Goal: Task Accomplishment & Management: Manage account settings

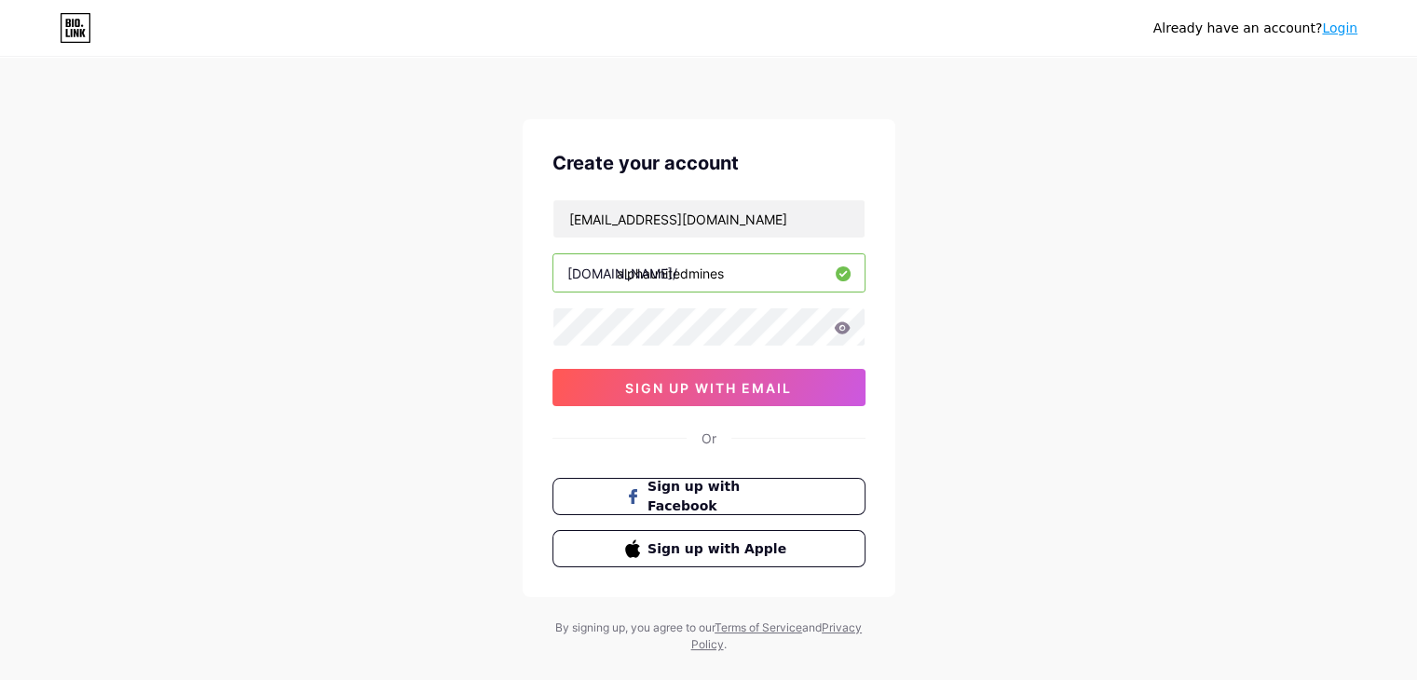
type input "[EMAIL_ADDRESS][DOMAIN_NAME]"
click at [796, 383] on button "sign up with email" at bounding box center [709, 387] width 313 height 37
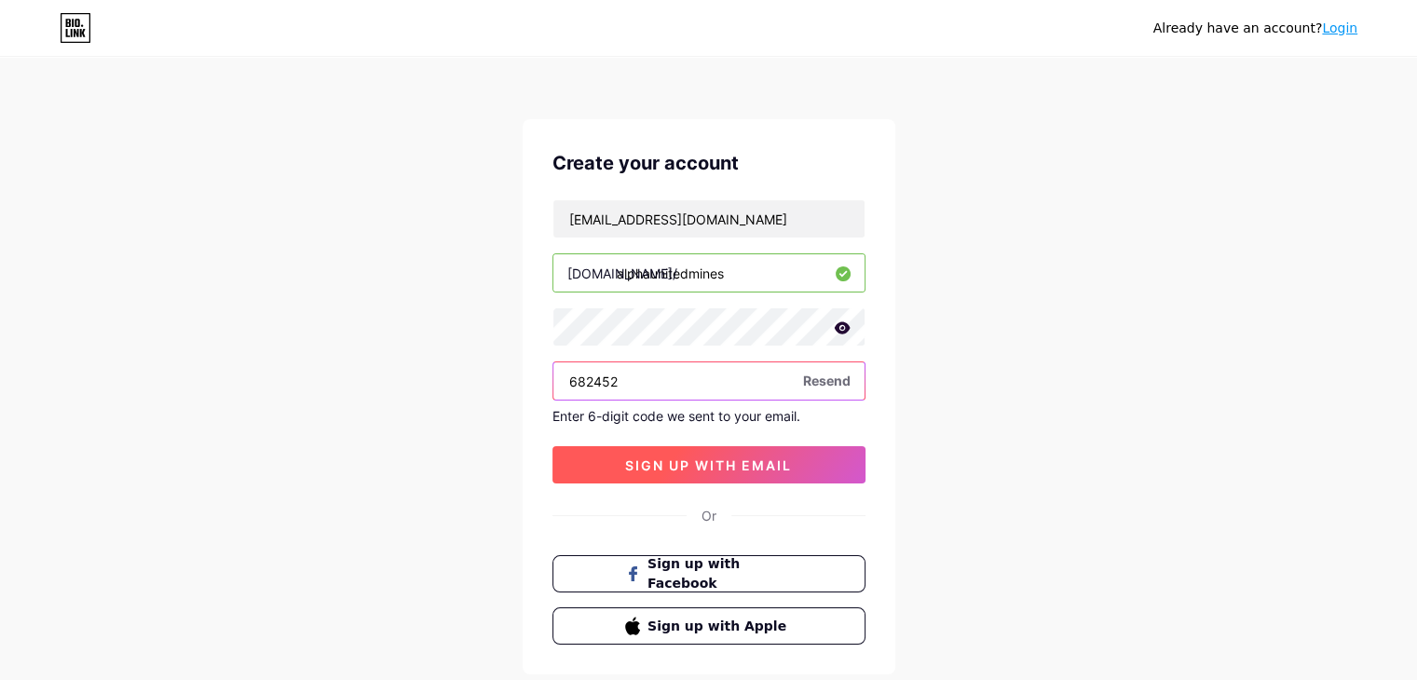
type input "682452"
click at [794, 463] on button "sign up with email" at bounding box center [709, 464] width 313 height 37
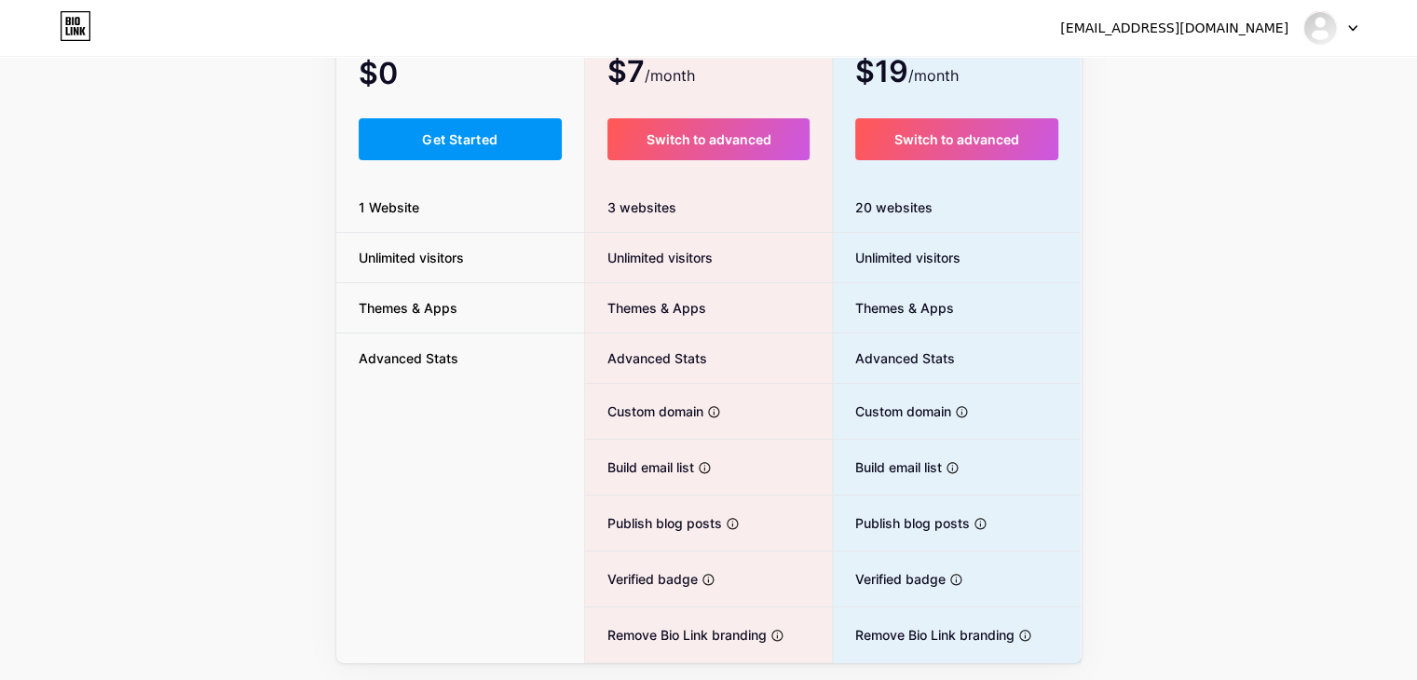
scroll to position [176, 0]
click at [534, 142] on button "Get Started" at bounding box center [461, 140] width 204 height 42
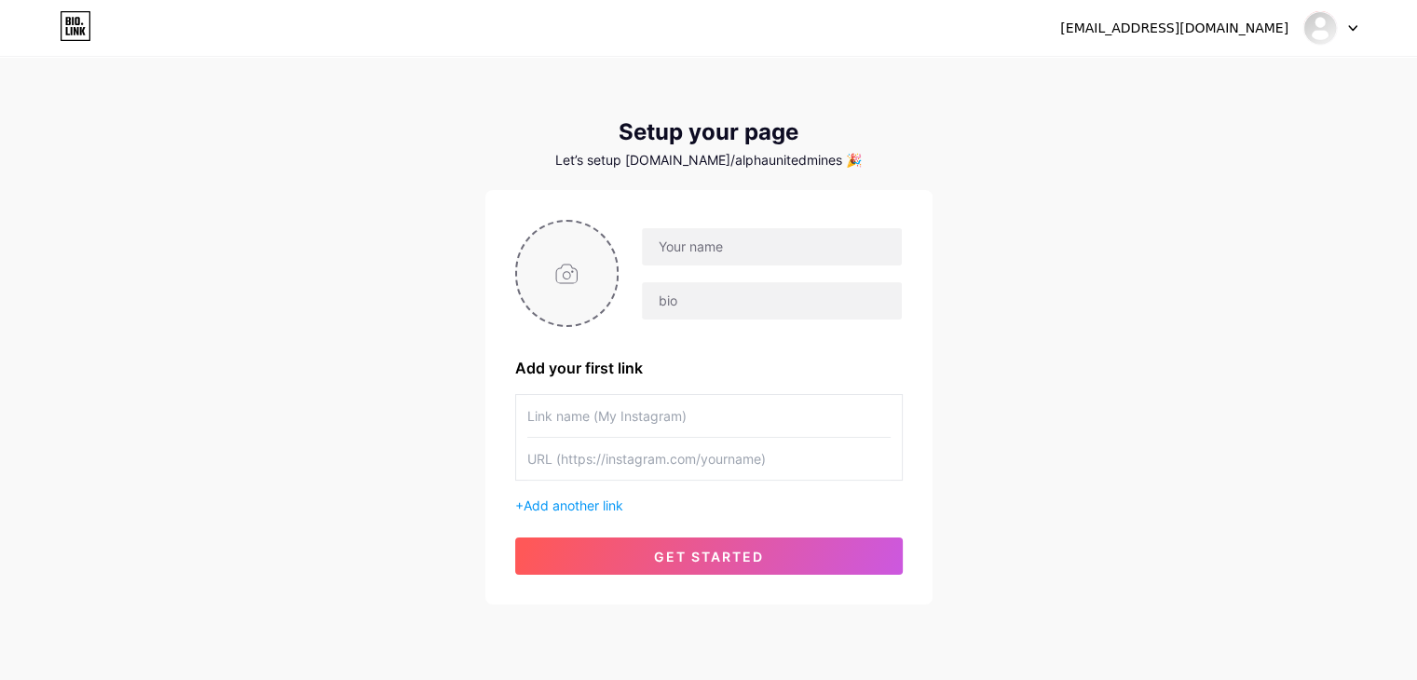
click at [570, 284] on input "file" at bounding box center [567, 273] width 101 height 103
type input "C:\fakepath\logo.webp"
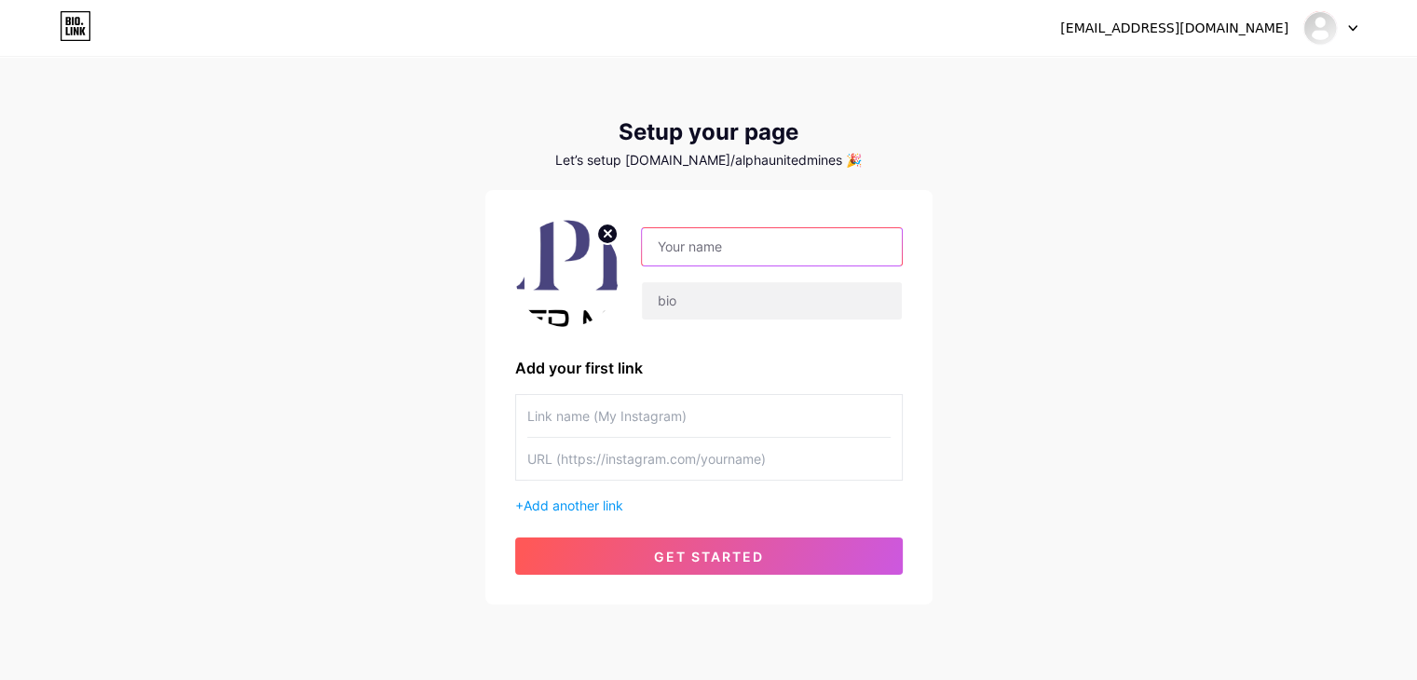
click at [686, 240] on input "text" at bounding box center [771, 246] width 259 height 37
click at [574, 282] on img at bounding box center [567, 273] width 104 height 107
click at [611, 235] on circle at bounding box center [607, 234] width 21 height 21
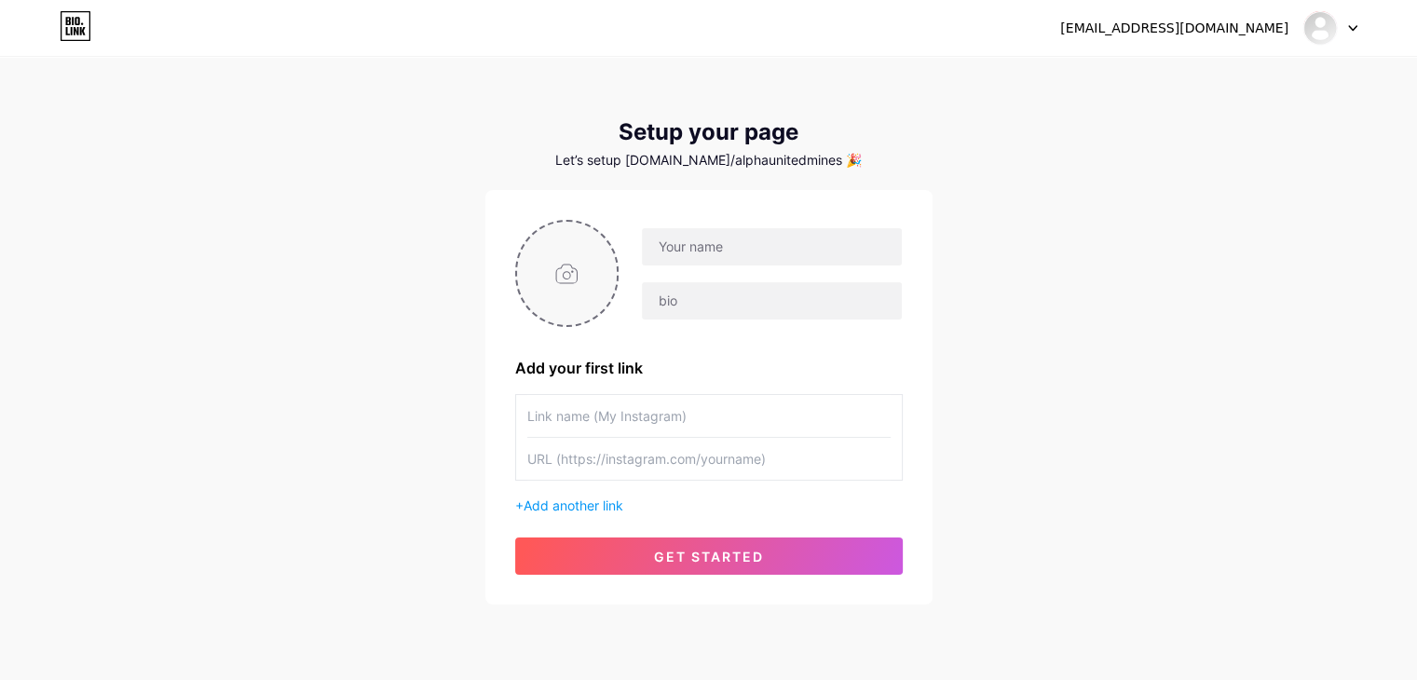
click at [571, 271] on input "file" at bounding box center [567, 273] width 101 height 103
type input "C:\fakepath\logo.jpg"
click at [604, 241] on circle at bounding box center [607, 234] width 21 height 21
click at [719, 259] on input "text" at bounding box center [771, 246] width 259 height 37
type input "Alpha United Mines"
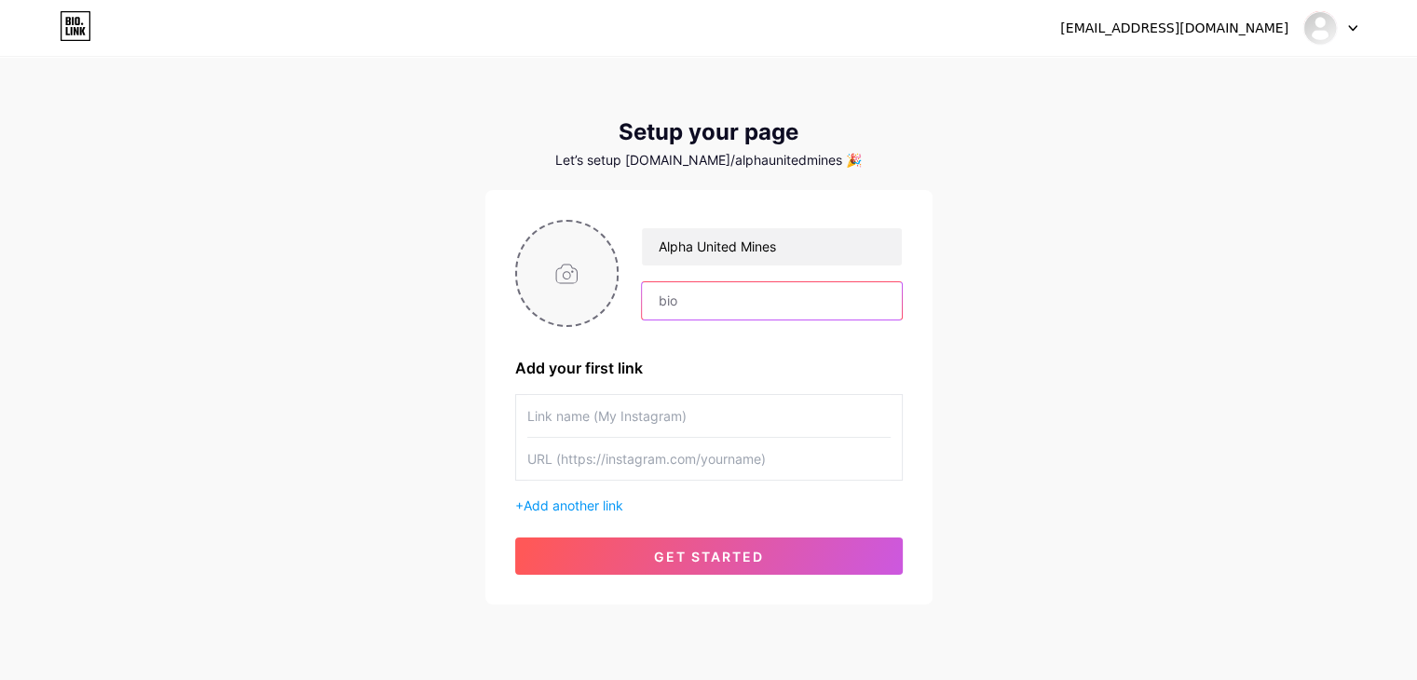
click at [766, 313] on input "text" at bounding box center [771, 300] width 259 height 37
type input "T"
type input "H"
paste input "Alpha United Mines is a leading Afghan mining company specializing in the extra…"
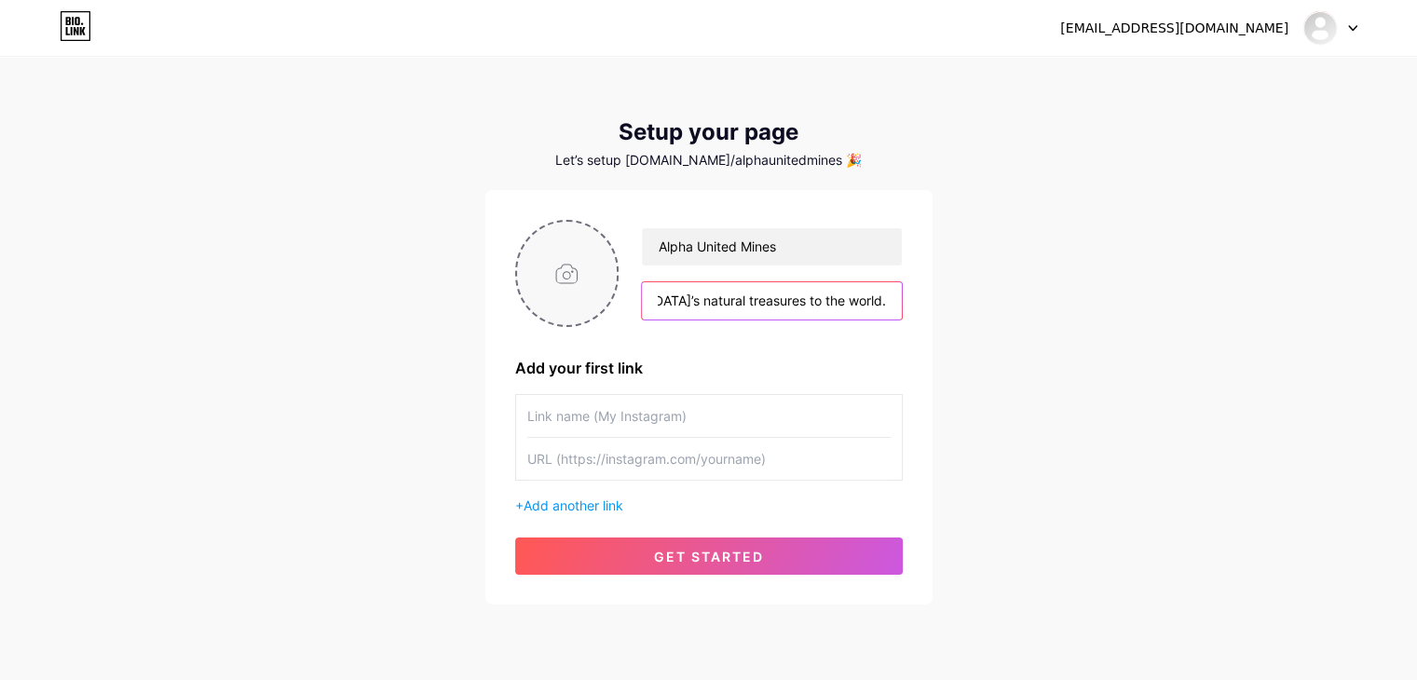
type input "Alpha United Mines is a leading Afghan mining company specializing in the extra…"
click at [568, 243] on input "file" at bounding box center [567, 273] width 101 height 103
type input "C:\fakepath\white-Photoroom (12).png"
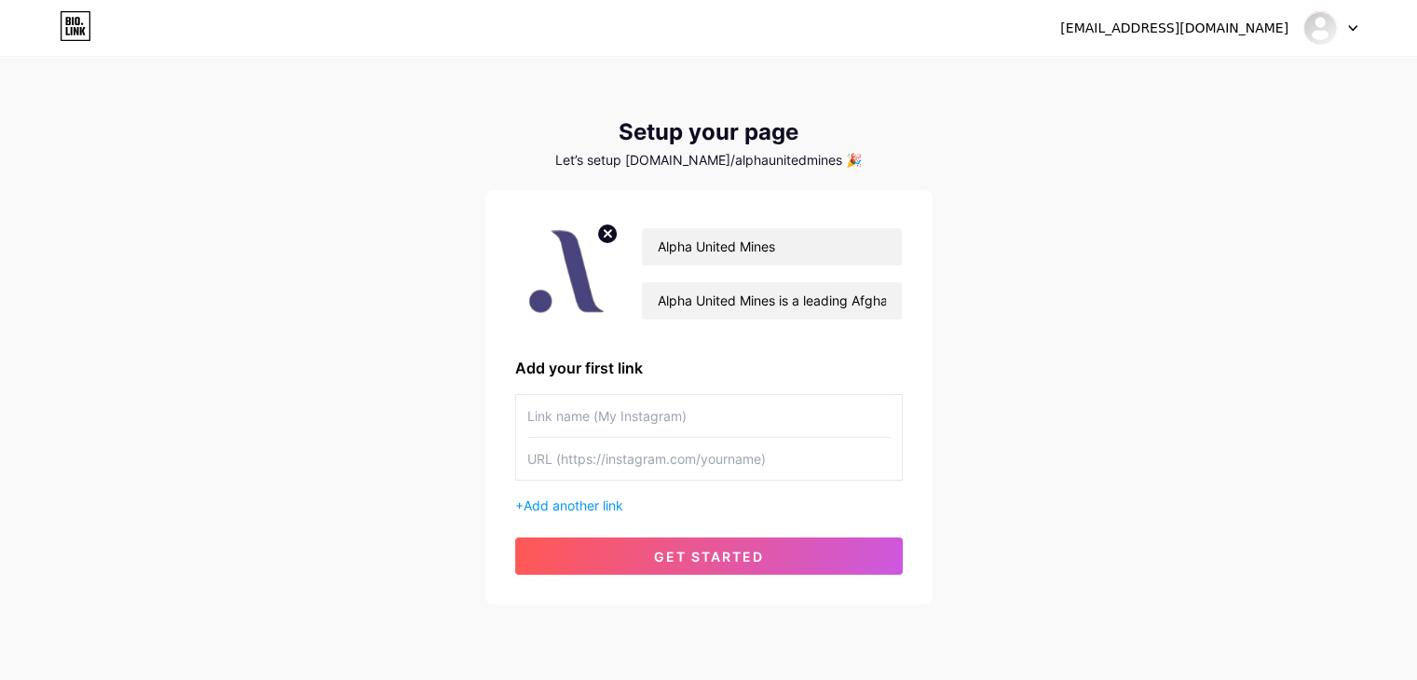
click at [615, 426] on input "text" at bounding box center [708, 416] width 363 height 42
type input "Instagram"
click at [680, 445] on input "text" at bounding box center [708, 459] width 363 height 42
paste input "[URL][DOMAIN_NAME]"
type input "[URL][DOMAIN_NAME]"
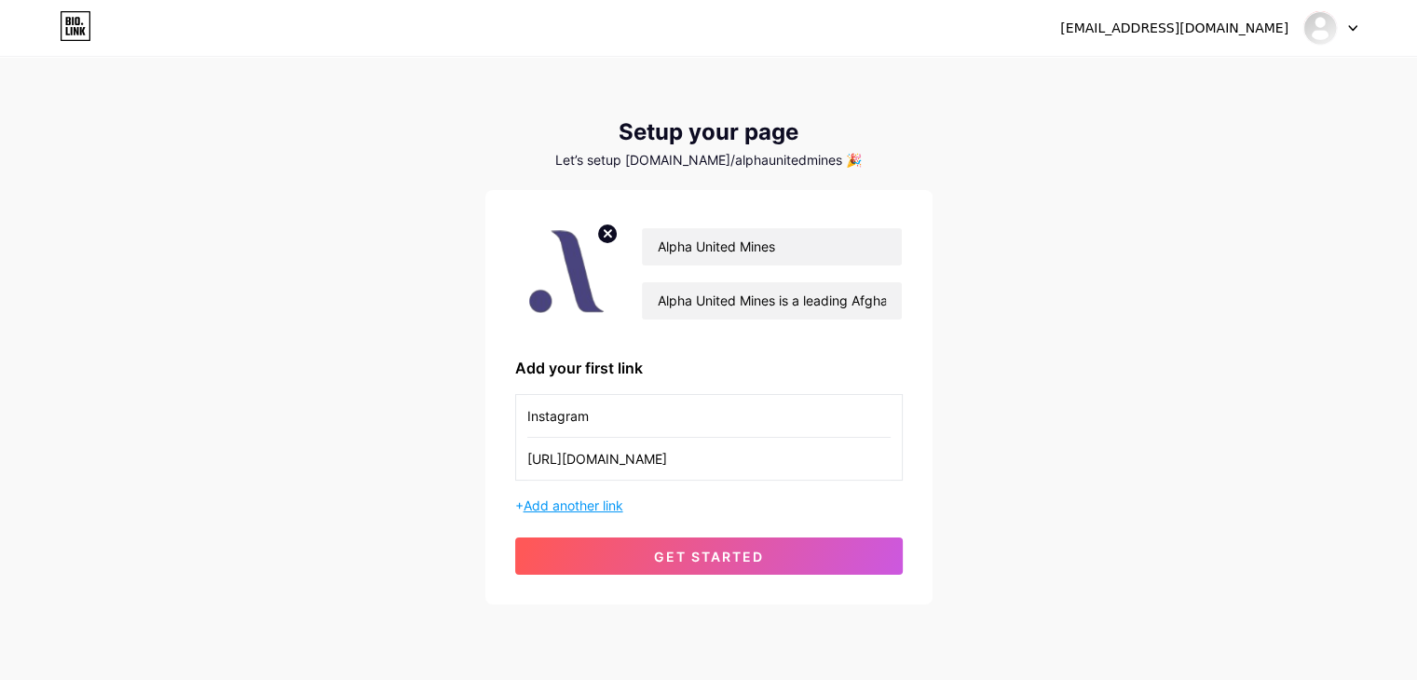
click at [616, 510] on span "Add another link" at bounding box center [574, 506] width 100 height 16
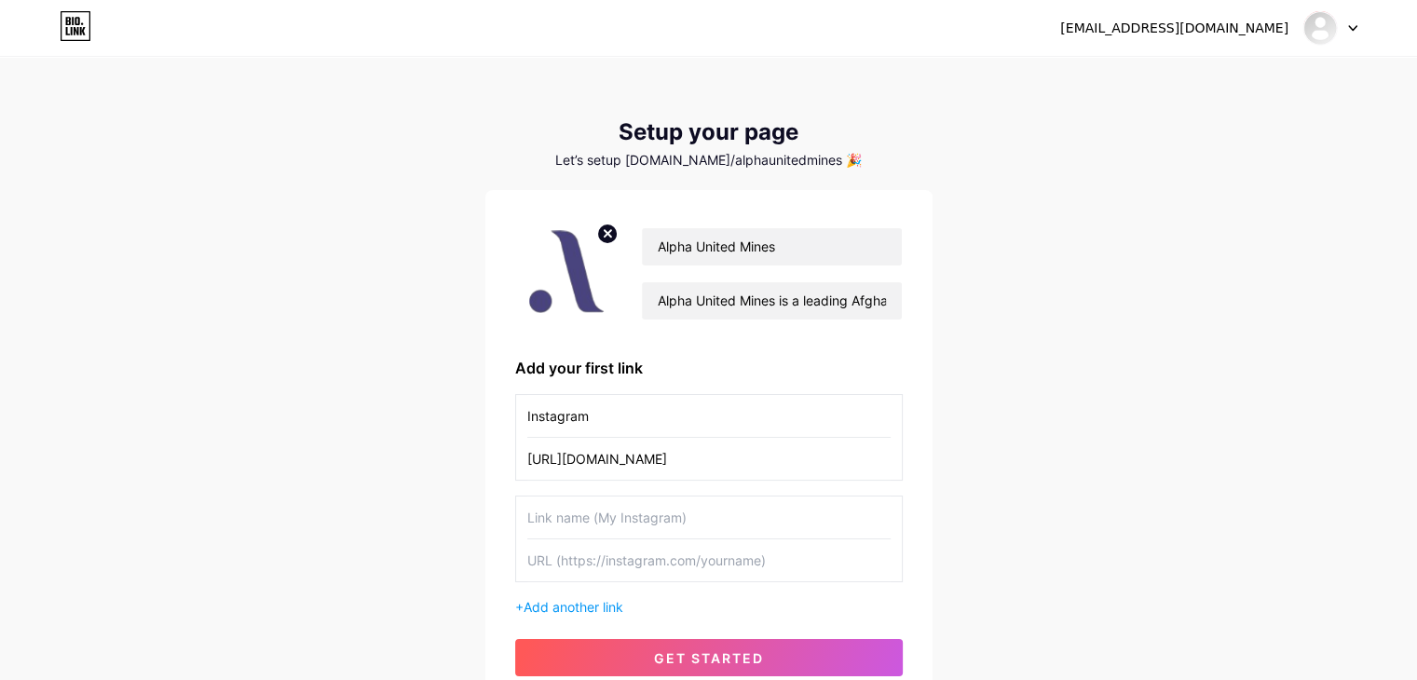
click at [617, 517] on input "text" at bounding box center [708, 518] width 363 height 42
type input "Website"
click at [571, 560] on input "text" at bounding box center [708, 561] width 363 height 42
paste input "[URL][DOMAIN_NAME]"
type input "[URL][DOMAIN_NAME]"
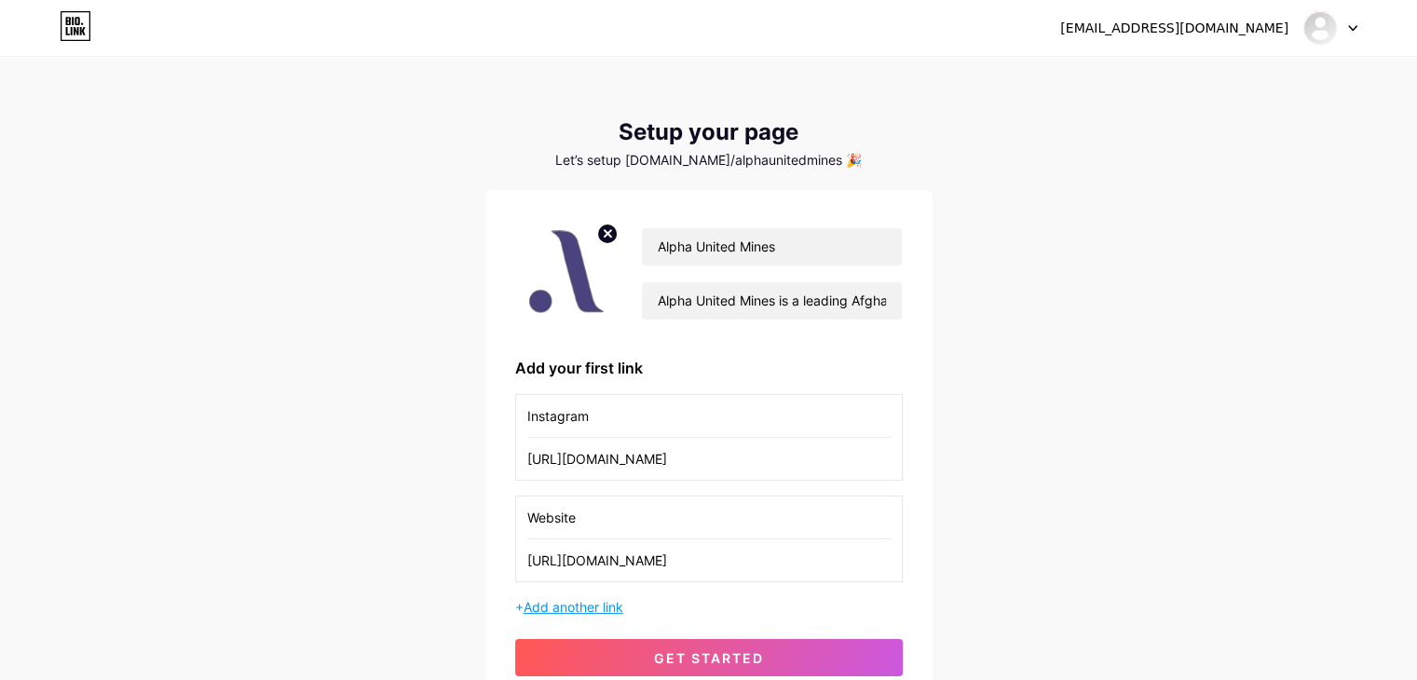
click at [533, 601] on span "Add another link" at bounding box center [574, 607] width 100 height 16
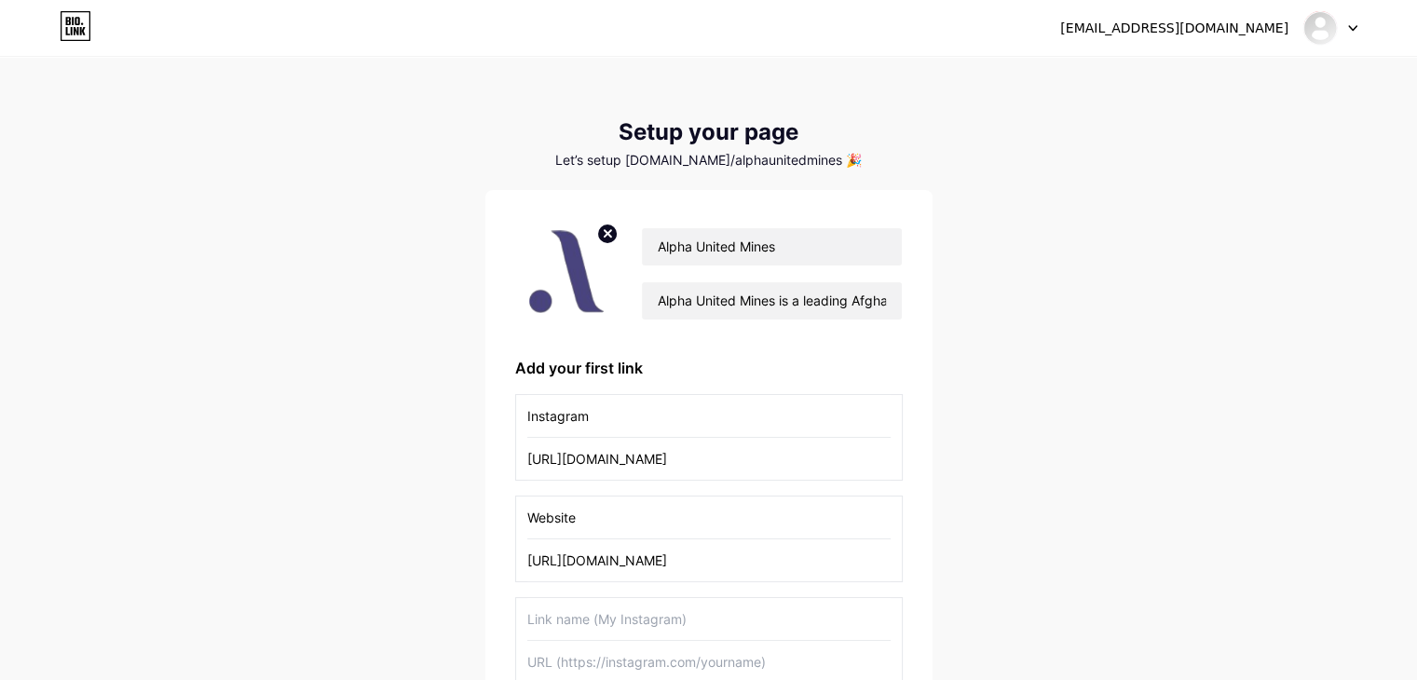
scroll to position [261, 0]
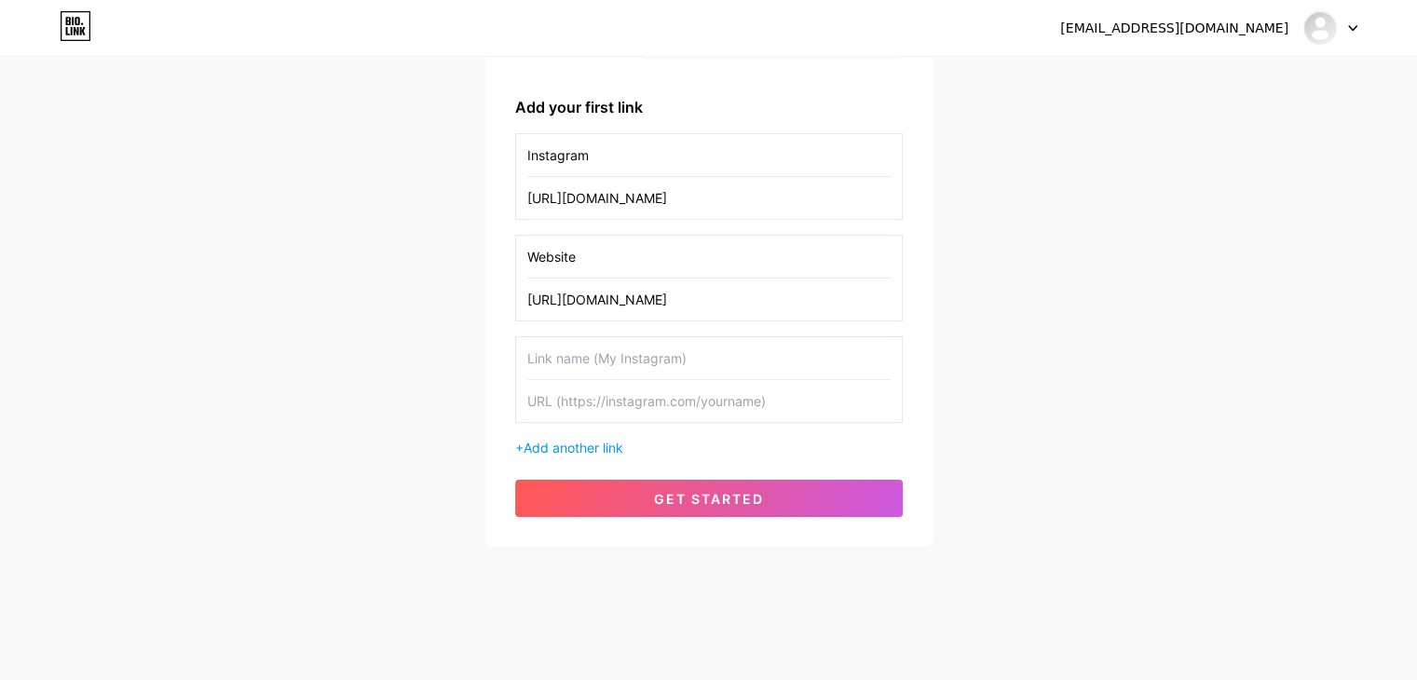
click at [645, 346] on input "text" at bounding box center [708, 358] width 363 height 42
type input "X"
click at [620, 407] on input "text" at bounding box center [708, 401] width 363 height 42
paste input "[URL][DOMAIN_NAME]"
type input "[URL][DOMAIN_NAME]"
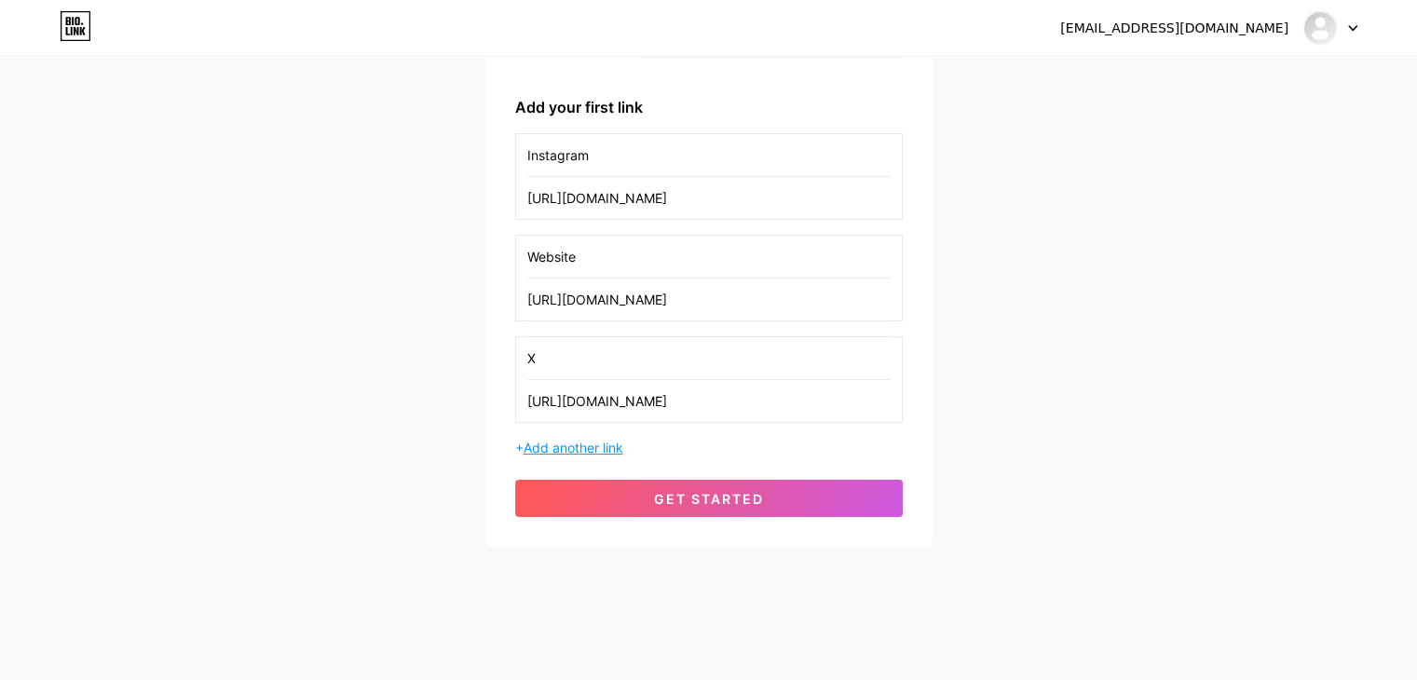
click at [592, 440] on span "Add another link" at bounding box center [574, 448] width 100 height 16
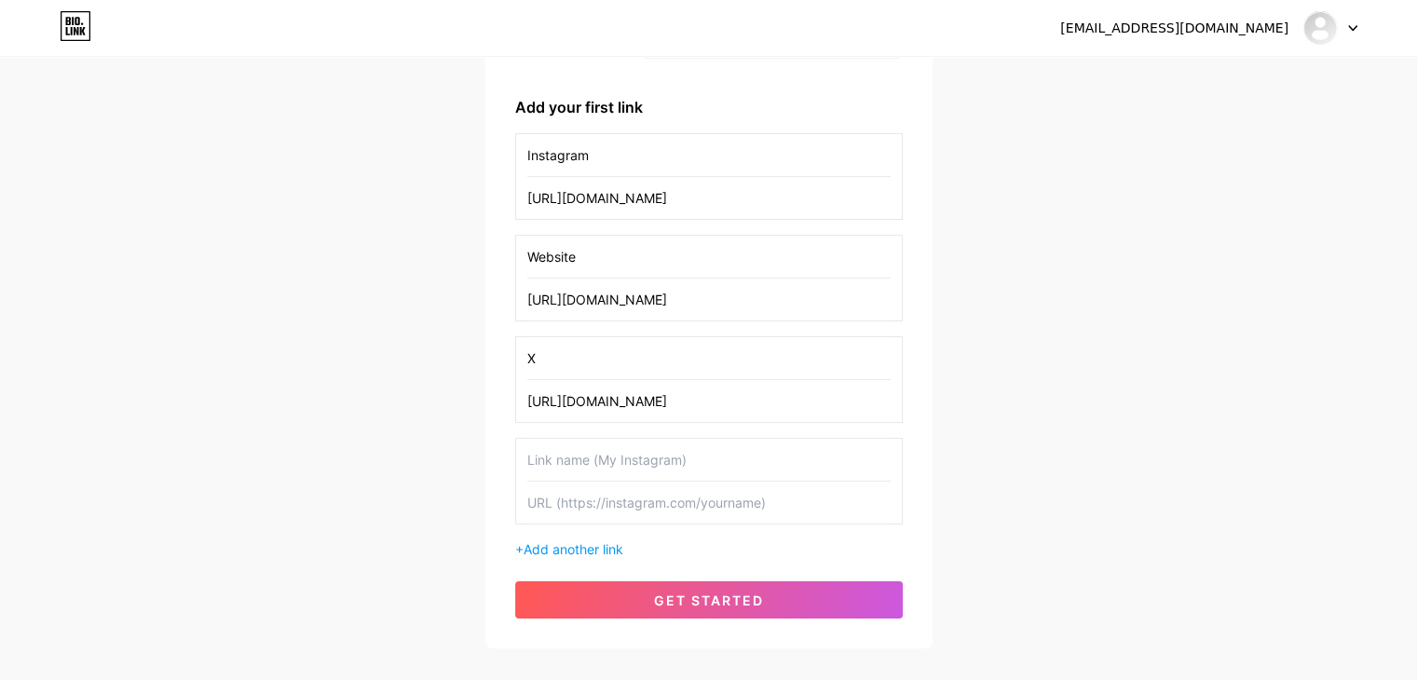
click at [632, 462] on input "text" at bounding box center [708, 460] width 363 height 42
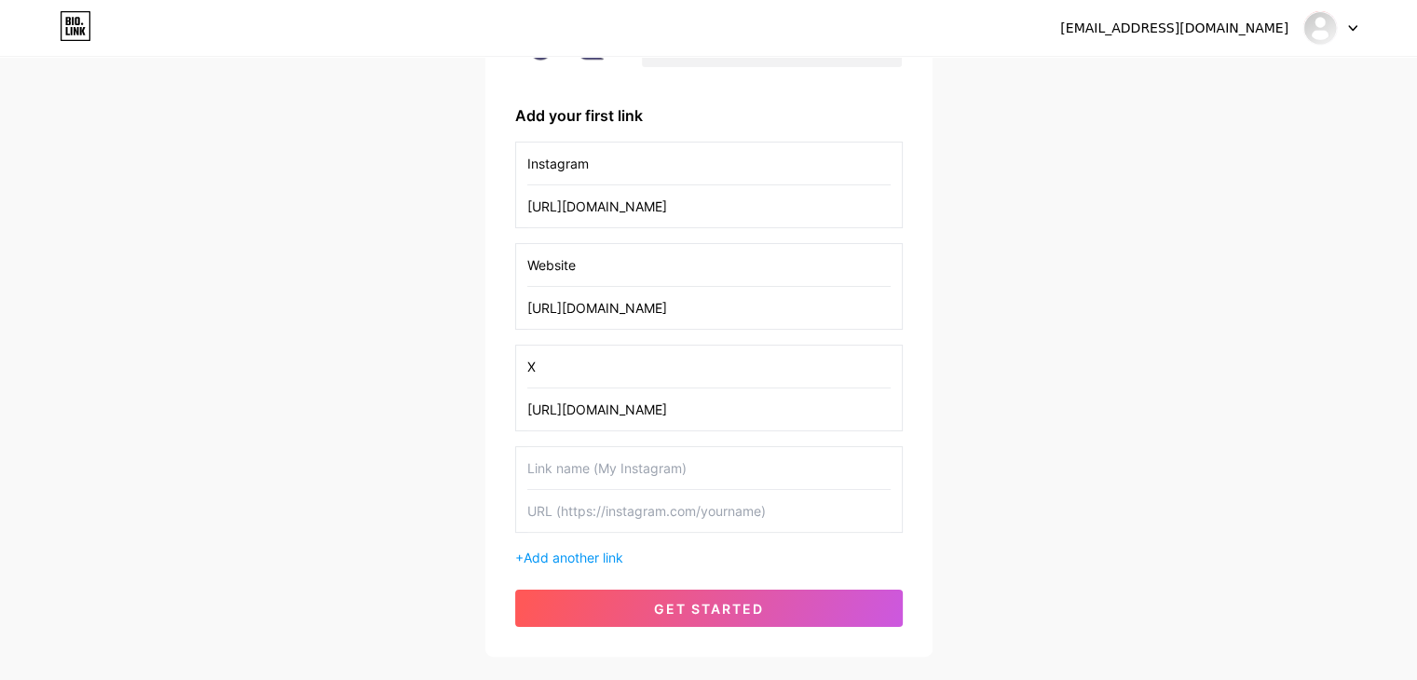
scroll to position [253, 0]
type input "Facebook"
click at [619, 499] on input "text" at bounding box center [708, 510] width 363 height 42
paste input "[URL][DOMAIN_NAME]"
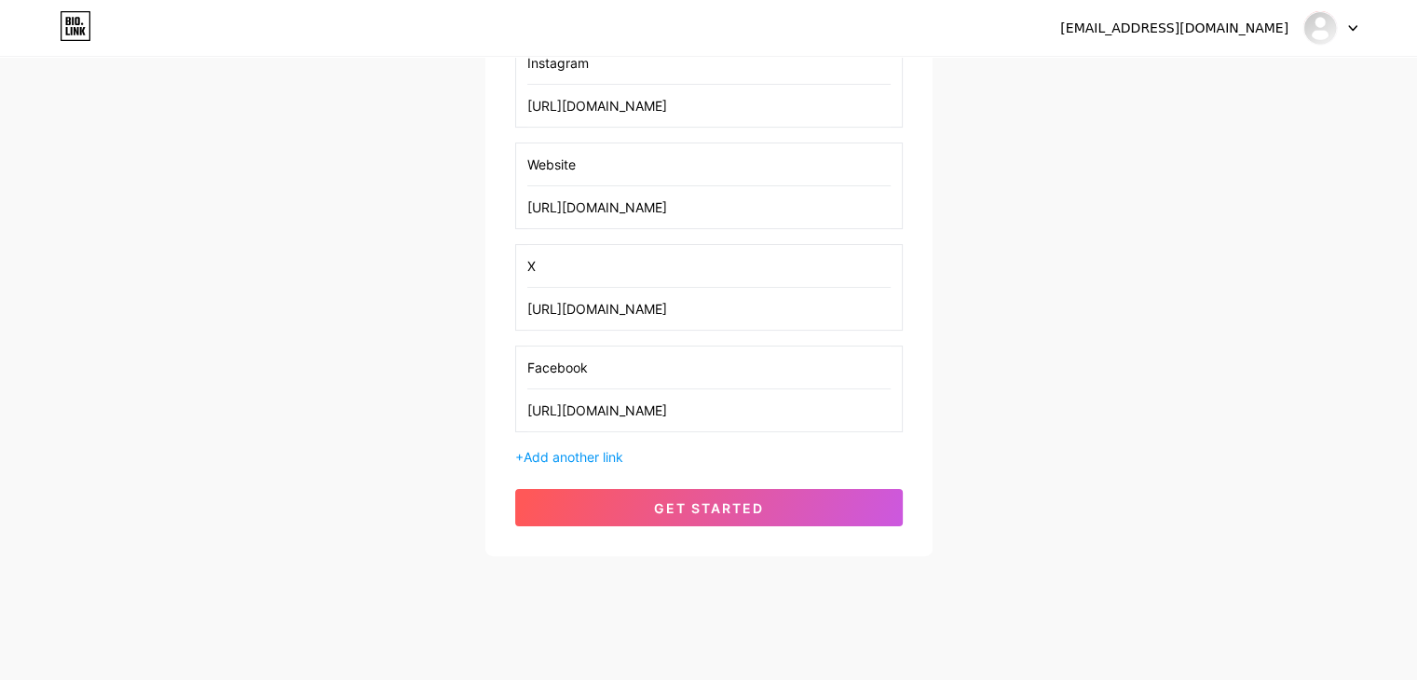
scroll to position [362, 0]
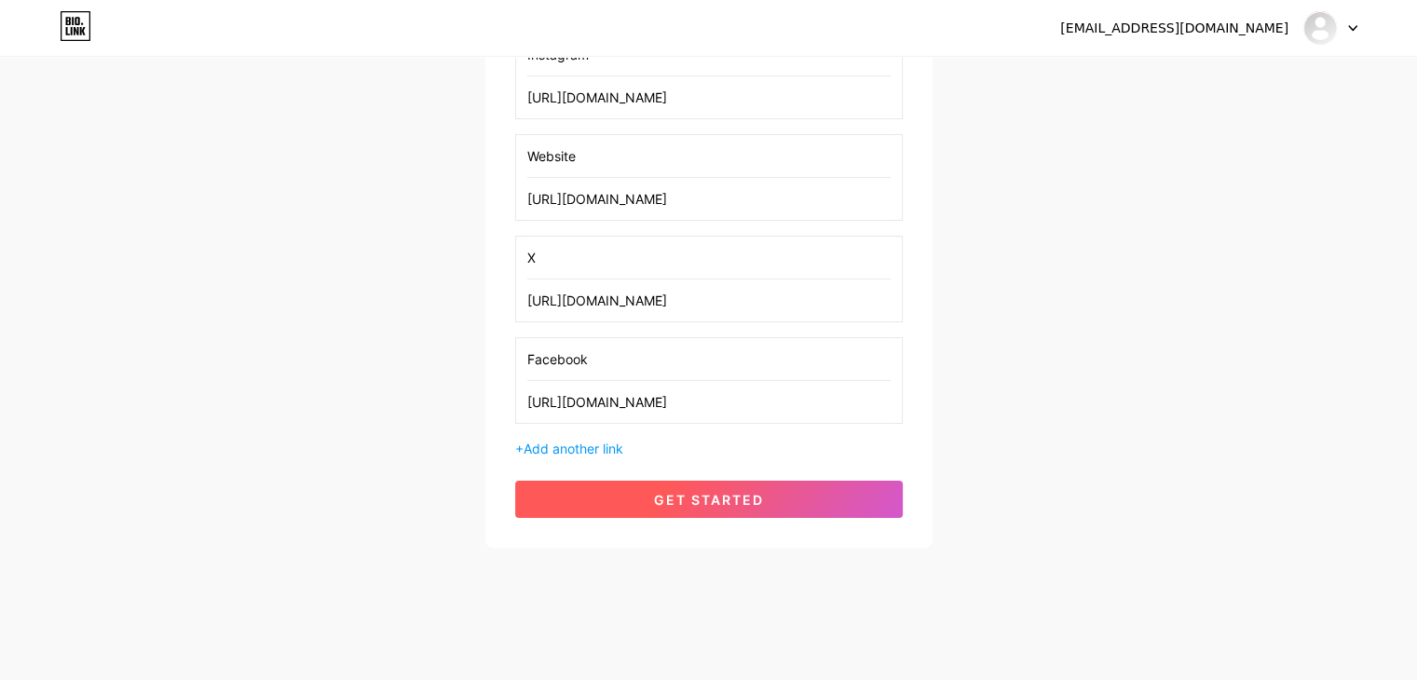
type input "[URL][DOMAIN_NAME]"
click at [669, 486] on button "get started" at bounding box center [709, 499] width 388 height 37
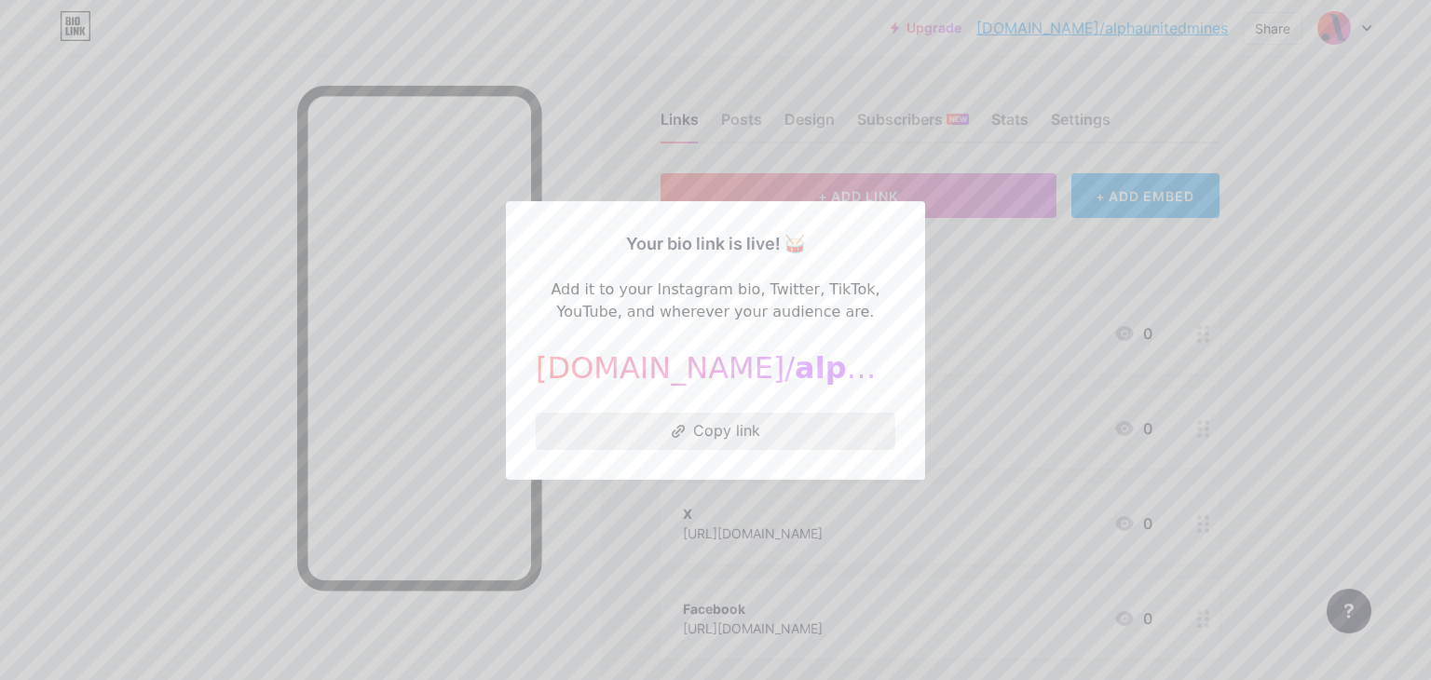
click at [720, 430] on button "Copy link" at bounding box center [716, 431] width 360 height 37
click at [506, 550] on div at bounding box center [715, 340] width 1431 height 680
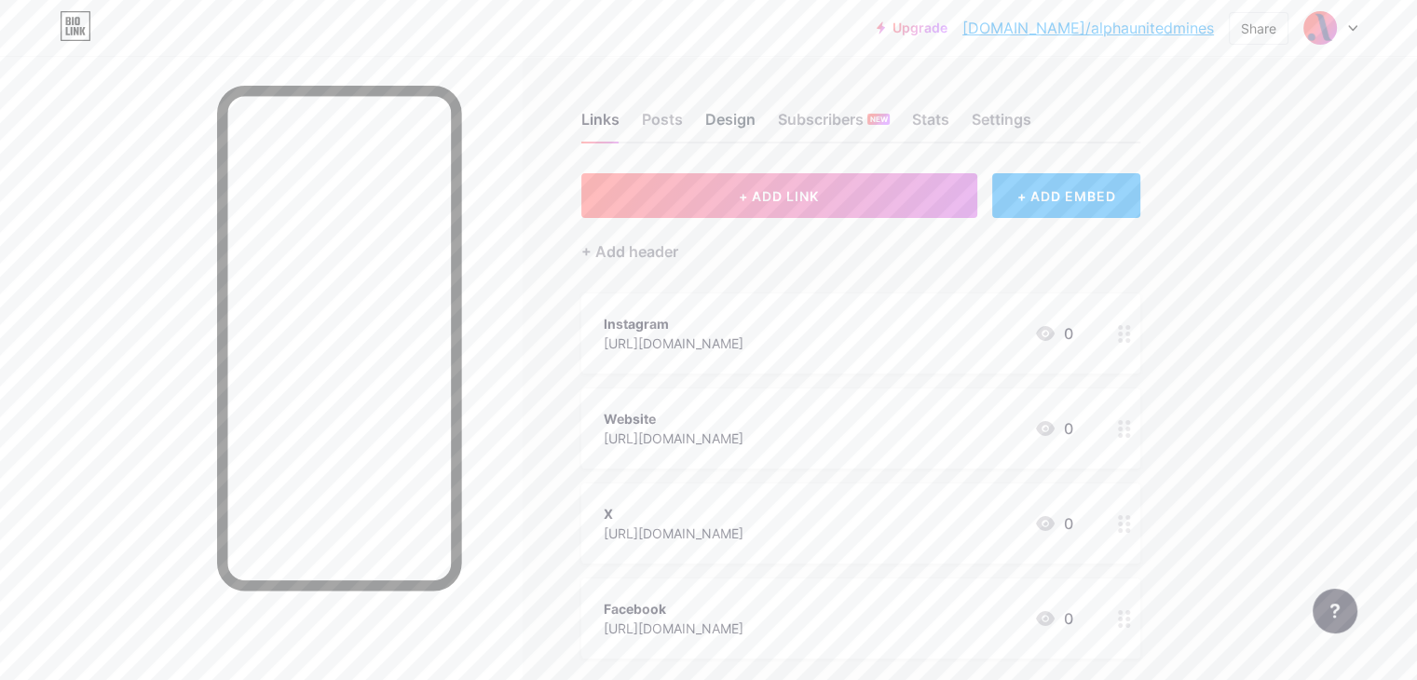
click at [756, 116] on div "Design" at bounding box center [730, 125] width 50 height 34
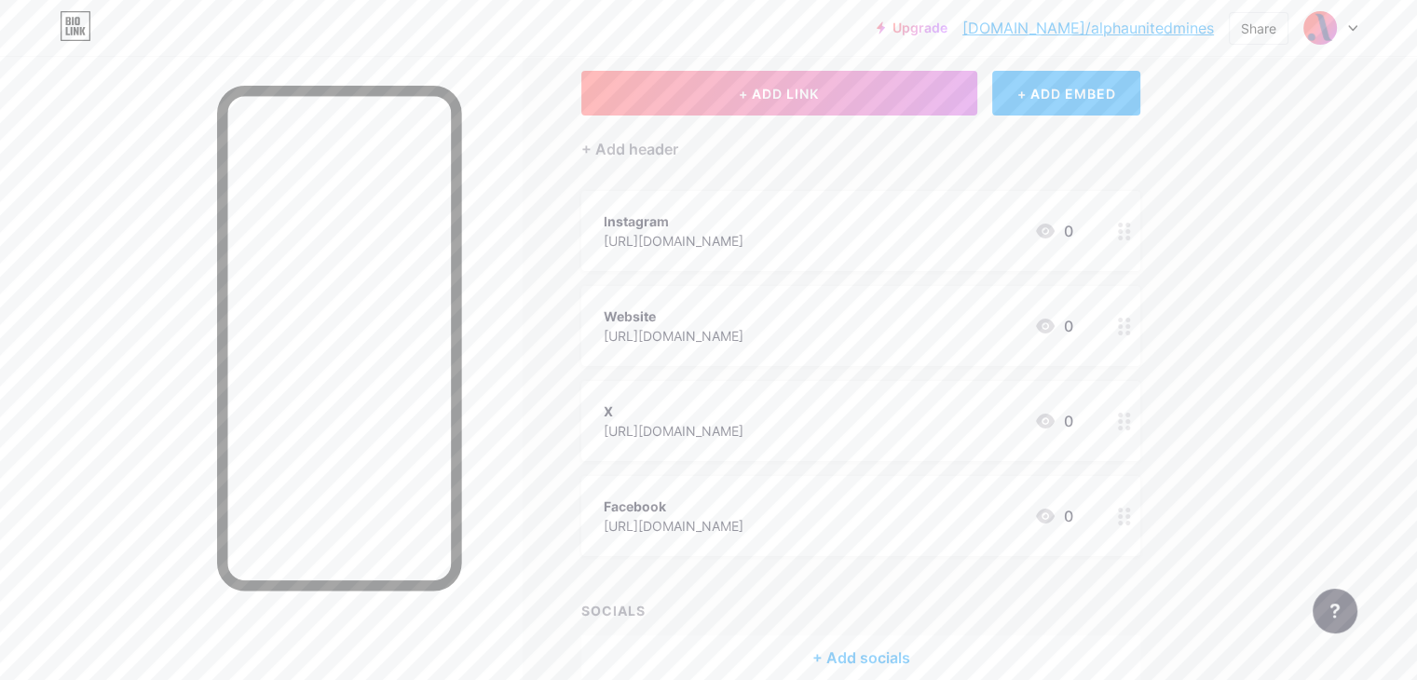
scroll to position [103, 0]
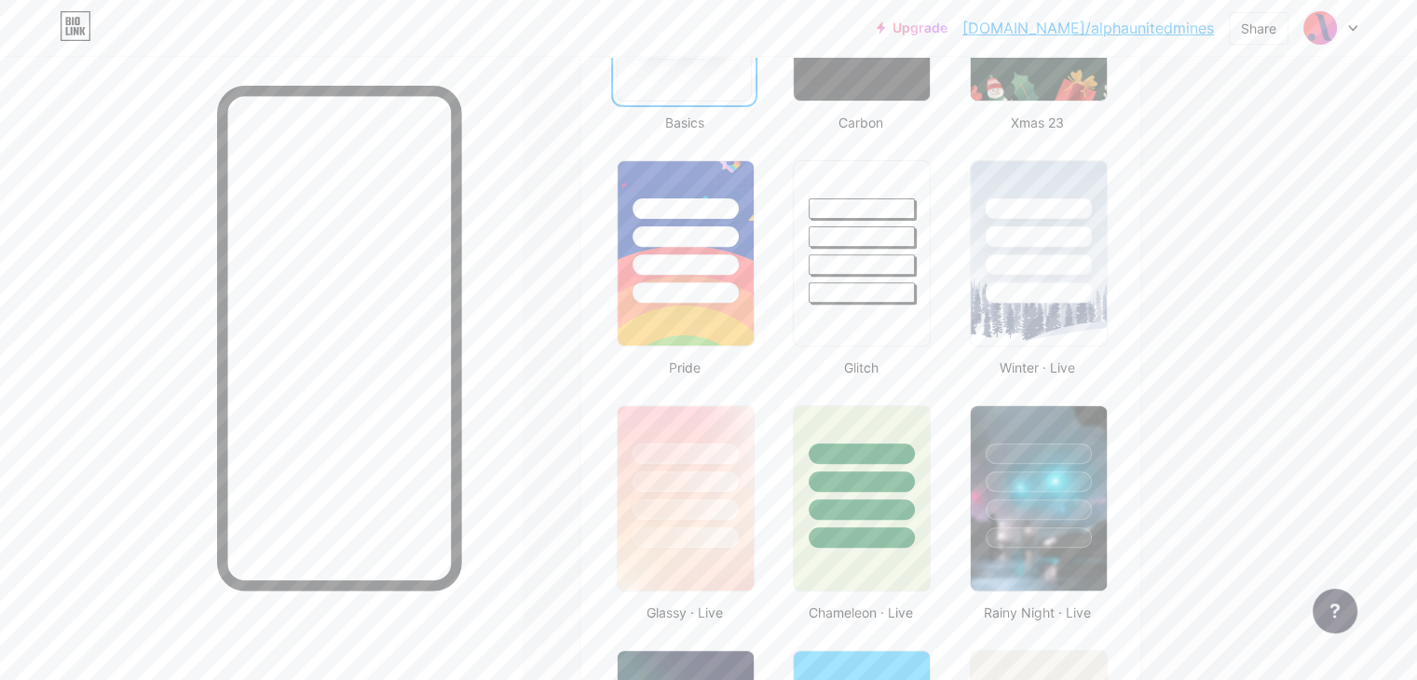
scroll to position [723, 0]
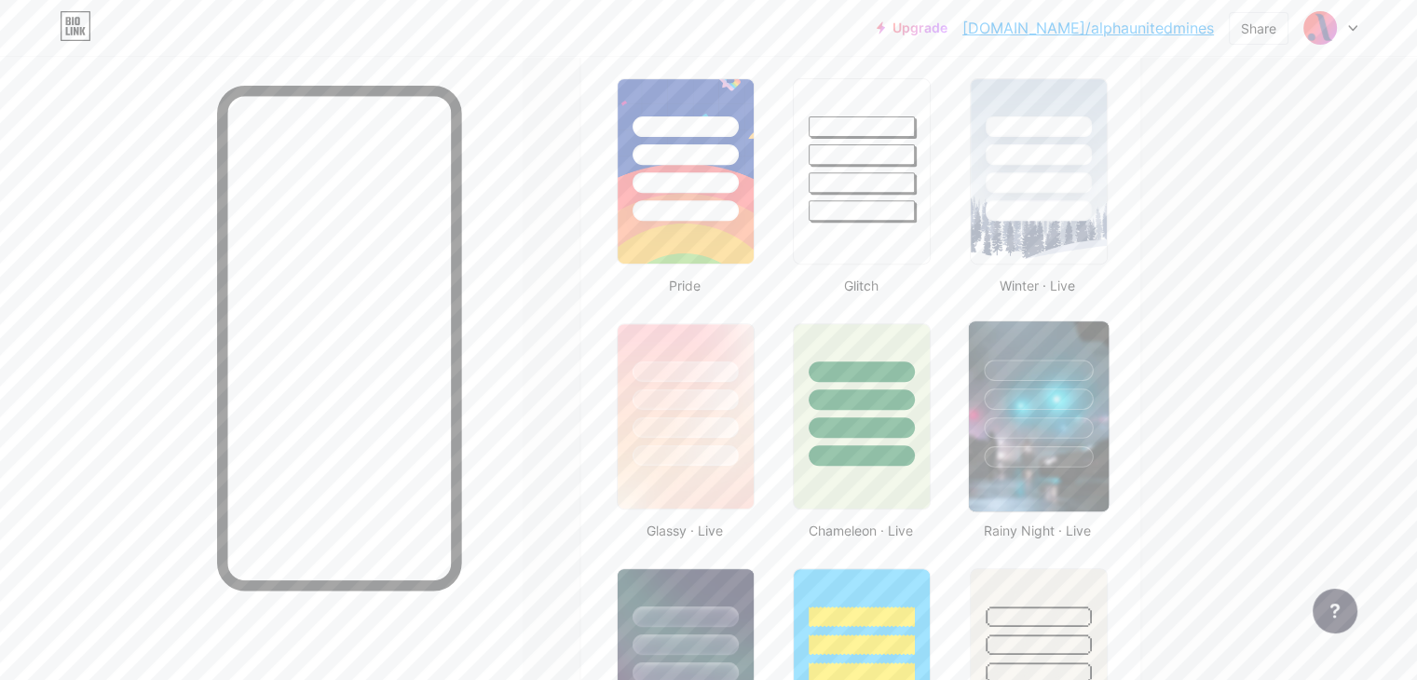
click at [1093, 463] on div at bounding box center [1038, 456] width 109 height 21
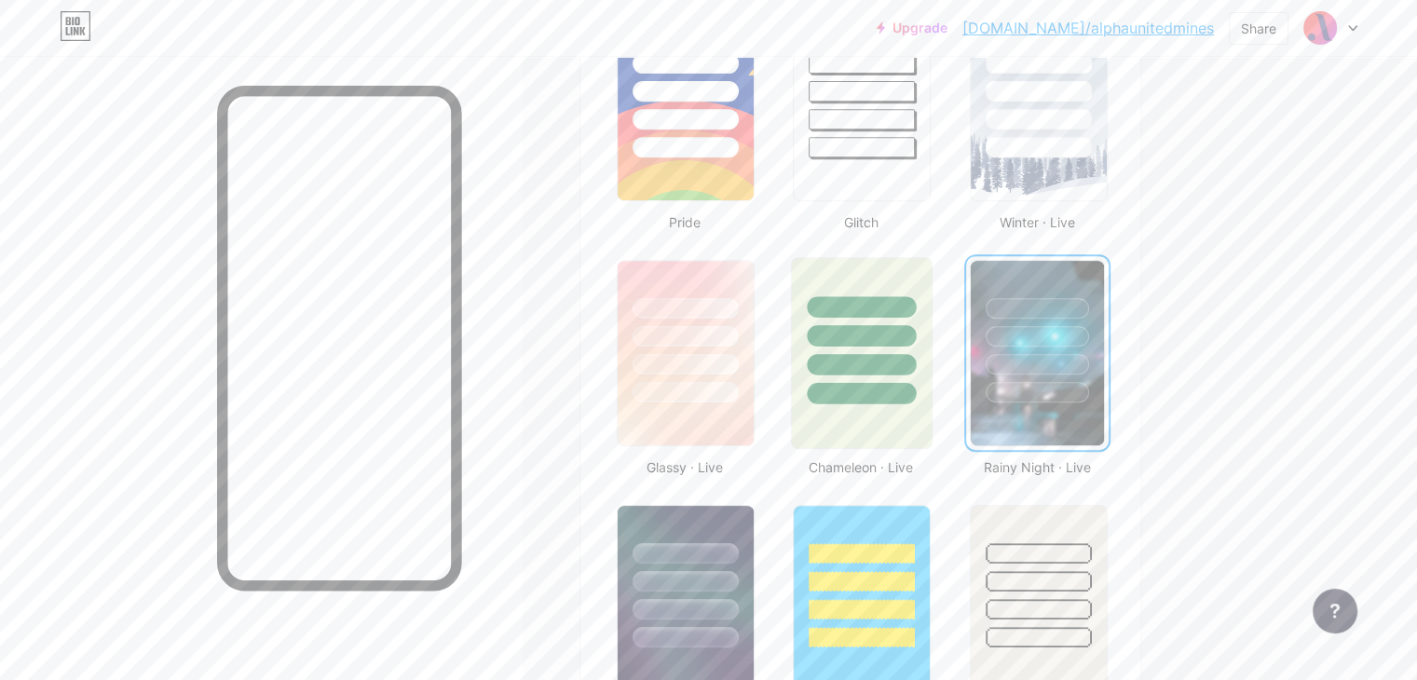
scroll to position [794, 0]
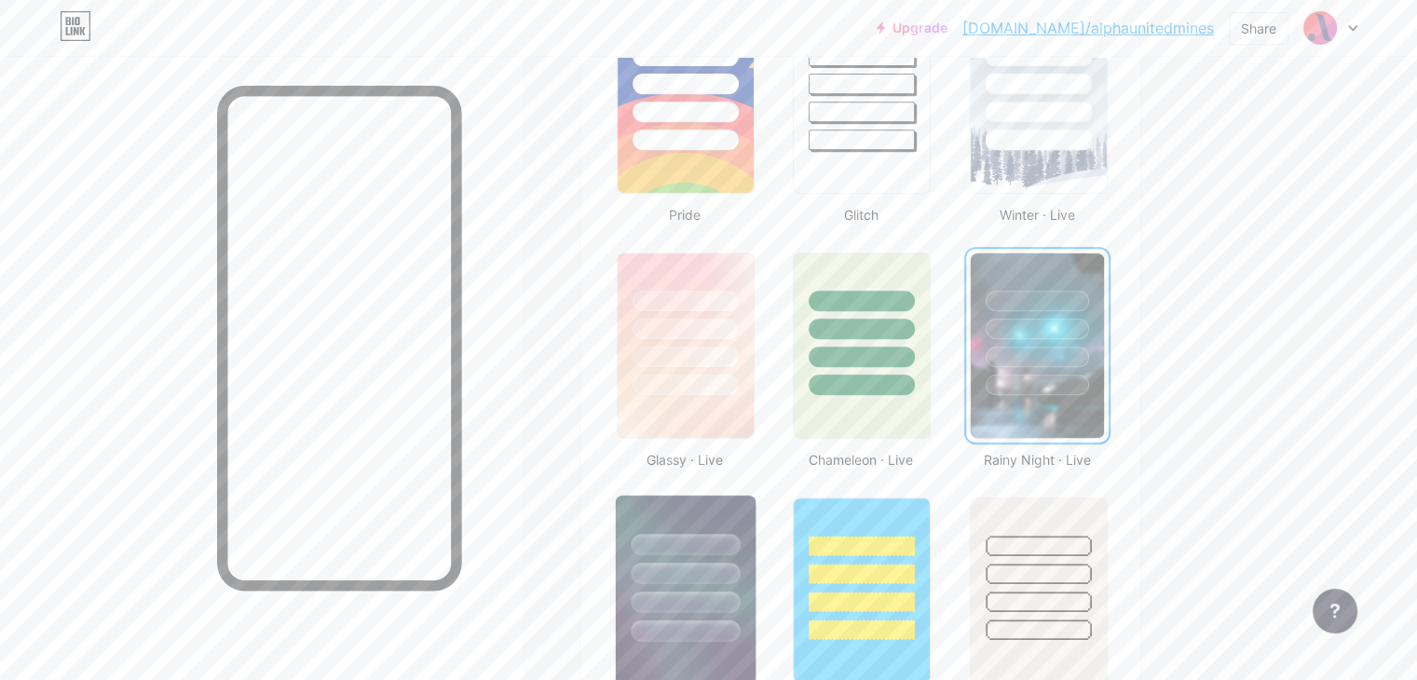
click at [740, 549] on div at bounding box center [685, 544] width 109 height 21
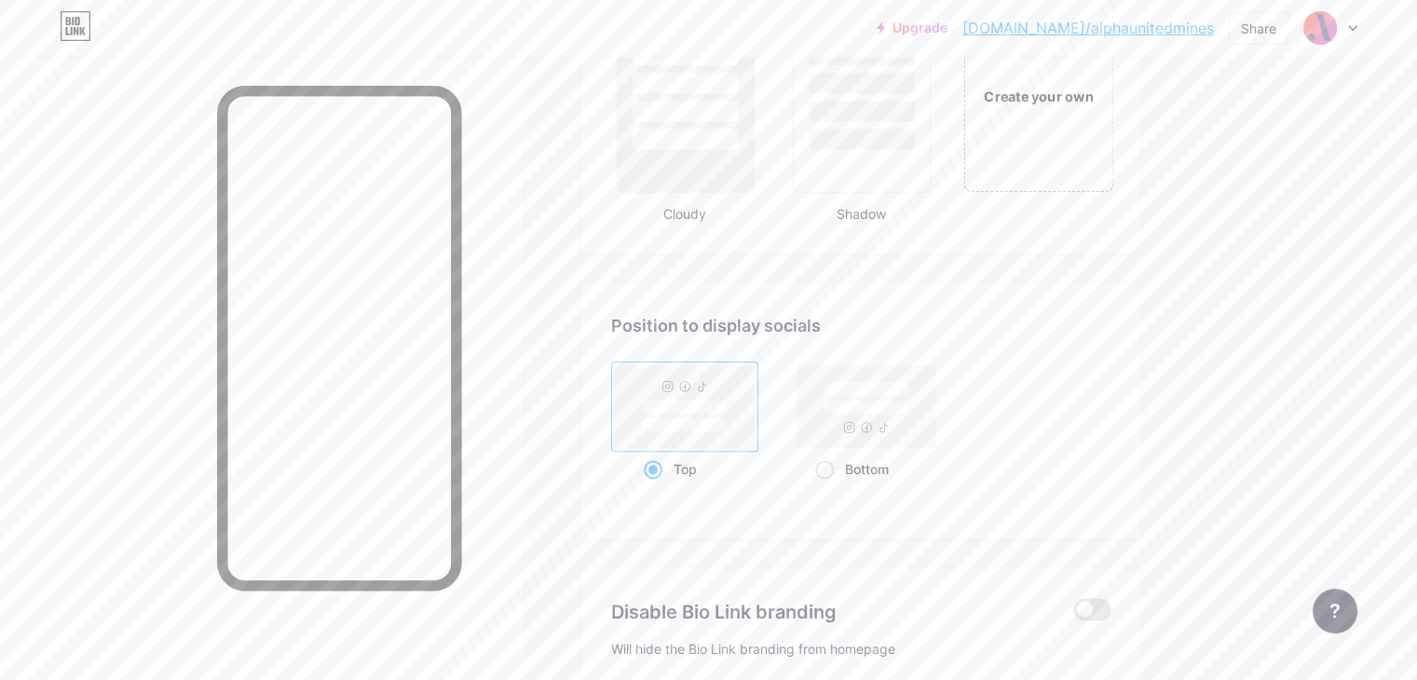
scroll to position [2269, 0]
click at [910, 397] on rect at bounding box center [867, 404] width 86 height 14
click at [828, 483] on input "Bottom" at bounding box center [821, 489] width 12 height 12
radio input "true"
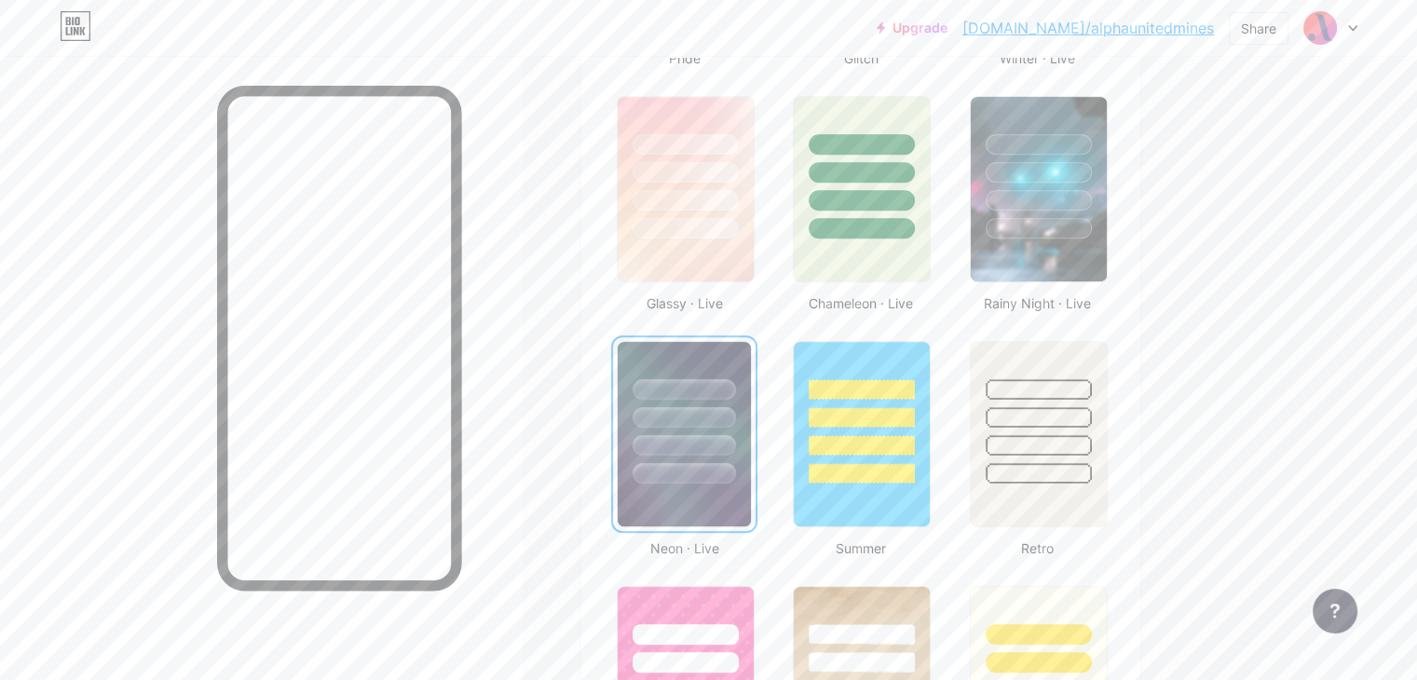
scroll to position [952, 0]
click at [1108, 251] on img at bounding box center [1038, 187] width 140 height 190
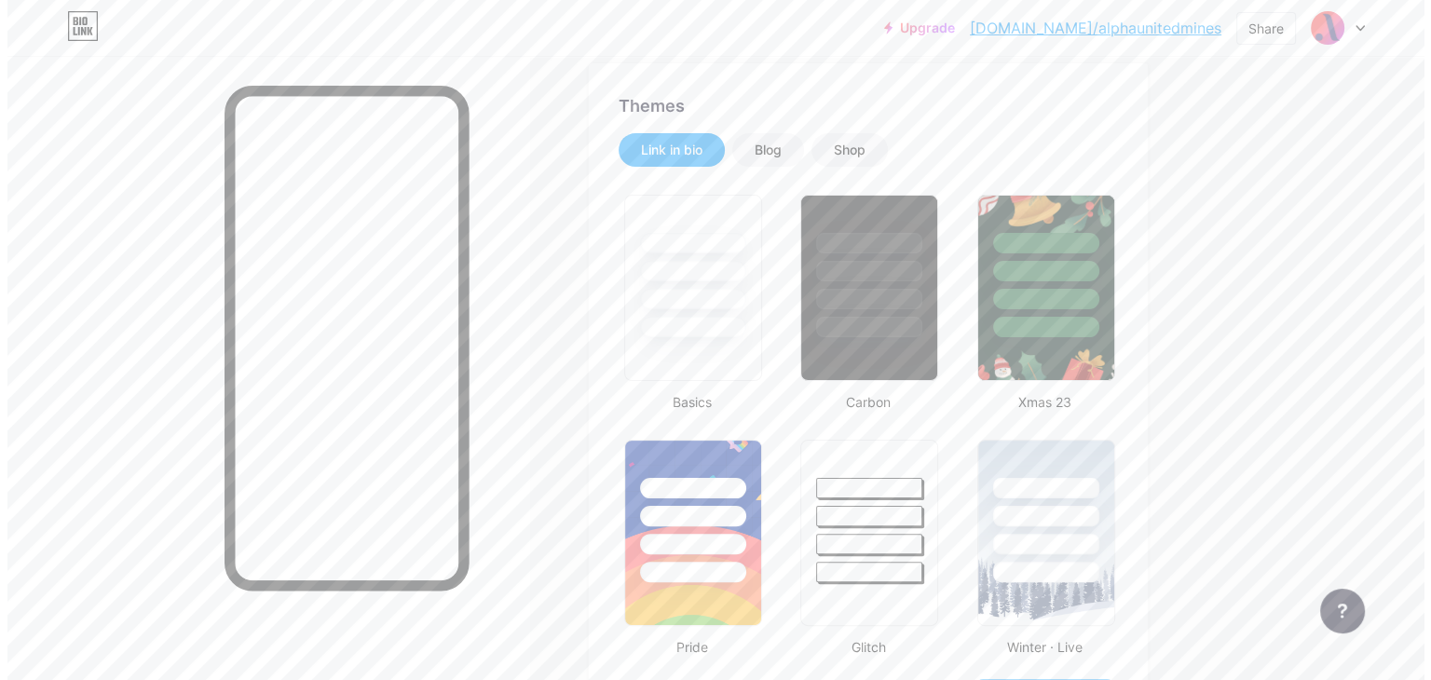
scroll to position [0, 0]
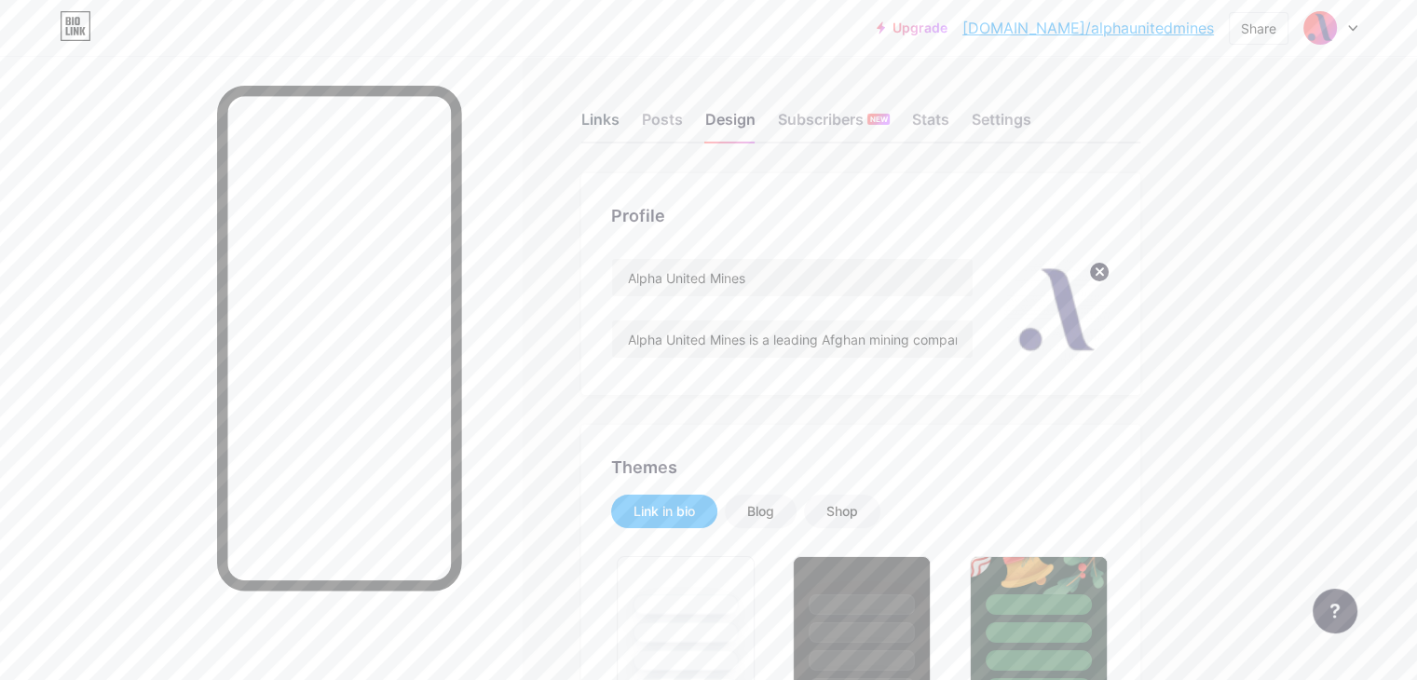
click at [620, 128] on div "Links" at bounding box center [601, 125] width 38 height 34
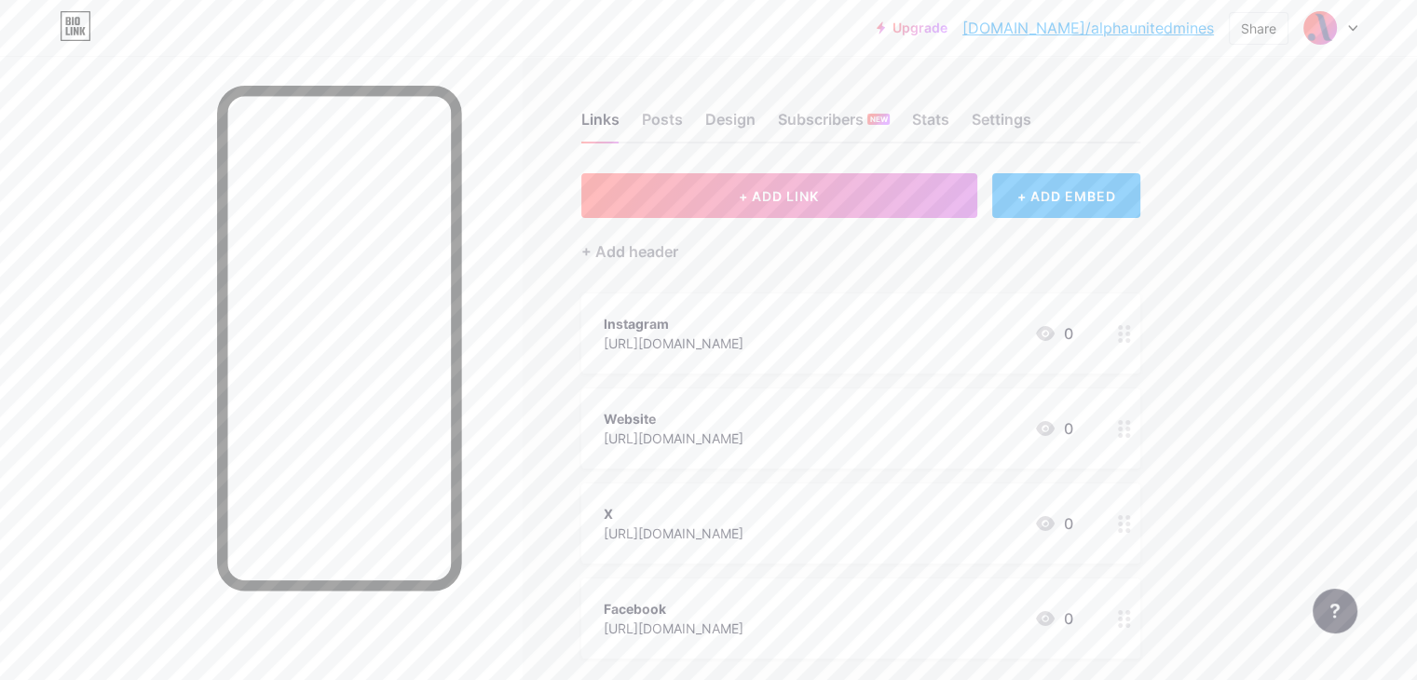
click at [1123, 338] on circle at bounding box center [1120, 340] width 5 height 5
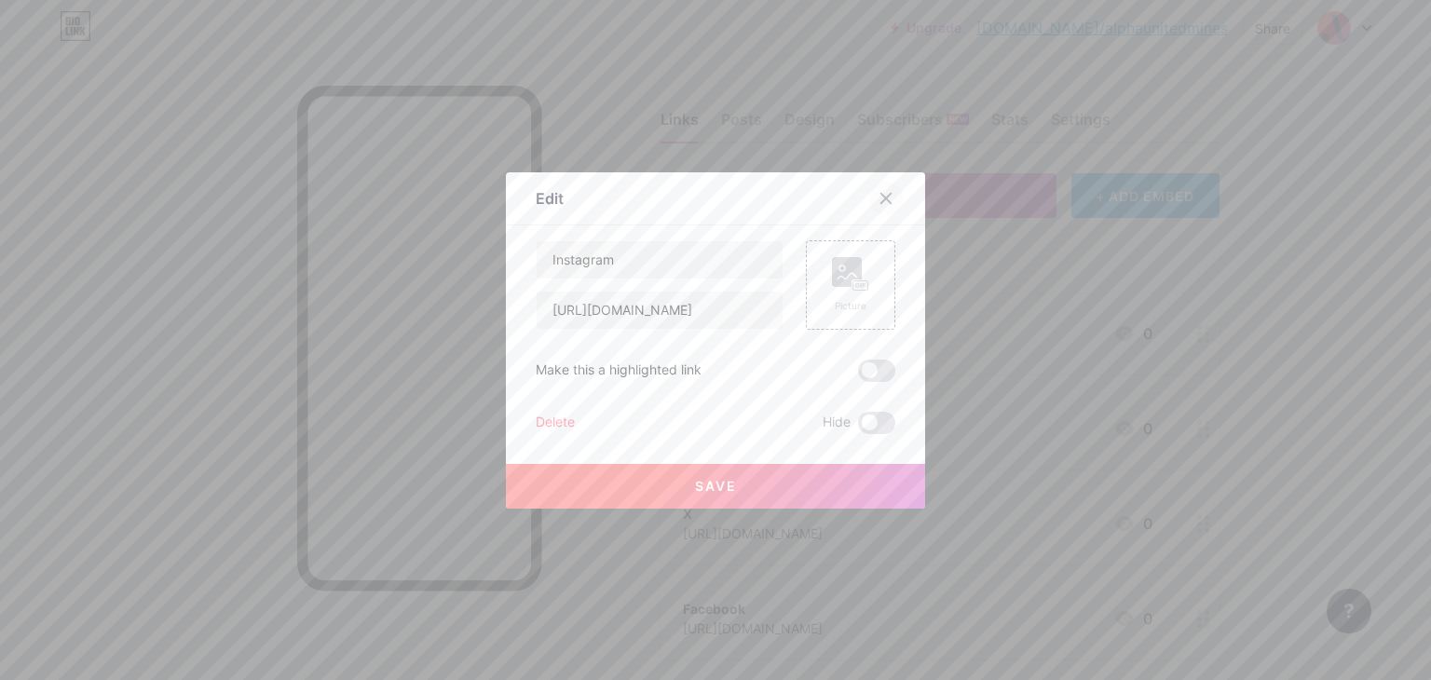
click at [887, 193] on div at bounding box center [886, 199] width 34 height 34
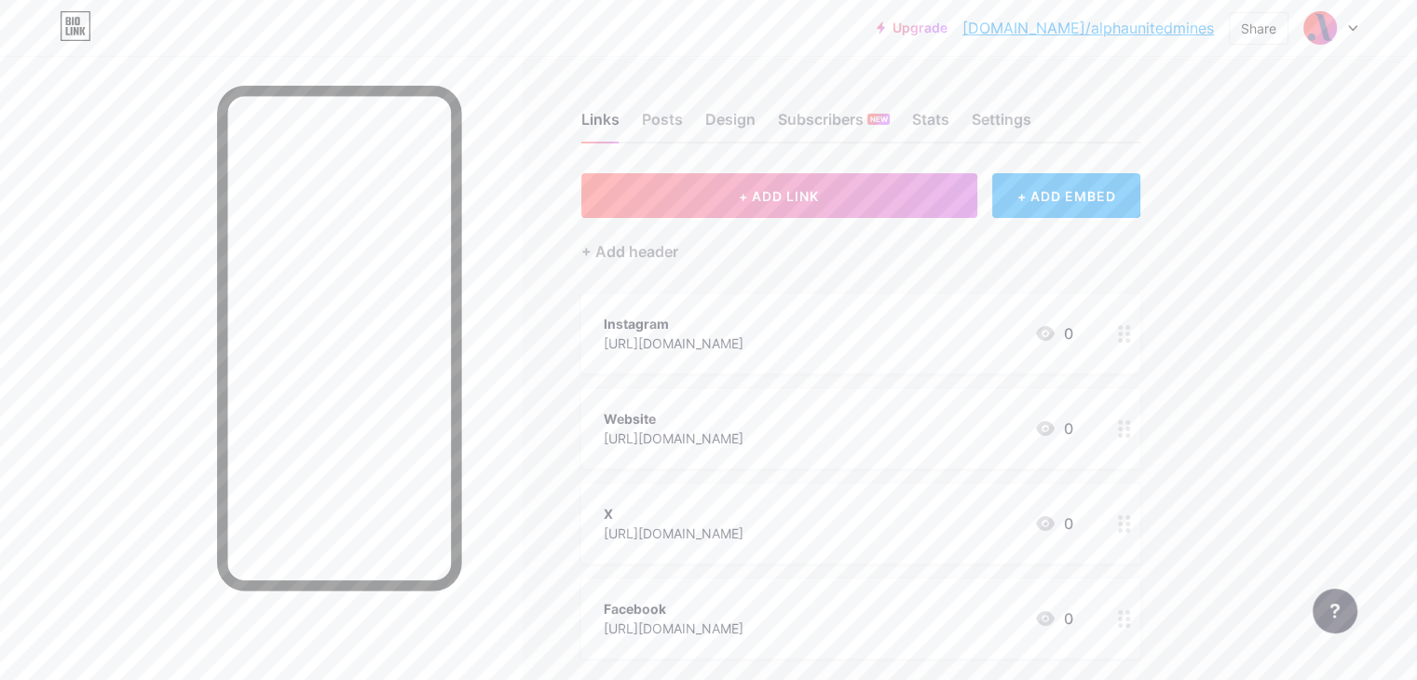
click at [1141, 342] on div at bounding box center [1125, 334] width 32 height 80
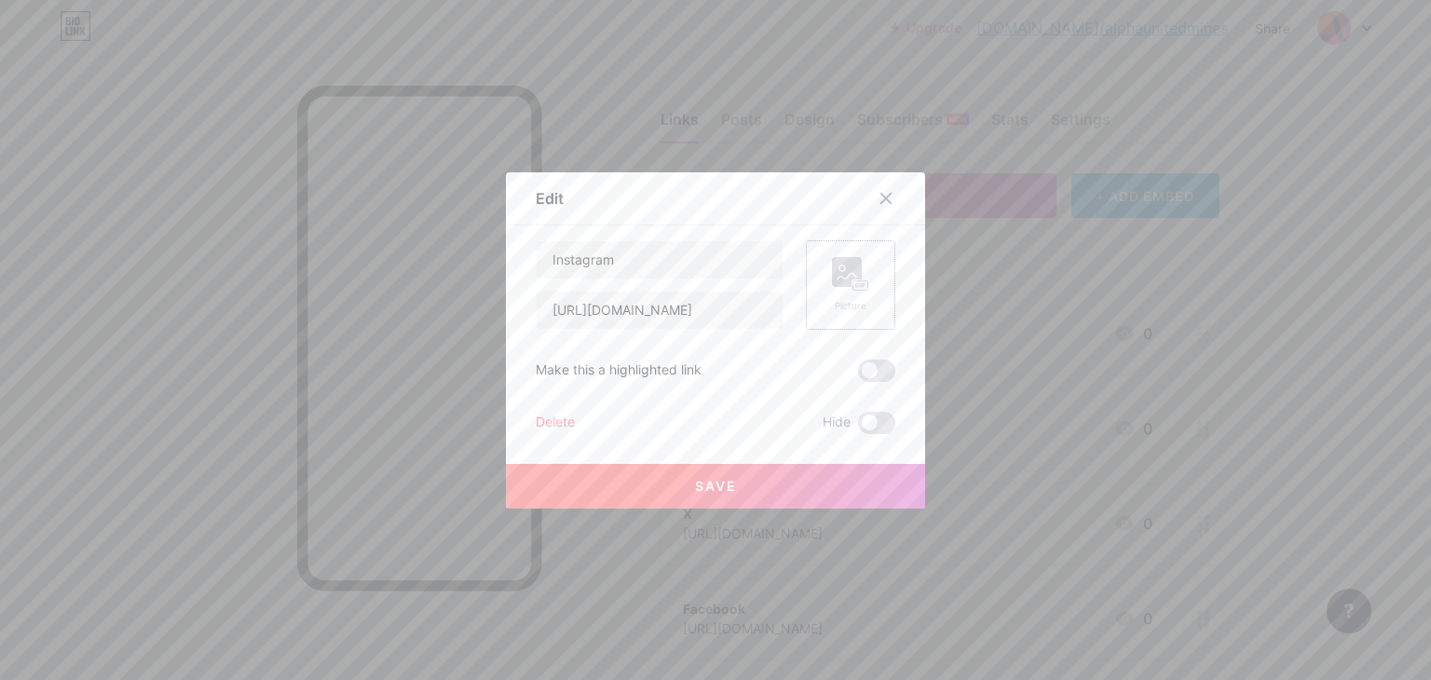
click at [806, 276] on div "Picture" at bounding box center [850, 284] width 89 height 89
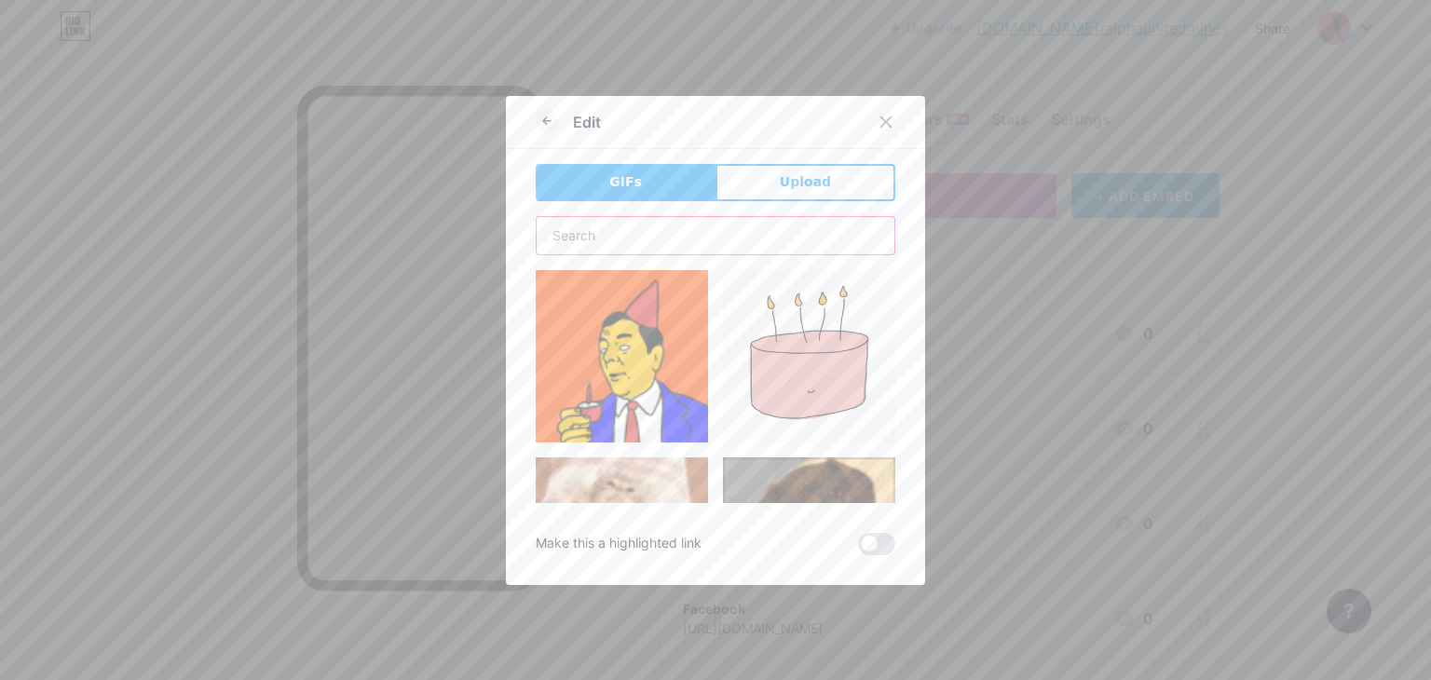
click at [715, 248] on input "text" at bounding box center [716, 235] width 358 height 37
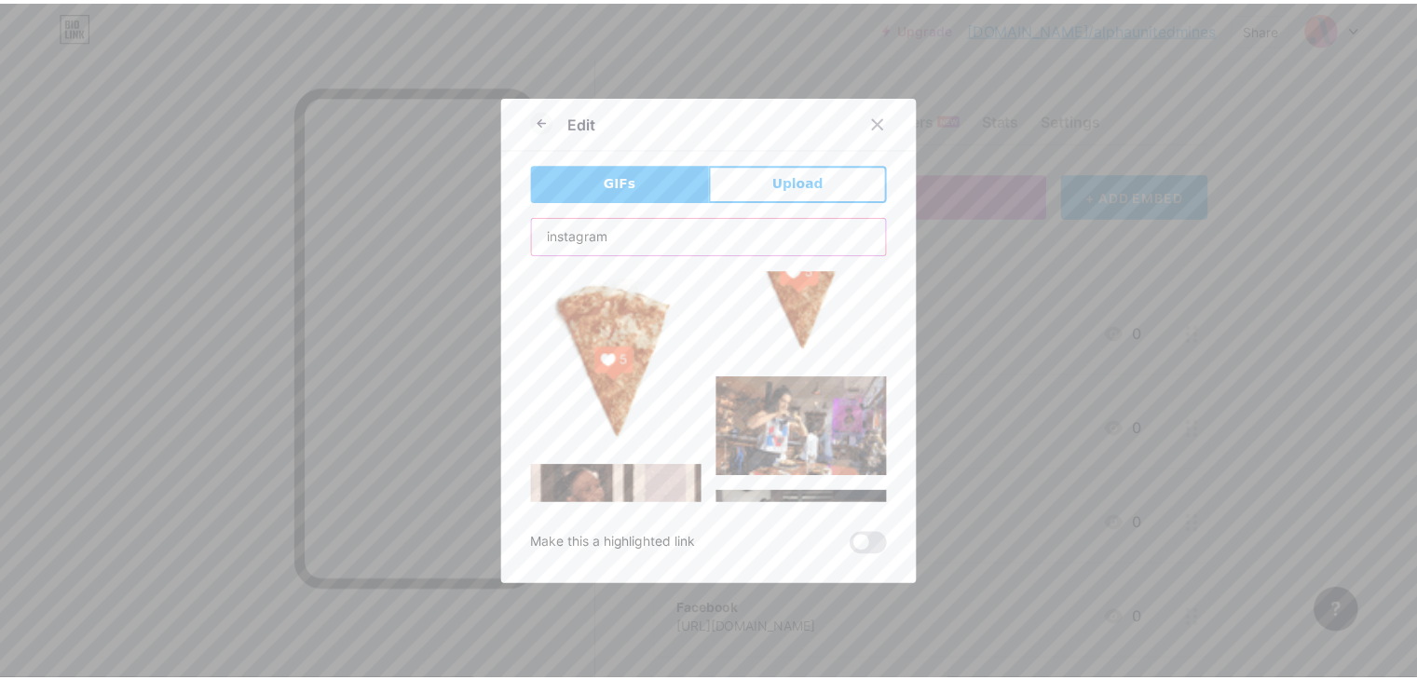
scroll to position [2181, 0]
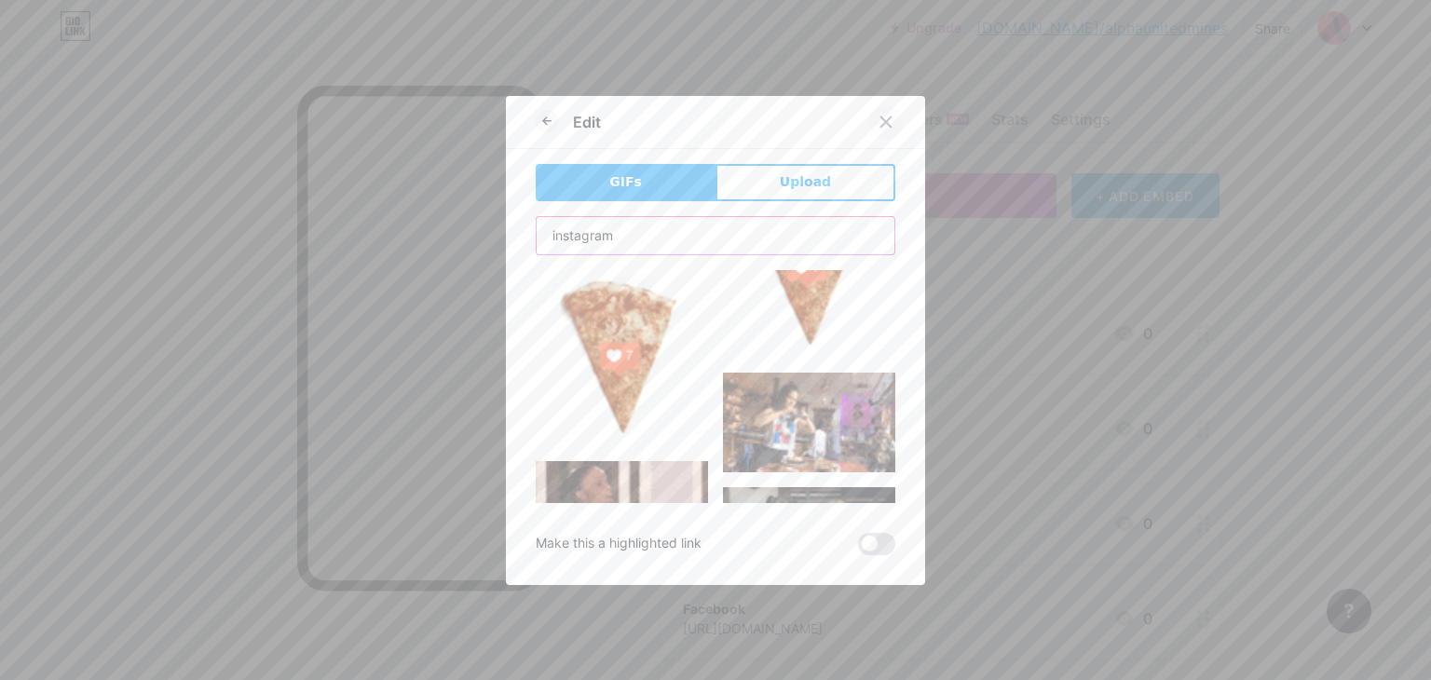
type input "instagram"
click at [884, 116] on icon at bounding box center [886, 122] width 15 height 15
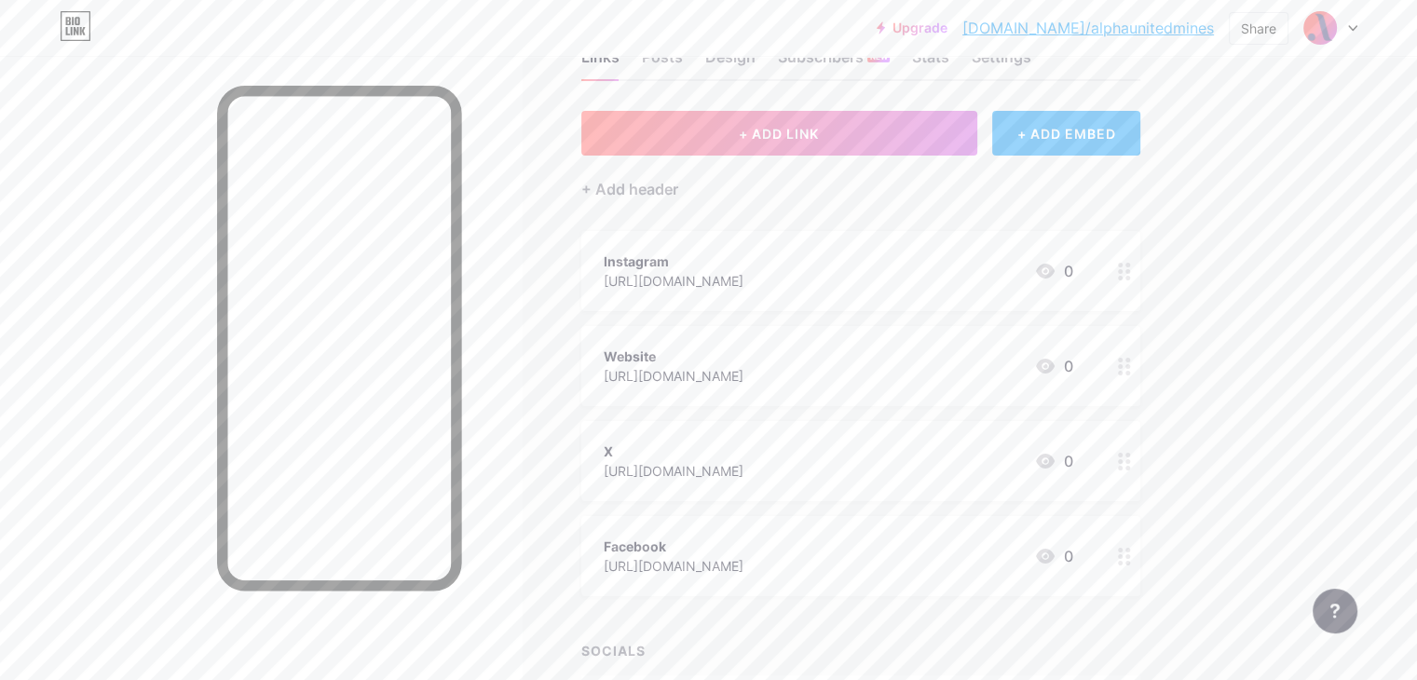
scroll to position [194, 0]
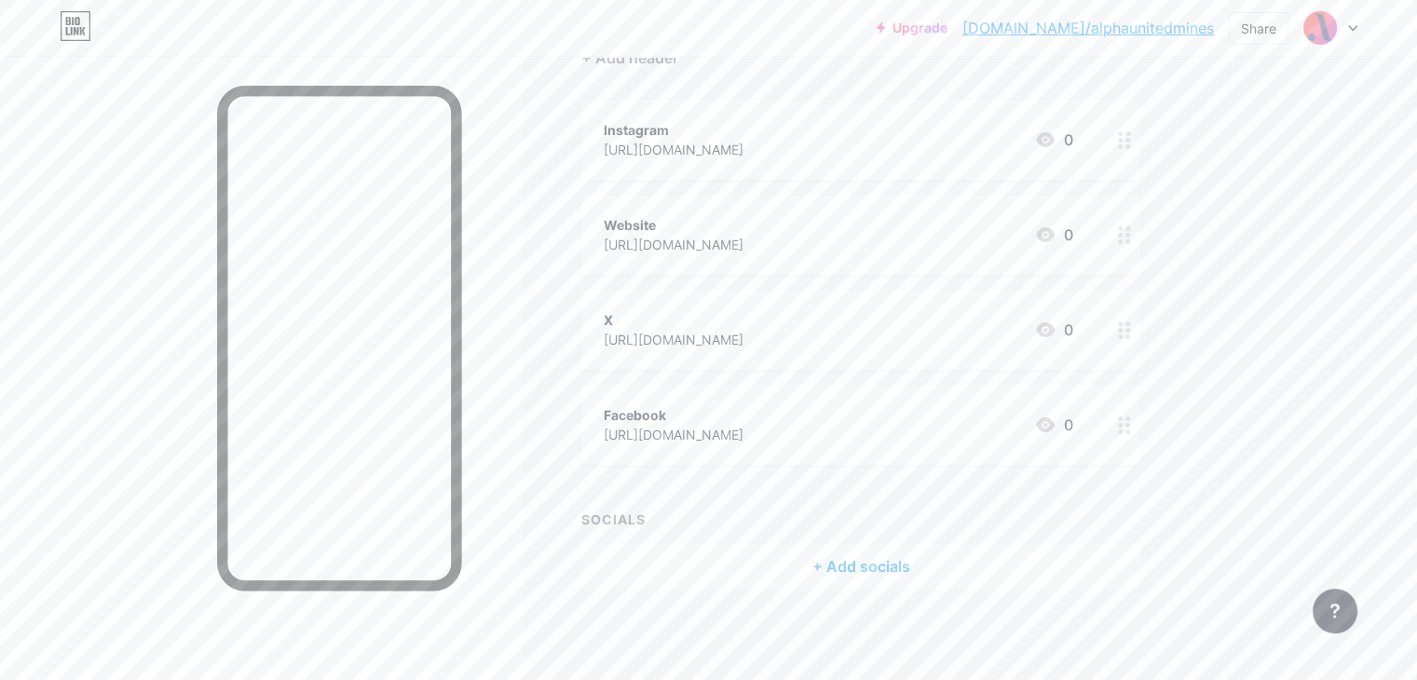
click at [911, 565] on div "+ Add socials" at bounding box center [861, 566] width 559 height 45
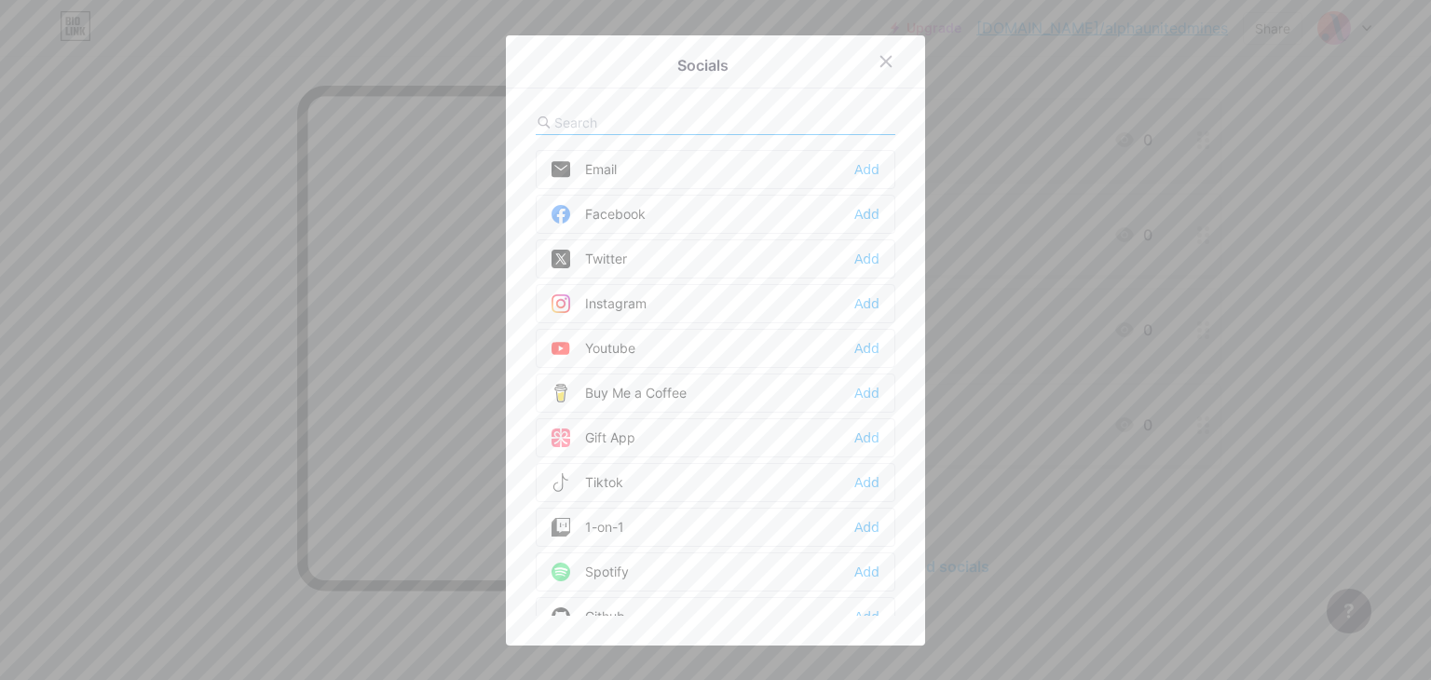
click at [787, 307] on div "Instagram Add" at bounding box center [716, 303] width 360 height 39
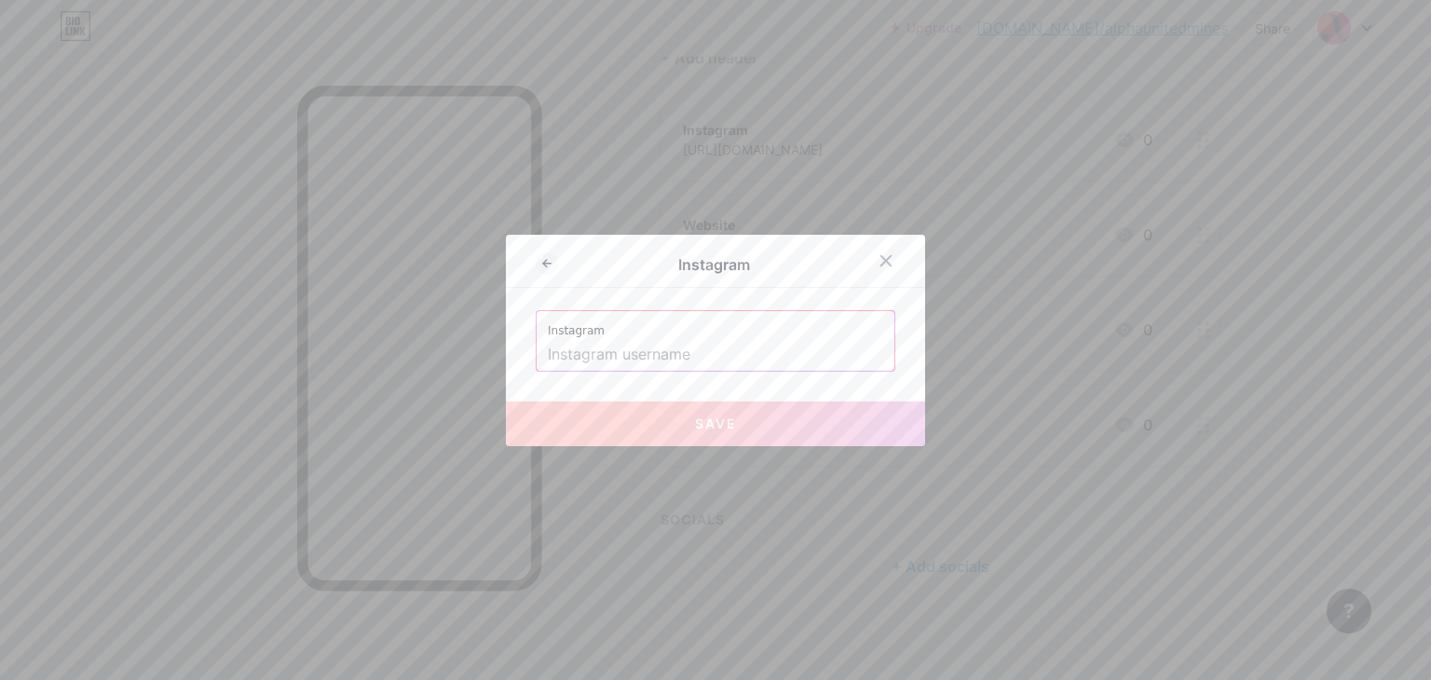
click at [742, 357] on input "text" at bounding box center [715, 355] width 335 height 32
paste input "alphaunitedmines"
type input "alphaunitedmines"
click at [731, 221] on div at bounding box center [715, 340] width 1431 height 680
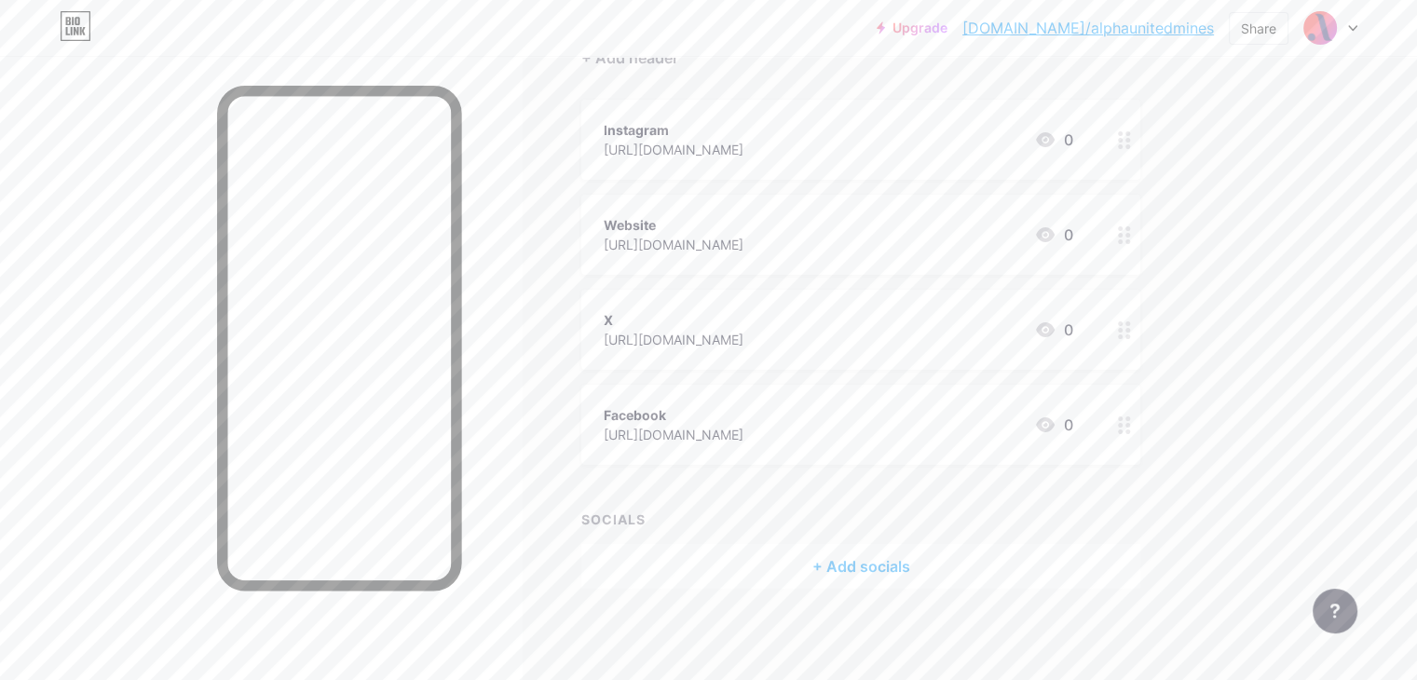
click at [928, 573] on div "+ Add socials" at bounding box center [861, 566] width 559 height 45
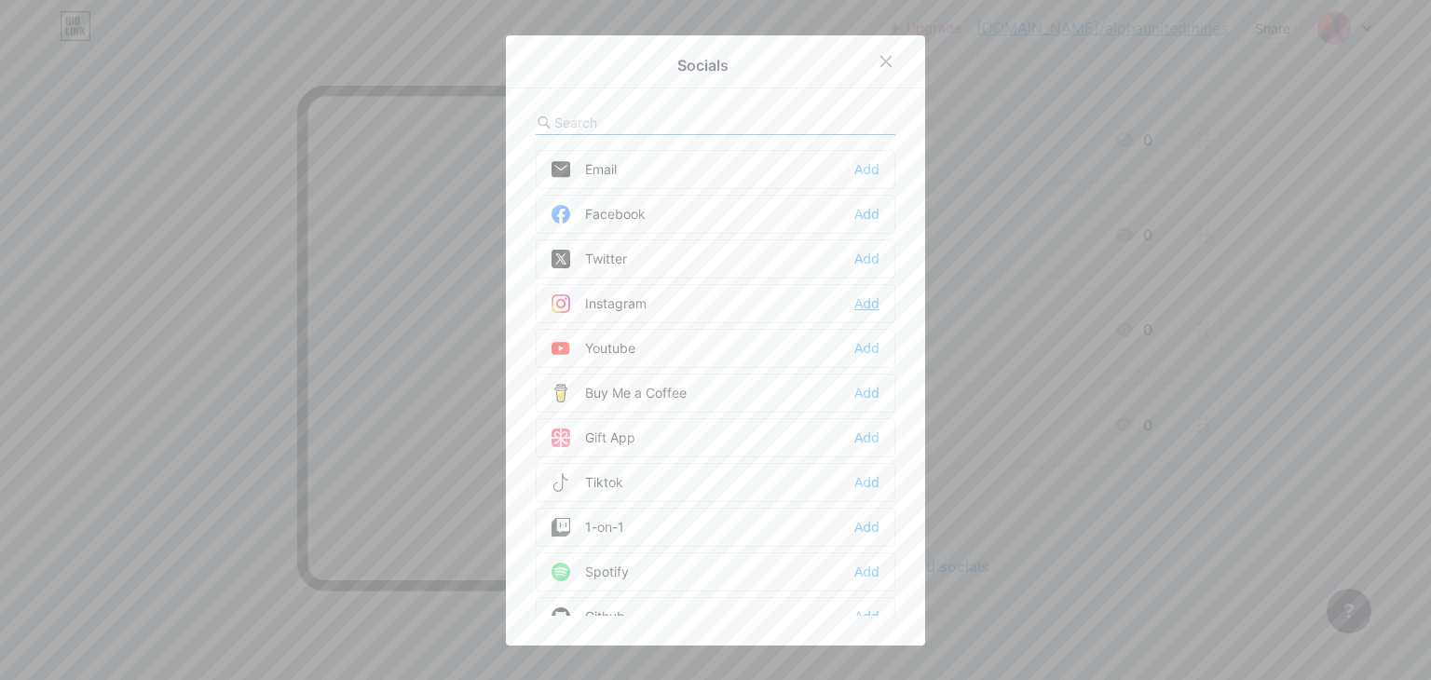
click at [855, 304] on div "Add" at bounding box center [867, 303] width 25 height 19
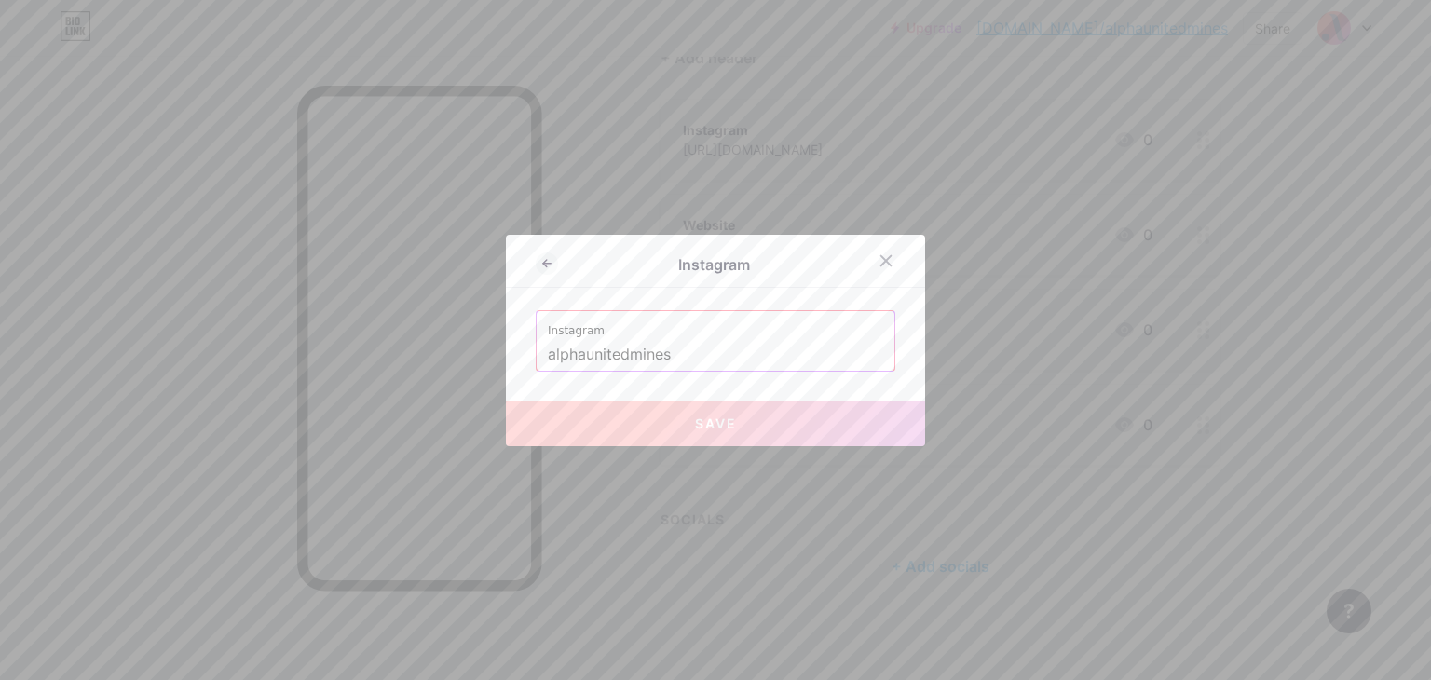
click at [725, 430] on span "Save" at bounding box center [716, 424] width 42 height 16
click at [720, 361] on input "alphaunitedmines" at bounding box center [715, 355] width 335 height 32
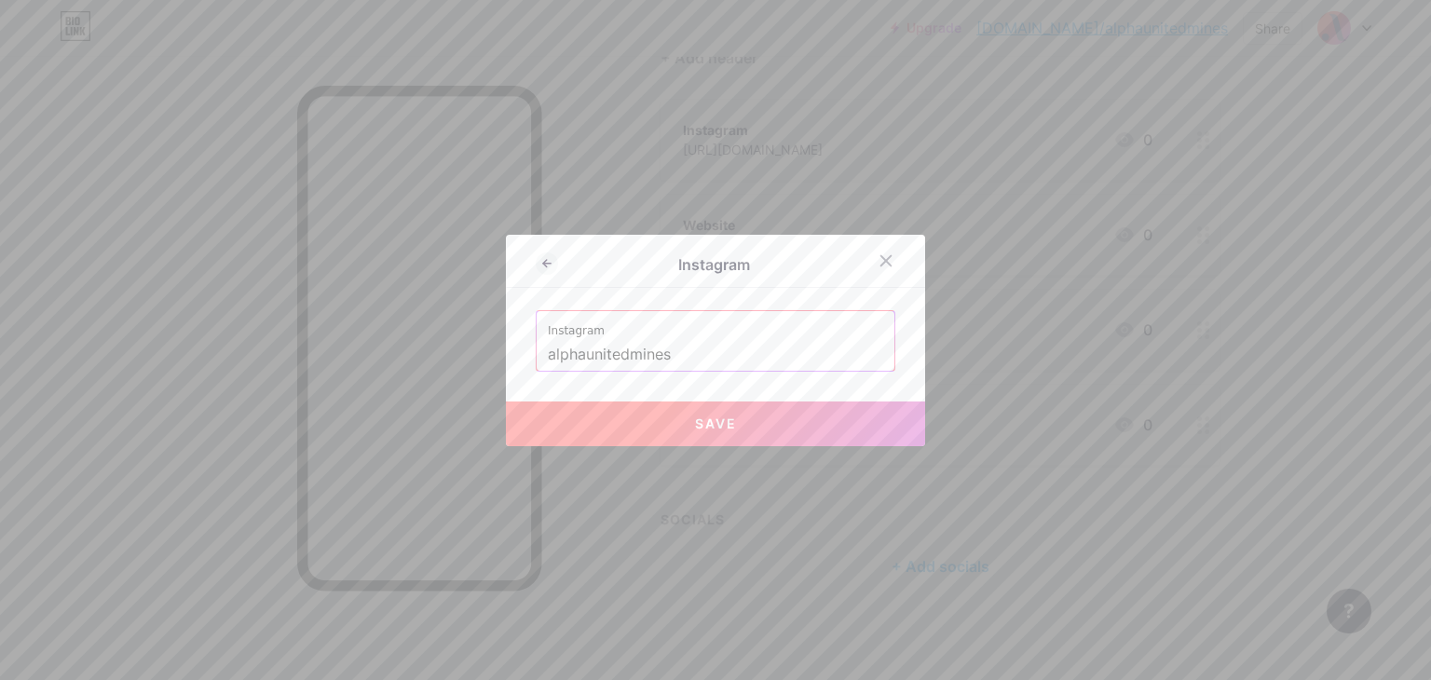
click at [745, 419] on button "Save" at bounding box center [715, 424] width 419 height 45
type input "[URL][DOMAIN_NAME]"
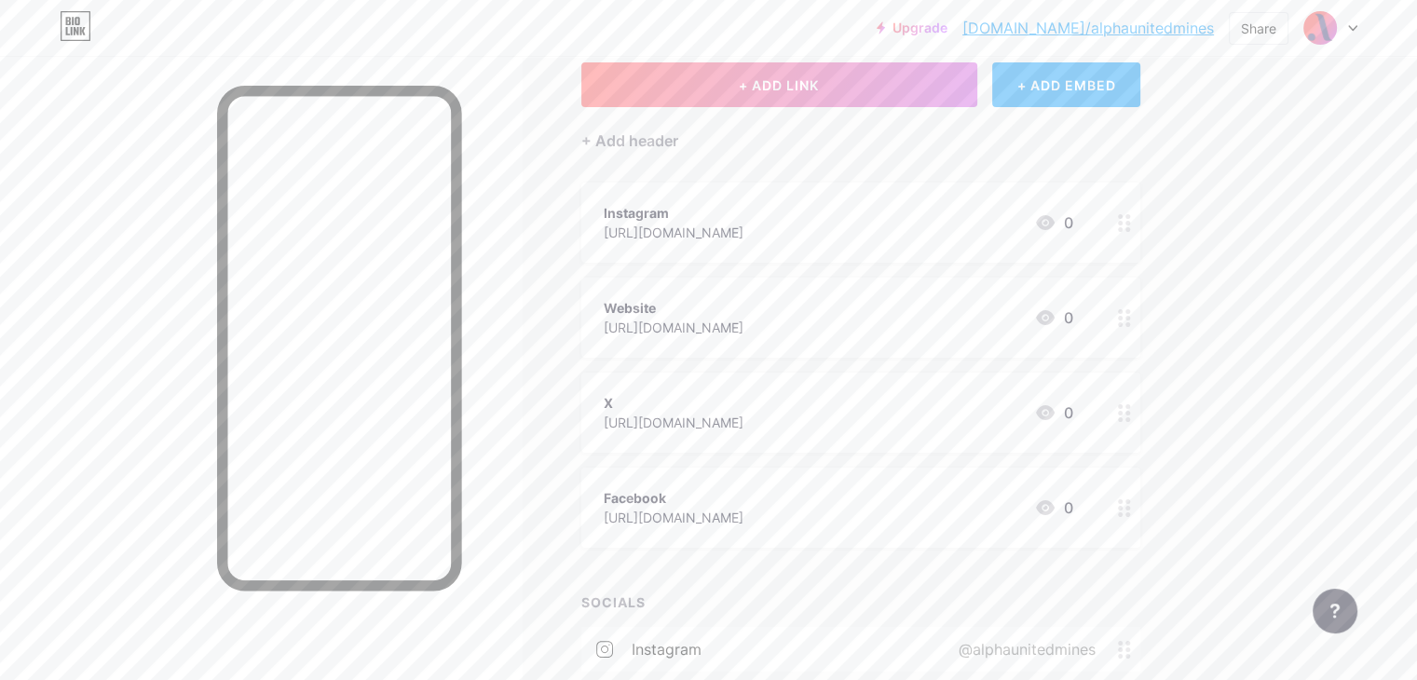
scroll to position [104, 0]
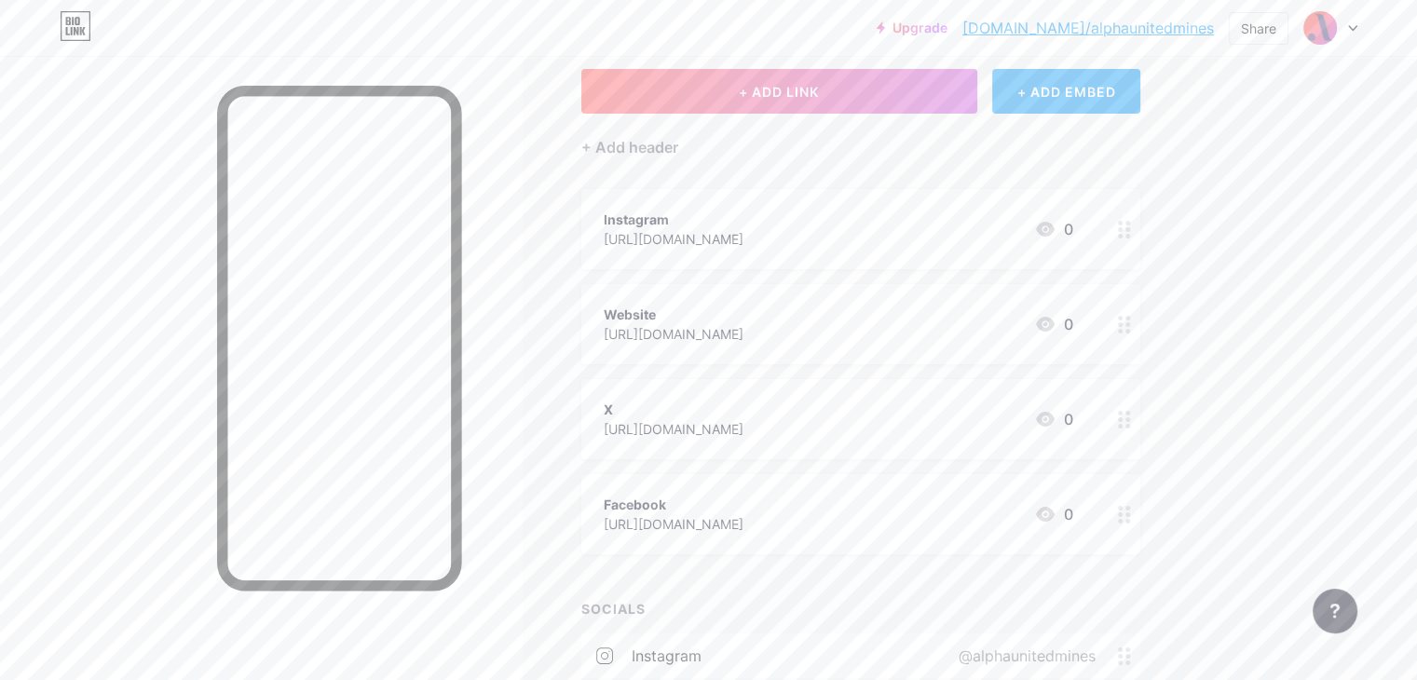
click at [1141, 238] on div at bounding box center [1125, 229] width 32 height 80
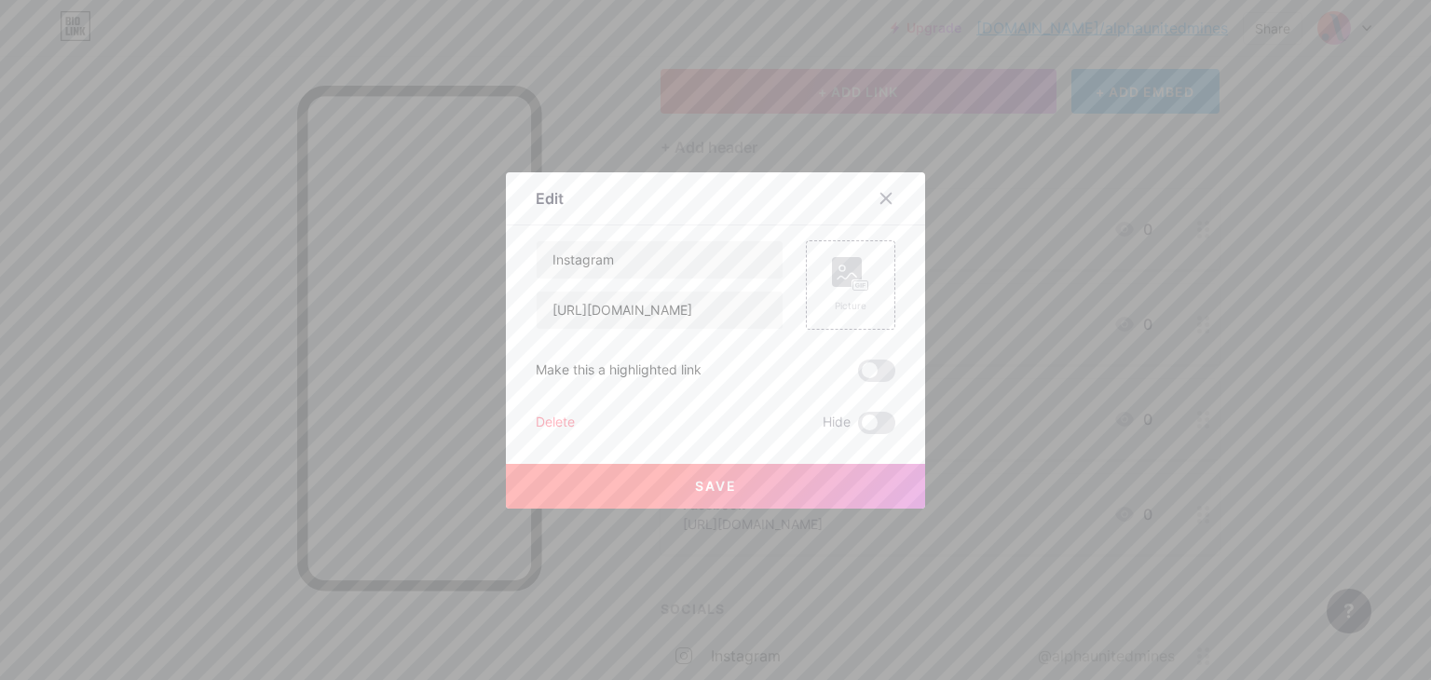
click at [559, 414] on div "Delete" at bounding box center [555, 423] width 39 height 22
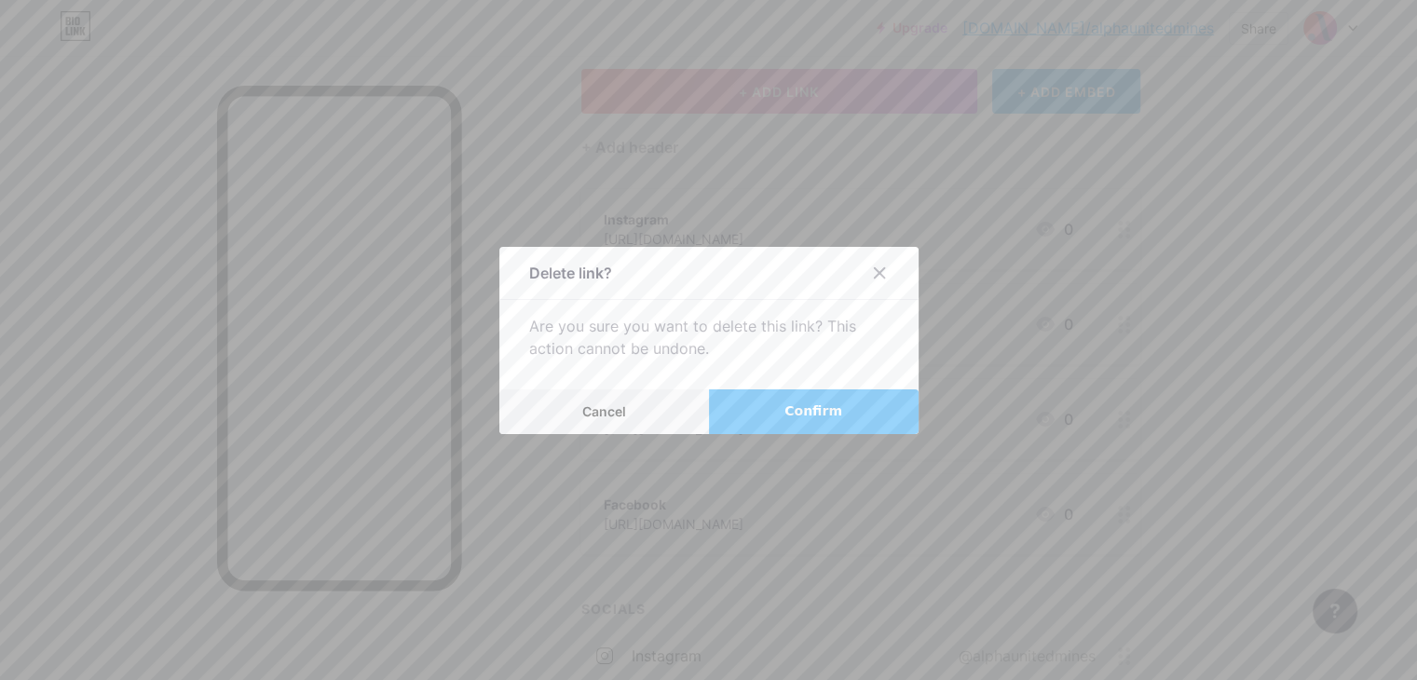
click at [823, 405] on span "Confirm" at bounding box center [814, 412] width 58 height 20
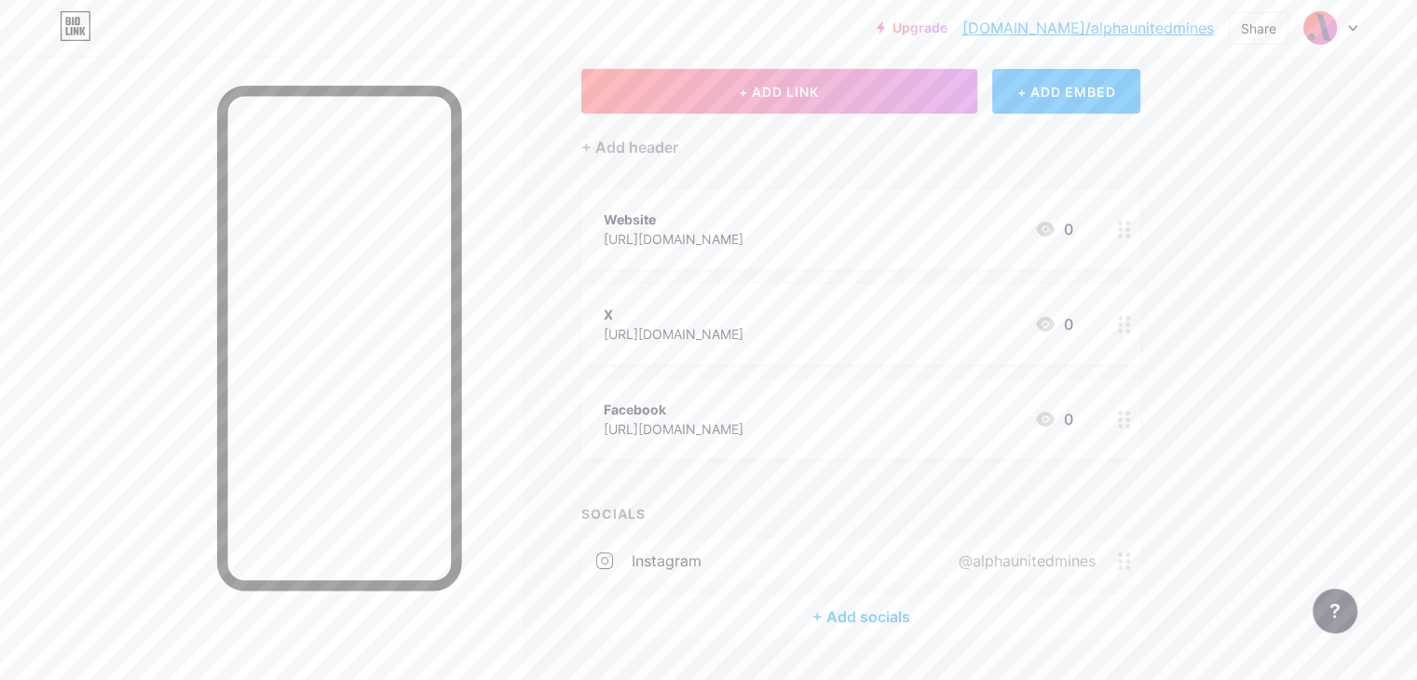
click at [1131, 235] on icon at bounding box center [1124, 230] width 13 height 18
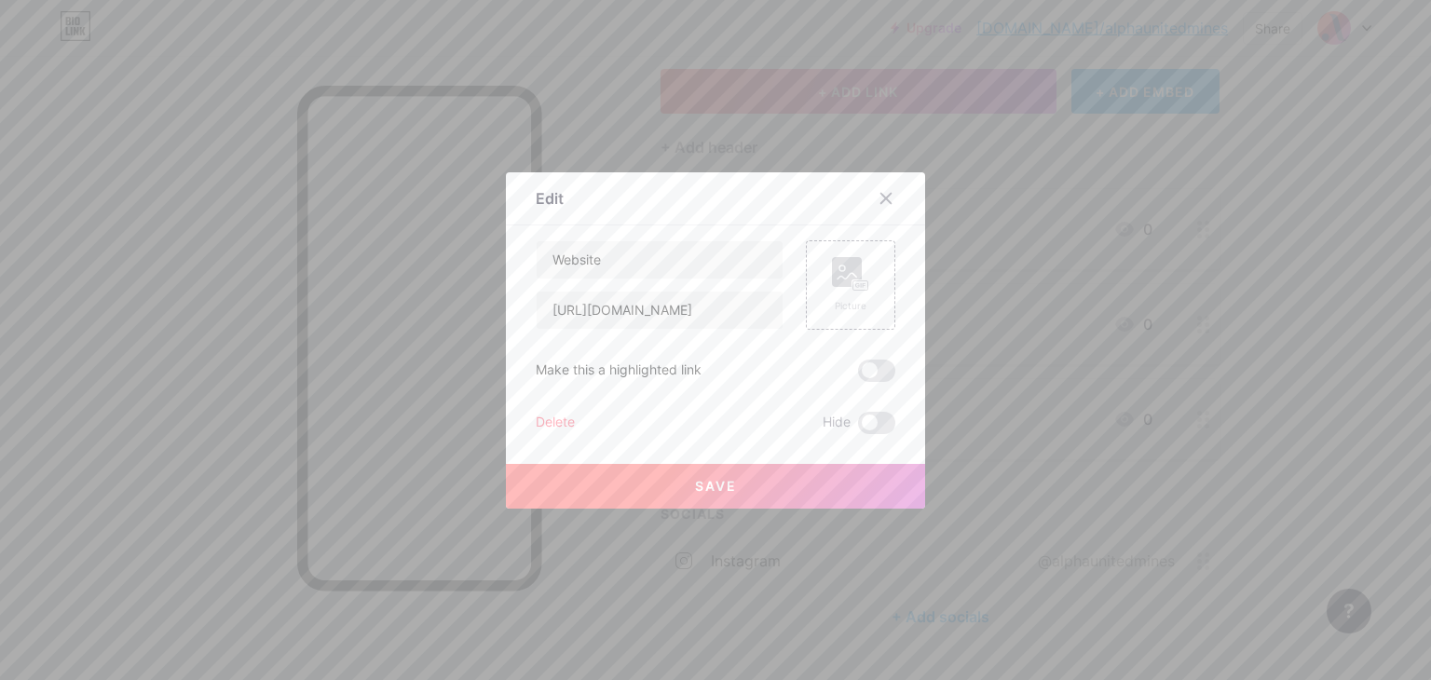
click at [558, 426] on div "Delete" at bounding box center [555, 423] width 39 height 22
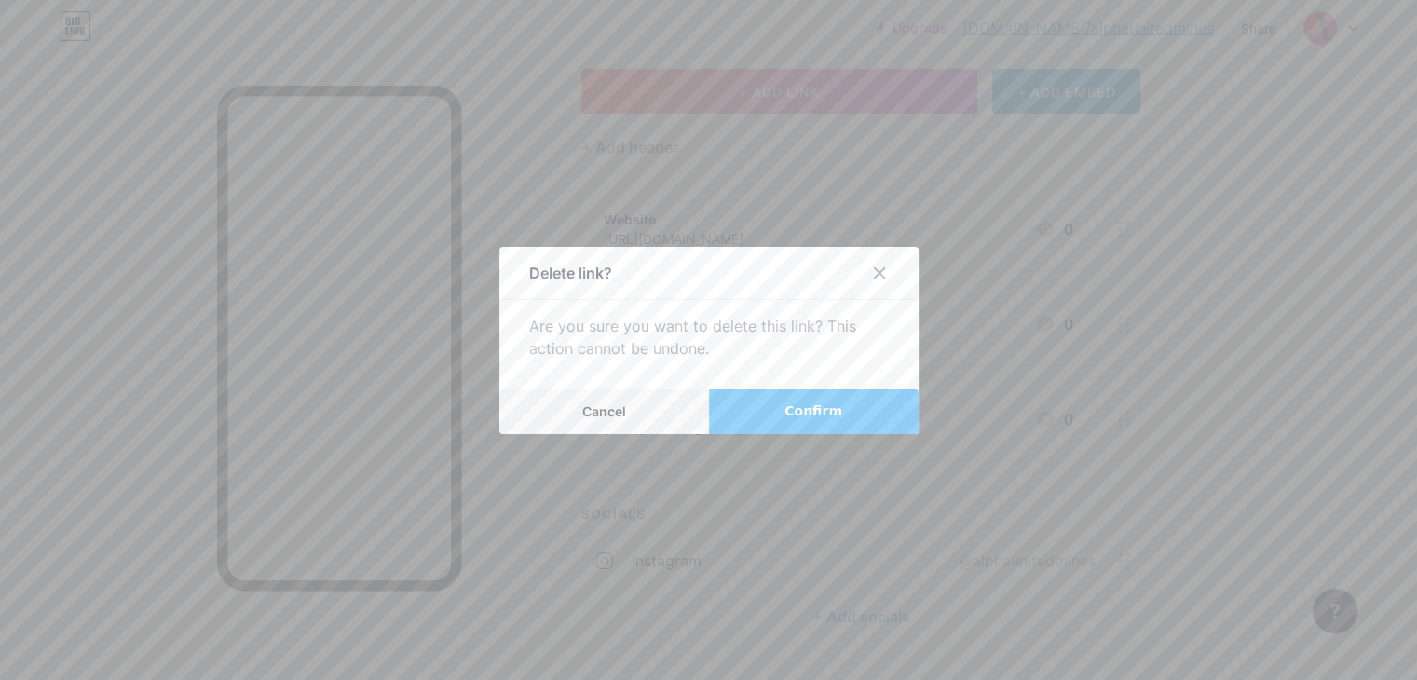
click at [775, 415] on button "Confirm" at bounding box center [814, 412] width 210 height 45
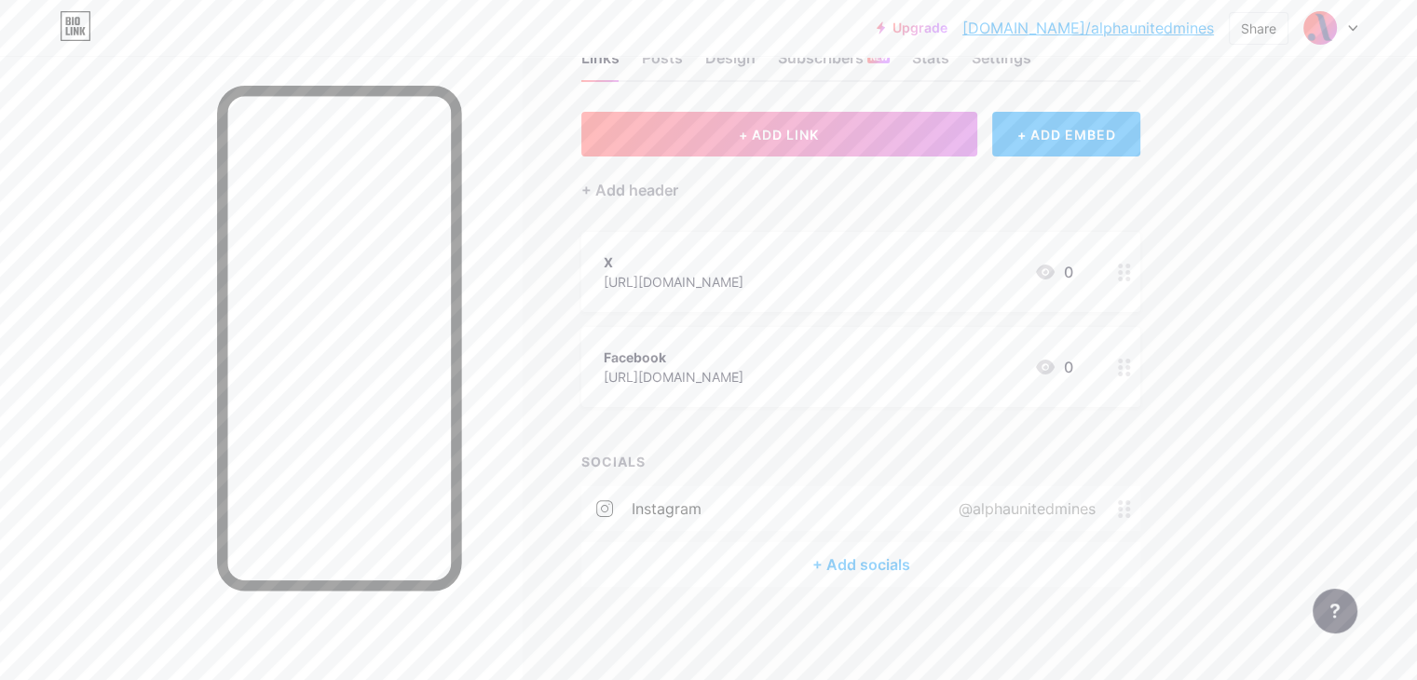
scroll to position [60, 0]
click at [1131, 268] on icon at bounding box center [1124, 275] width 13 height 18
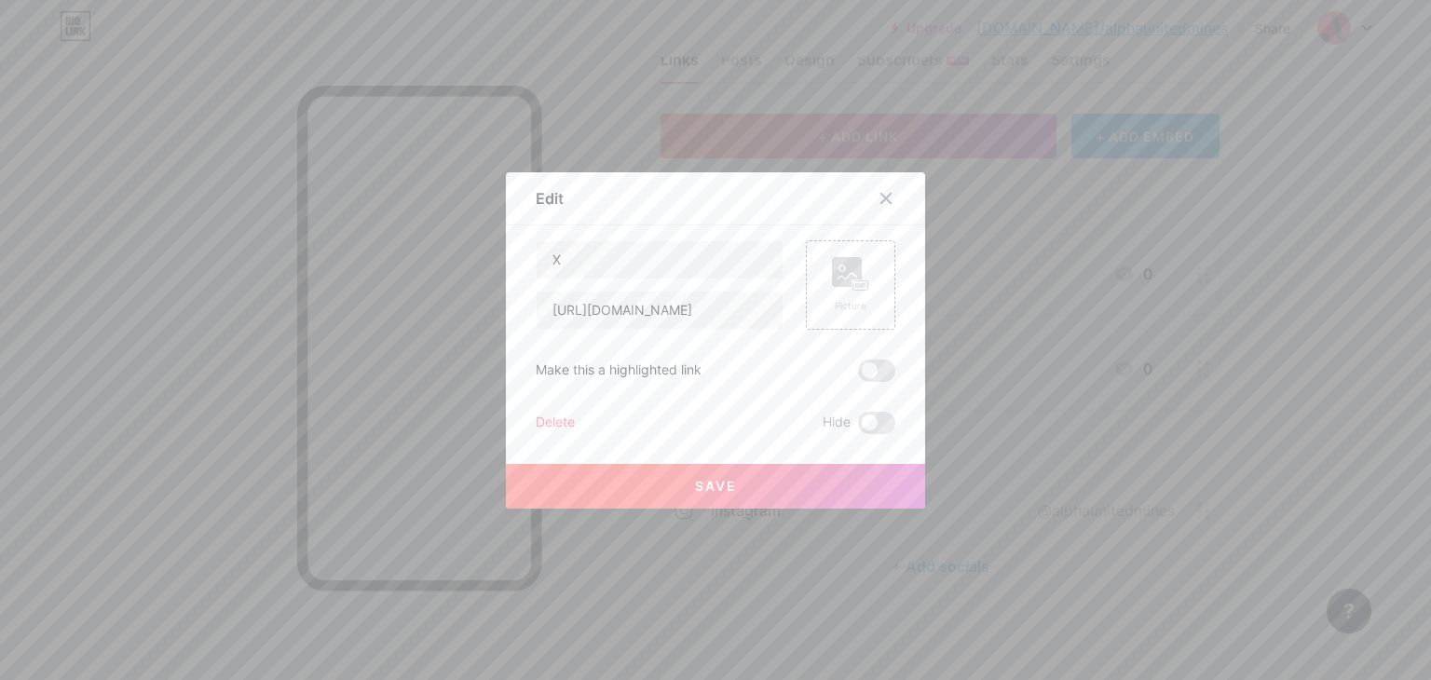
click at [552, 418] on div "Delete" at bounding box center [555, 423] width 39 height 22
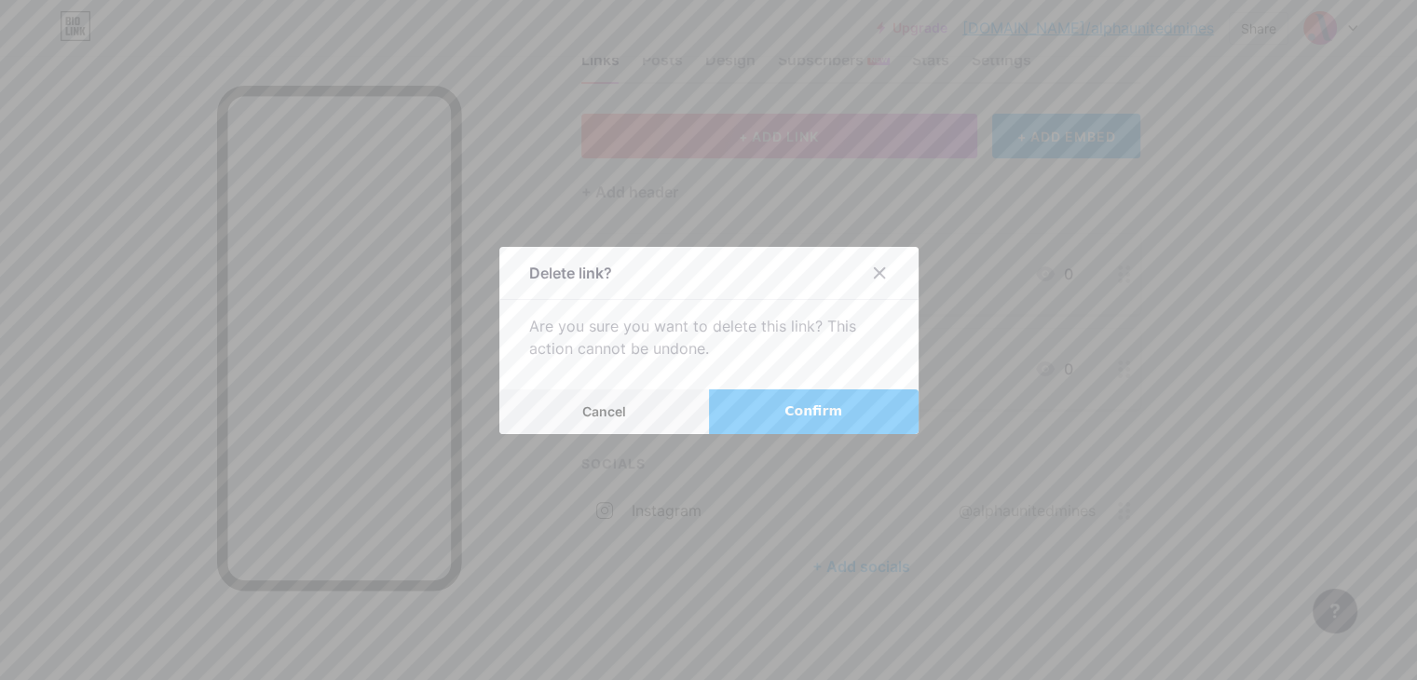
click at [822, 419] on span "Confirm" at bounding box center [814, 412] width 58 height 20
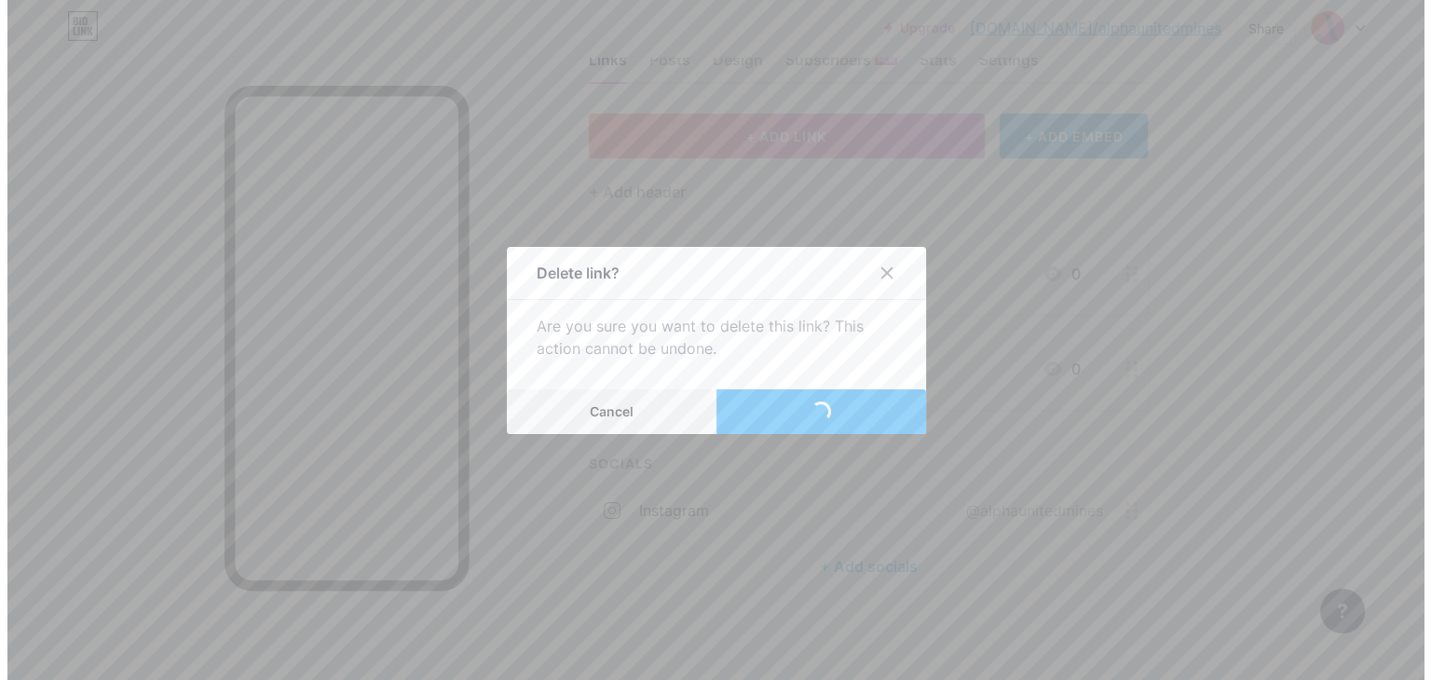
scroll to position [0, 0]
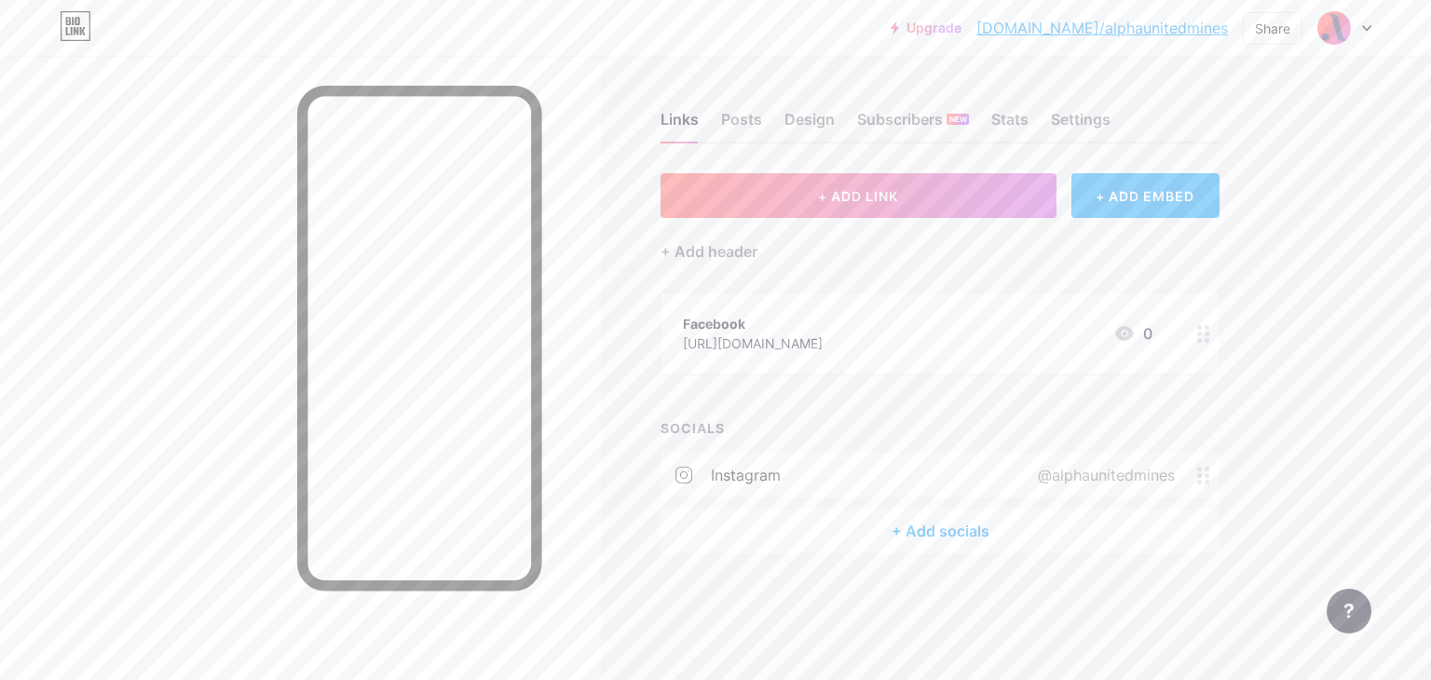
click at [1200, 340] on icon at bounding box center [1204, 334] width 13 height 18
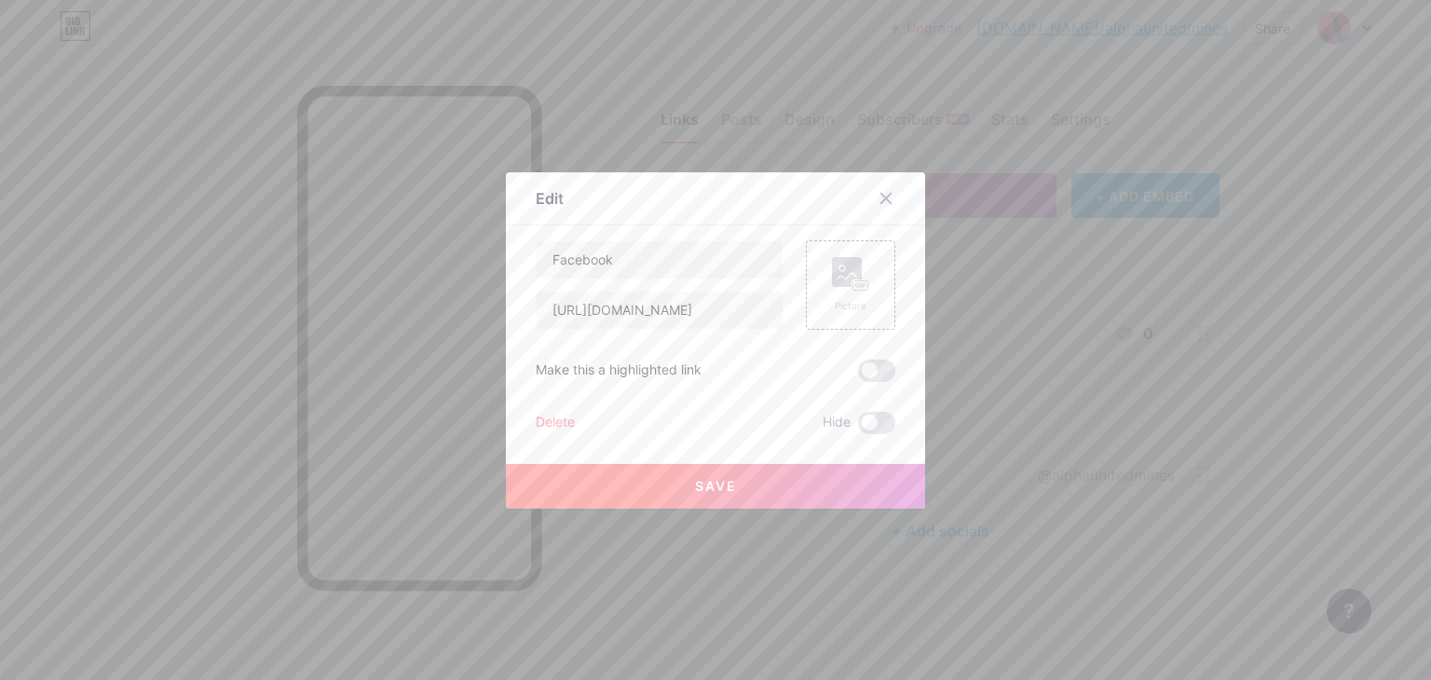
click at [563, 422] on div "Delete" at bounding box center [555, 423] width 39 height 22
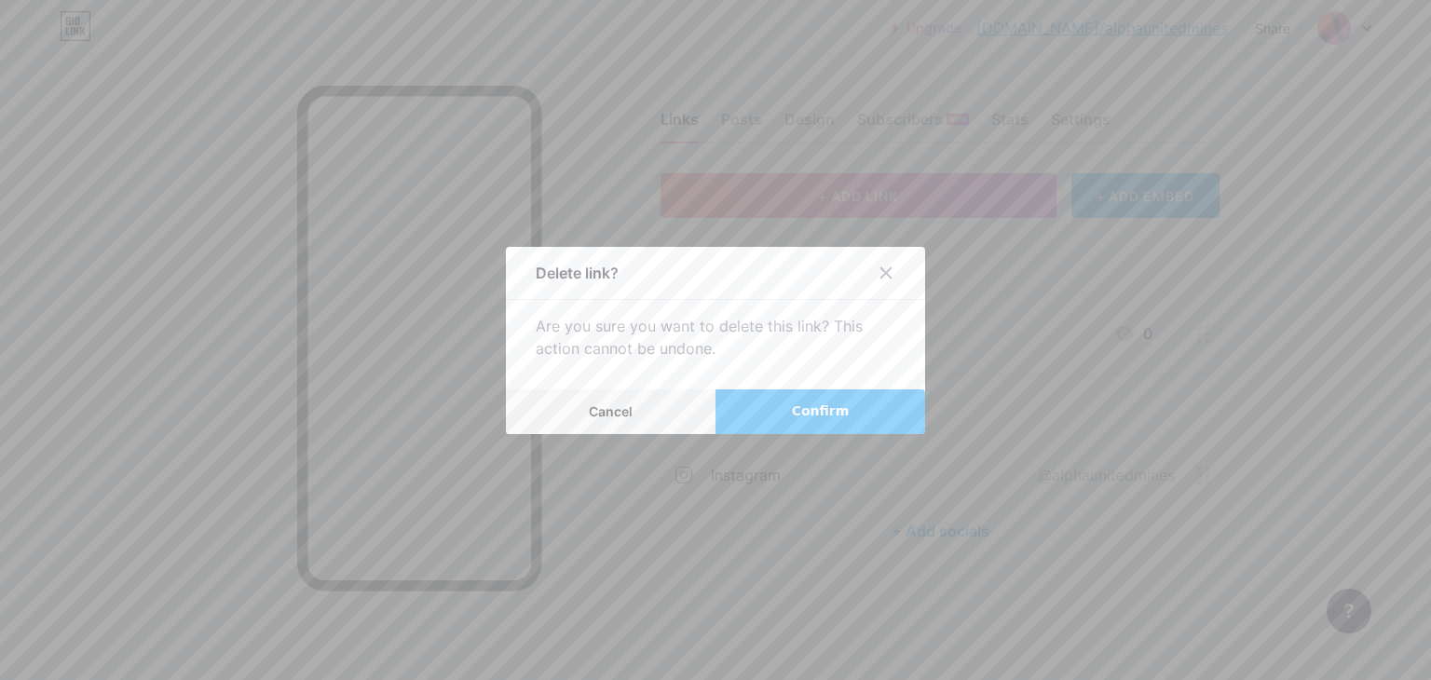
click at [749, 417] on button "Confirm" at bounding box center [821, 412] width 210 height 45
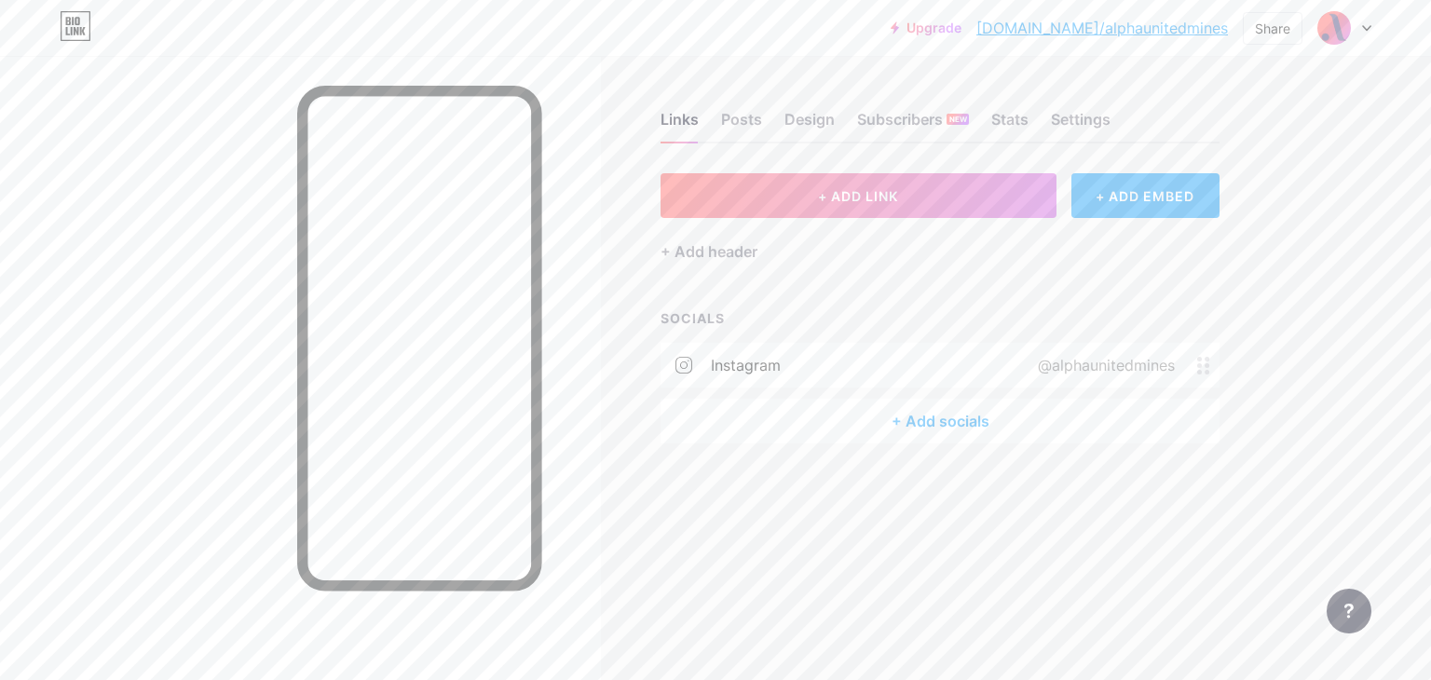
click at [939, 418] on div "+ Add socials" at bounding box center [940, 421] width 559 height 45
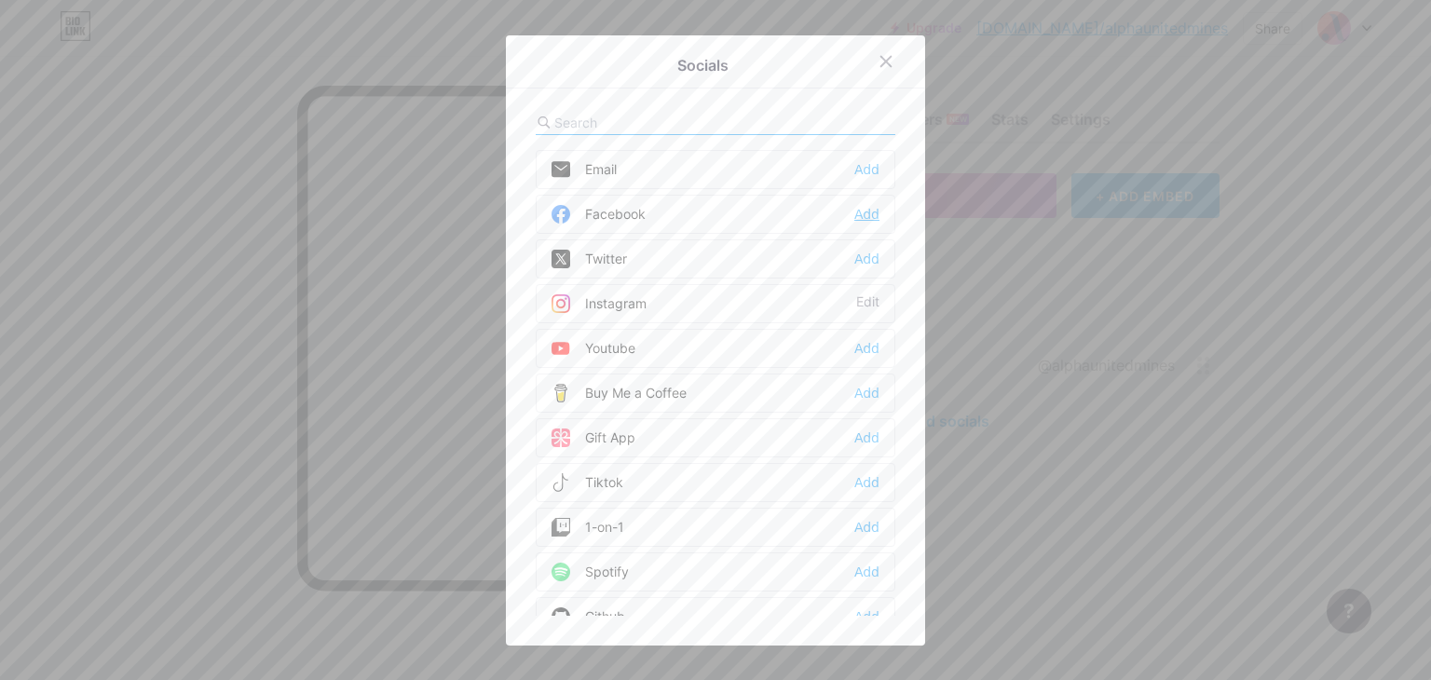
click at [855, 216] on div "Add" at bounding box center [867, 214] width 25 height 19
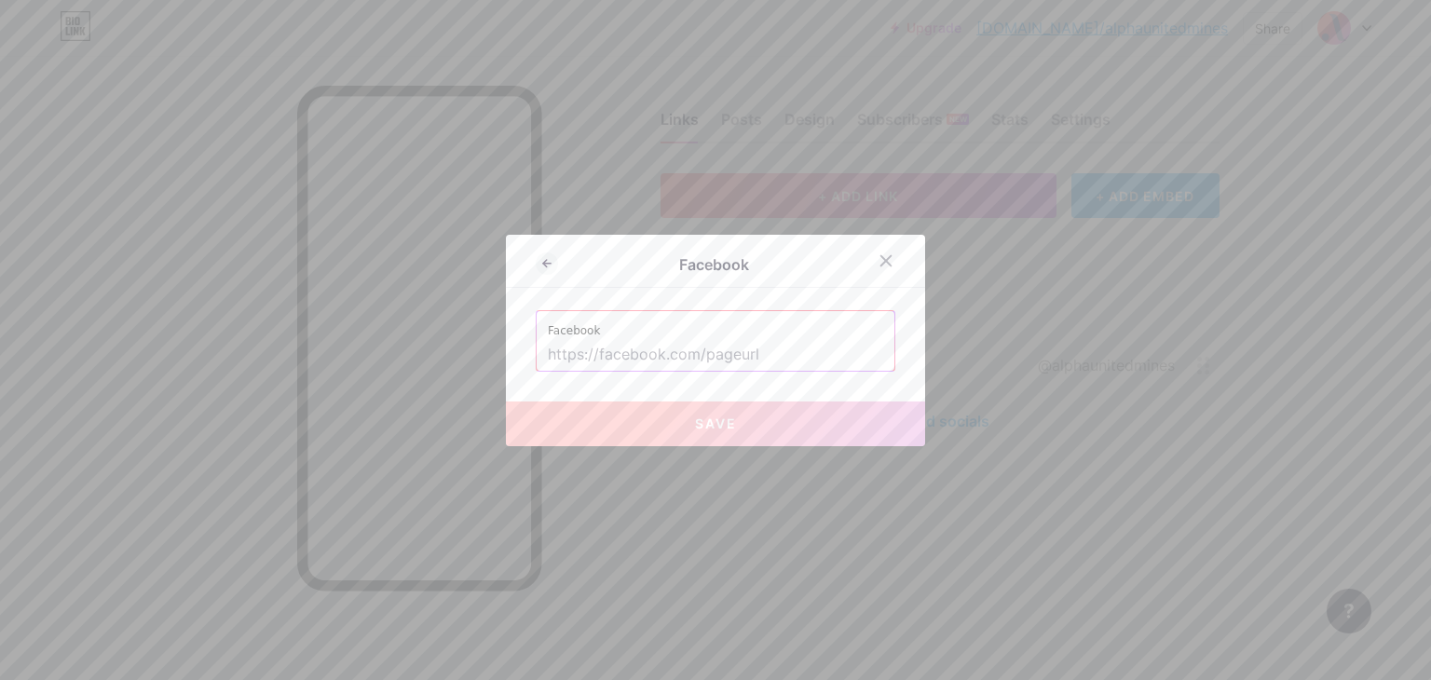
click at [702, 349] on input "text" at bounding box center [715, 355] width 335 height 32
paste input "[URL][DOMAIN_NAME]"
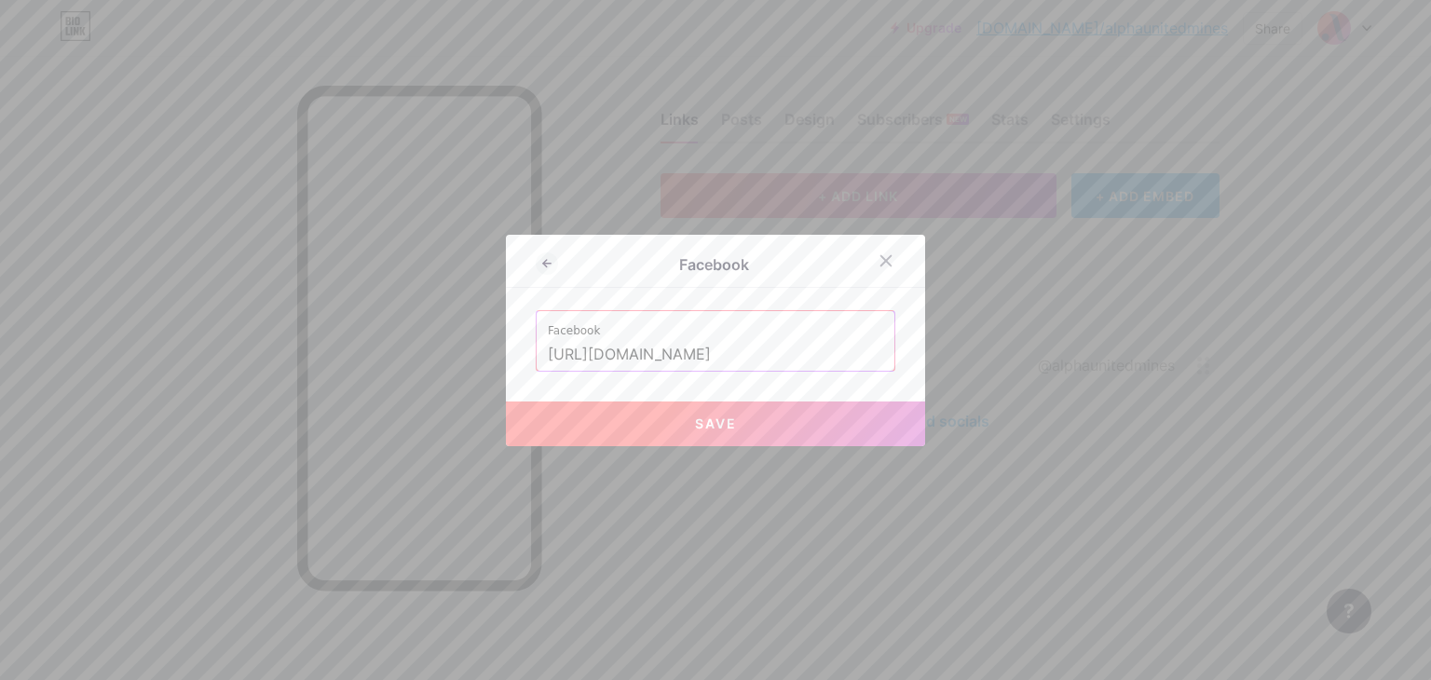
scroll to position [0, 136]
type input "[URL][DOMAIN_NAME]"
click at [713, 418] on span "Save" at bounding box center [716, 424] width 42 height 16
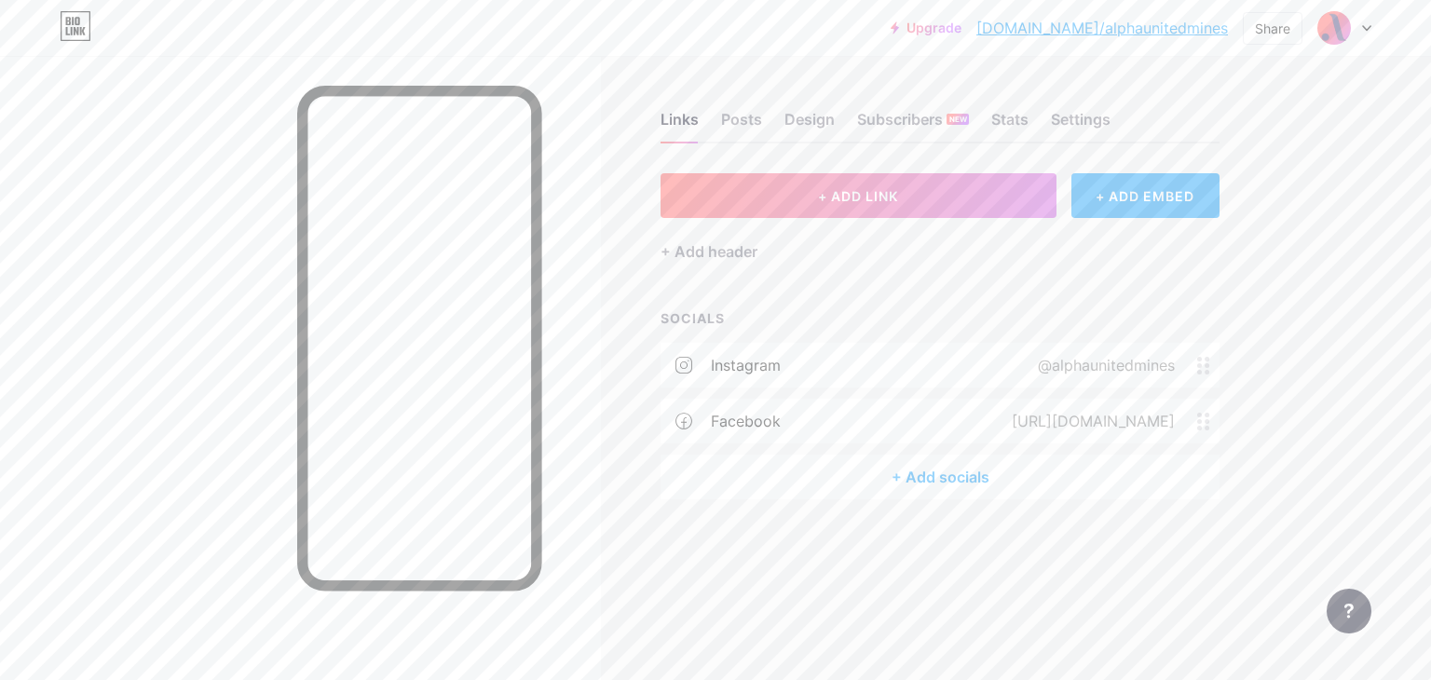
click at [947, 473] on div "+ Add socials" at bounding box center [940, 477] width 559 height 45
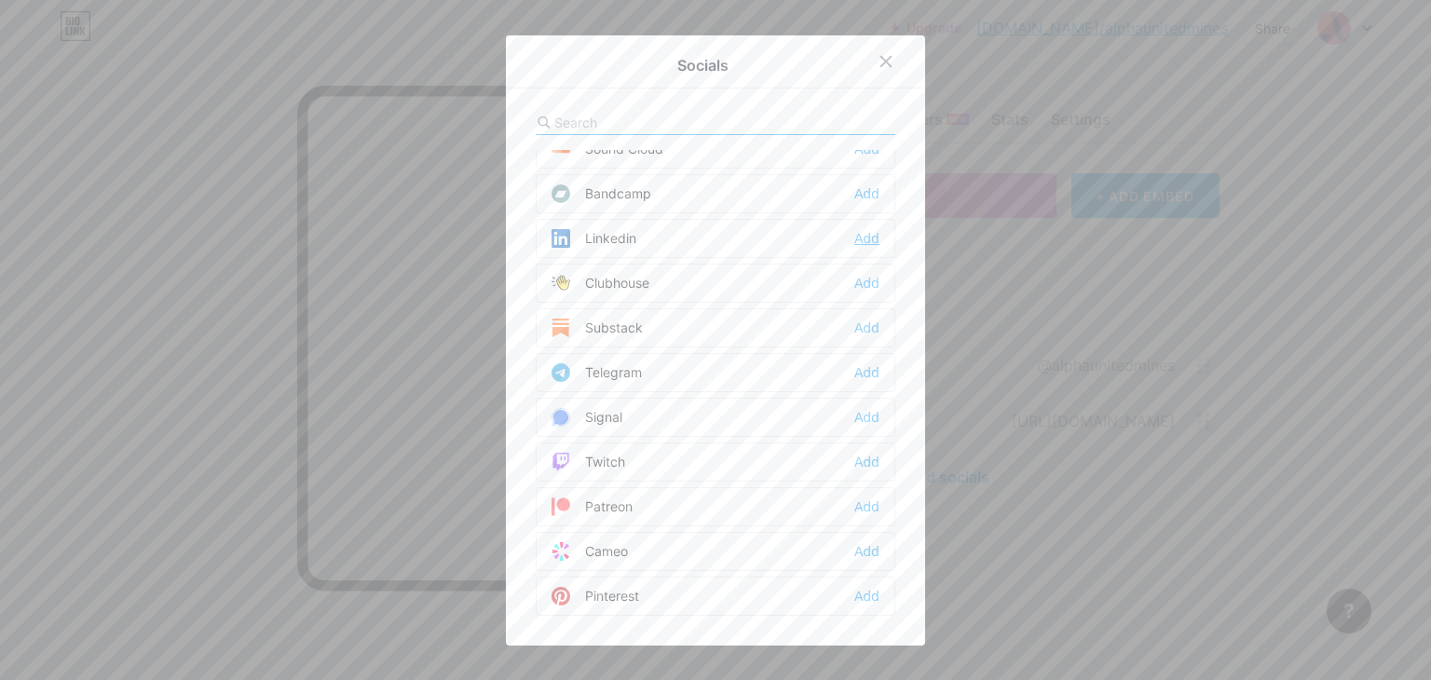
click at [855, 231] on div "Add" at bounding box center [867, 238] width 25 height 19
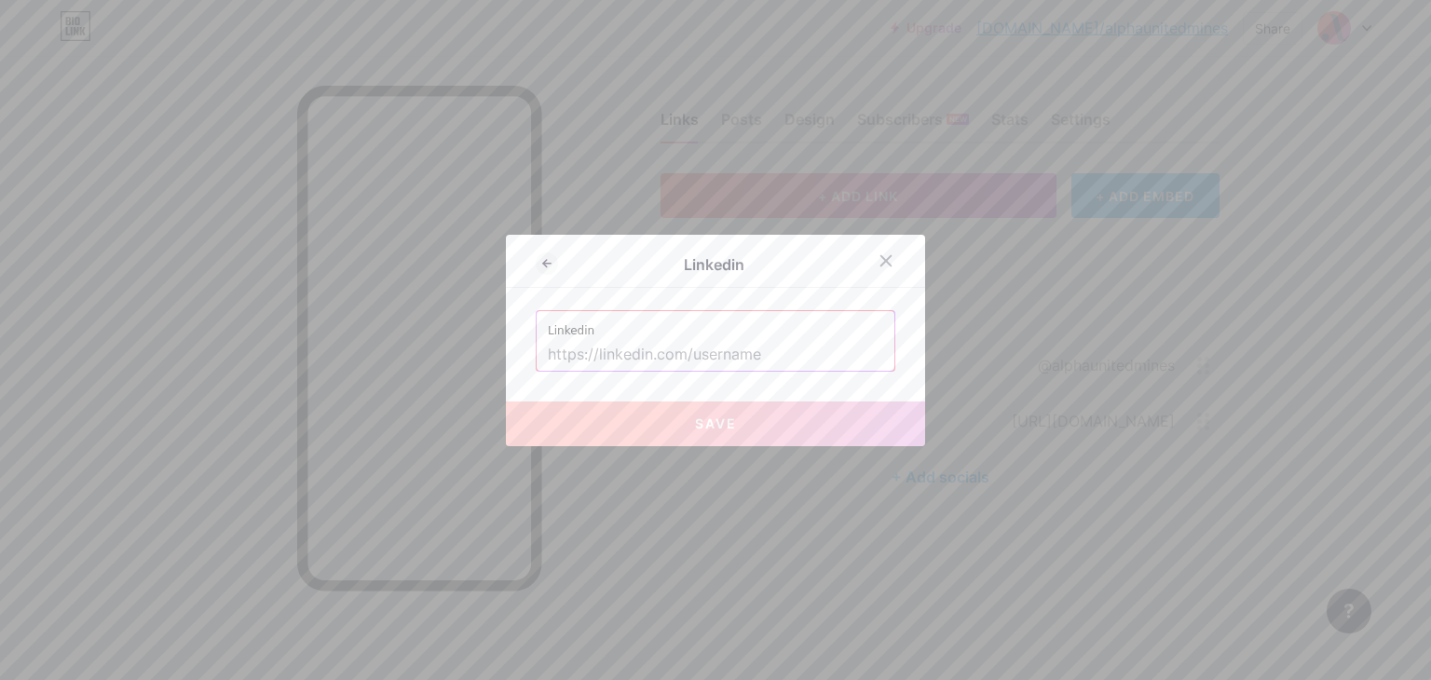
click at [618, 346] on input "text" at bounding box center [715, 355] width 335 height 32
paste input "[URL][DOMAIN_NAME]"
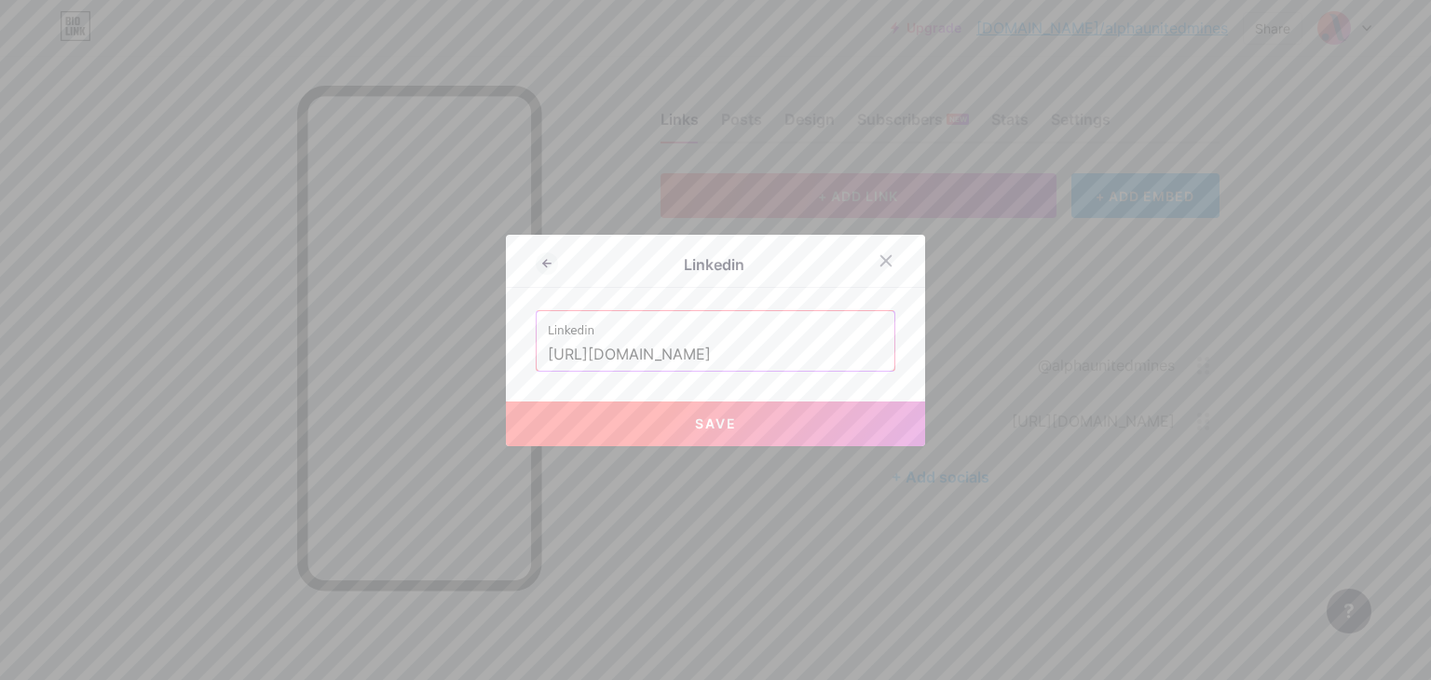
type input "[URL][DOMAIN_NAME]"
click at [695, 430] on span "Save" at bounding box center [716, 424] width 42 height 16
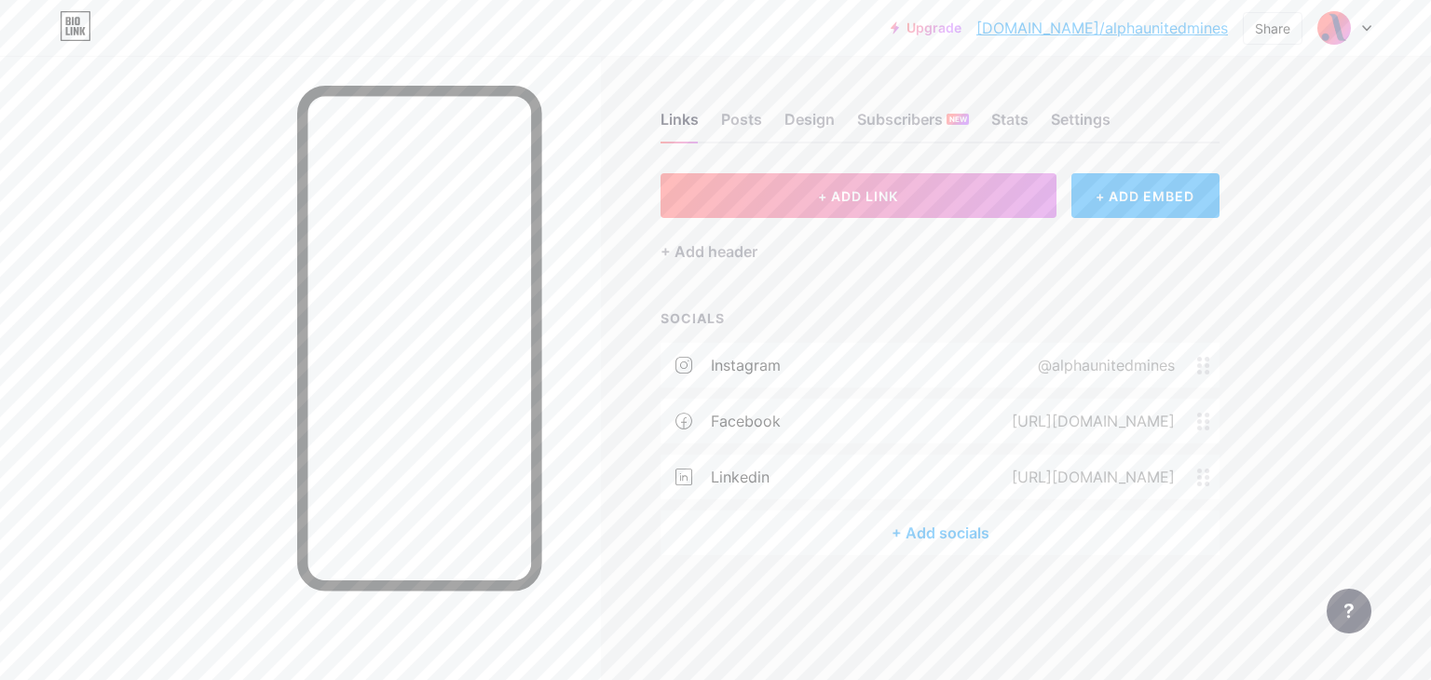
click at [922, 530] on div "+ Add socials" at bounding box center [940, 533] width 559 height 45
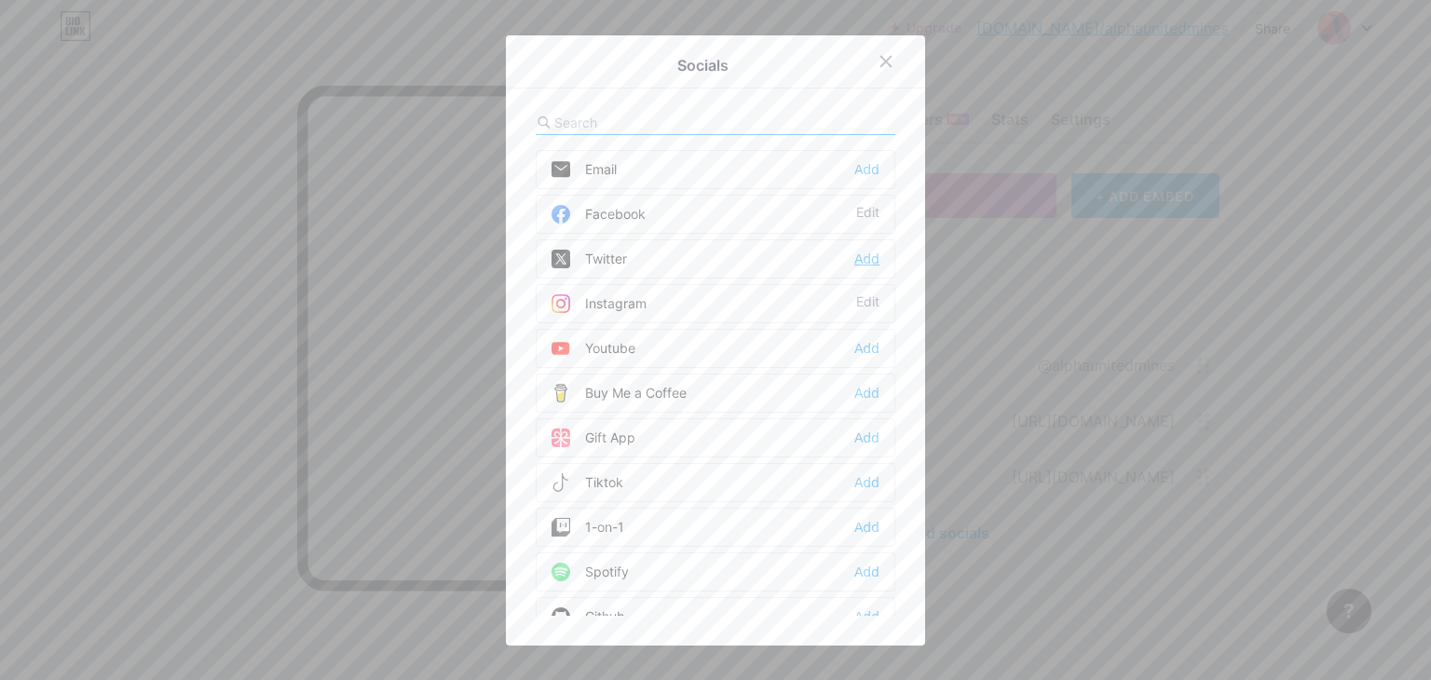
click at [865, 265] on div "Add" at bounding box center [867, 259] width 25 height 19
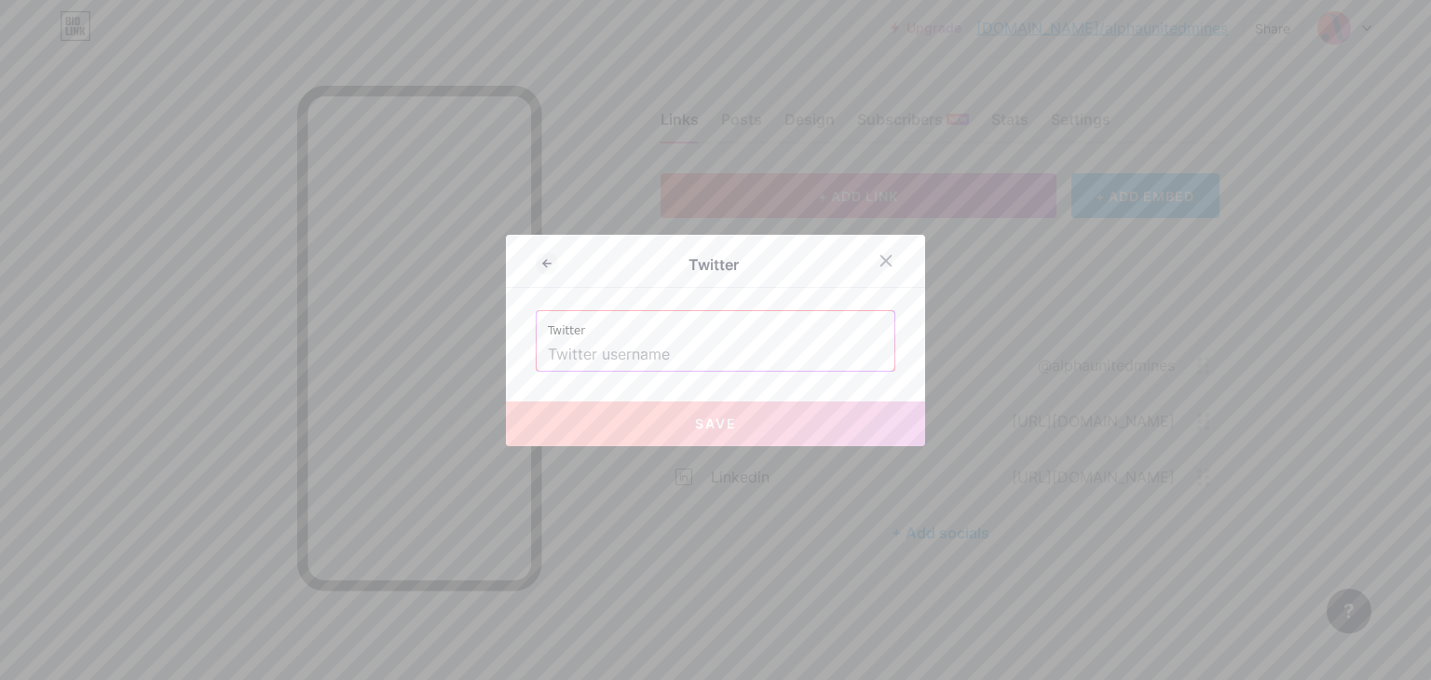
click at [573, 345] on input "text" at bounding box center [715, 355] width 335 height 32
paste input "[URL][DOMAIN_NAME]"
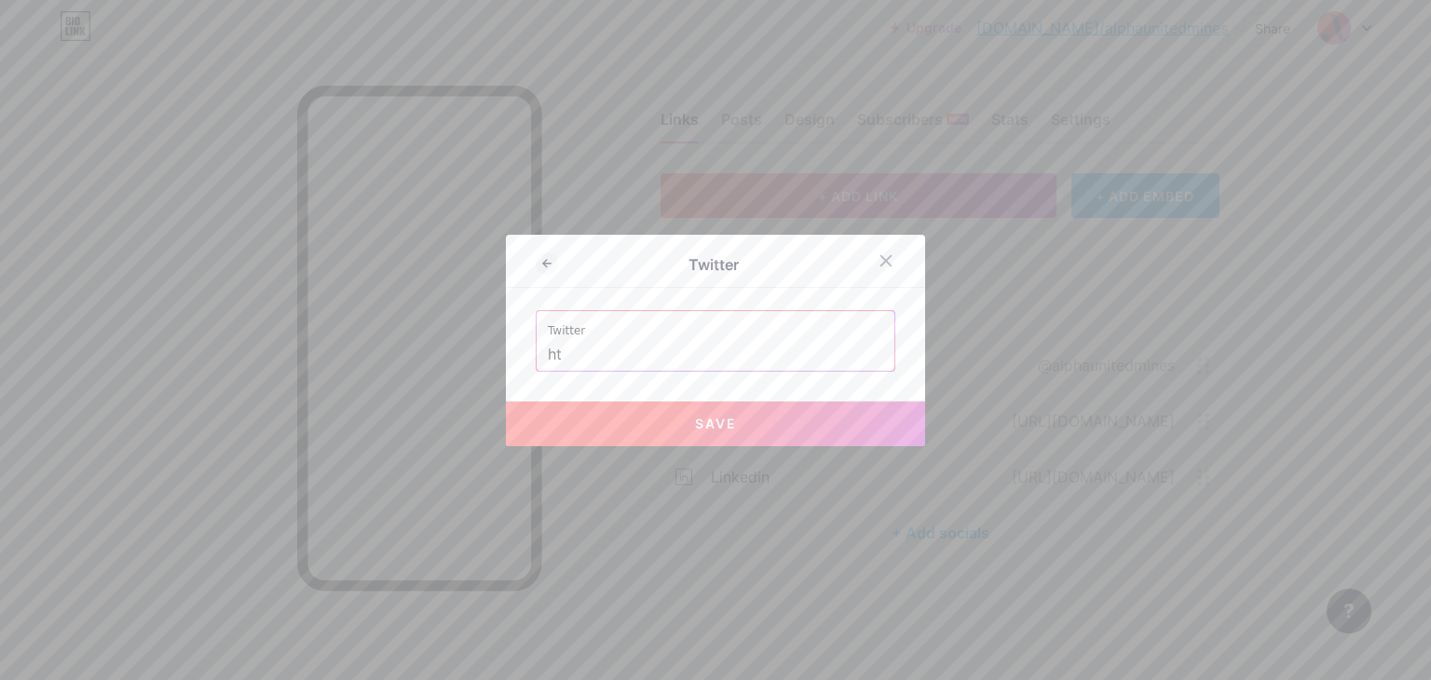
type input "h"
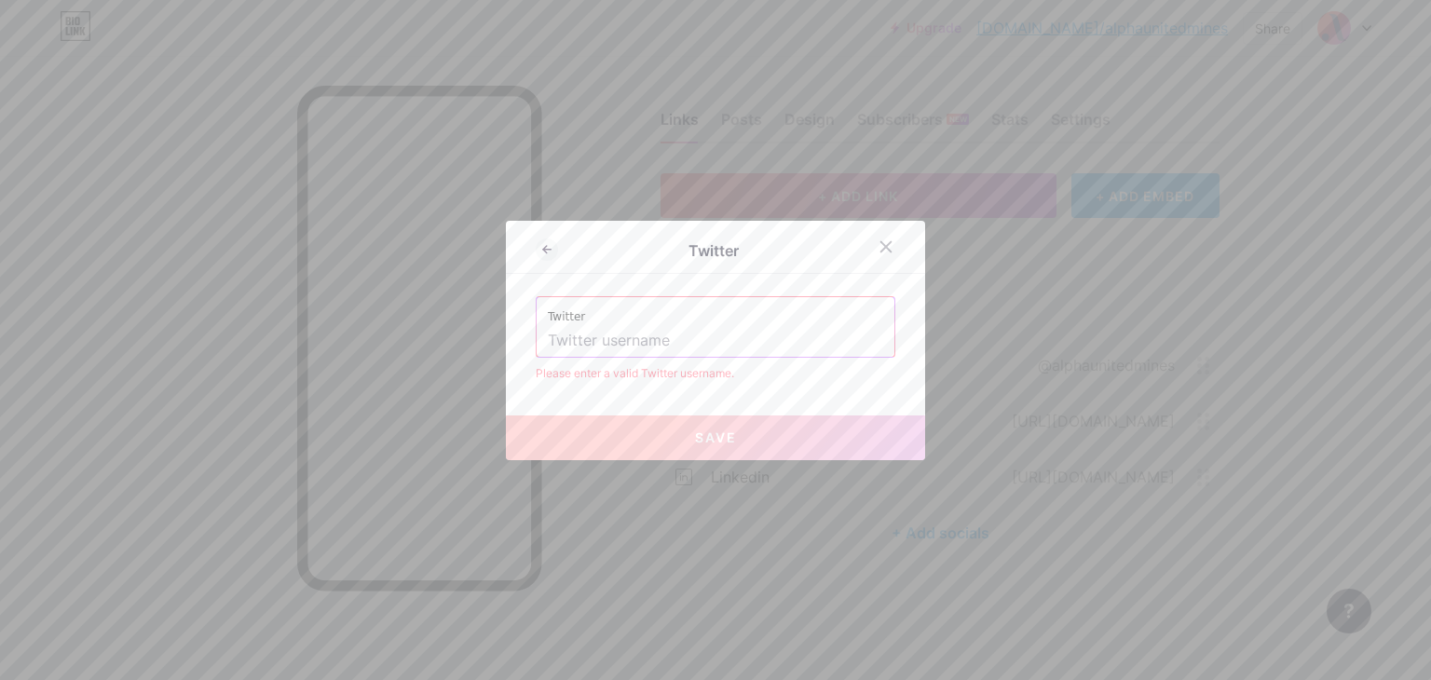
paste input "@AlphaUMines"
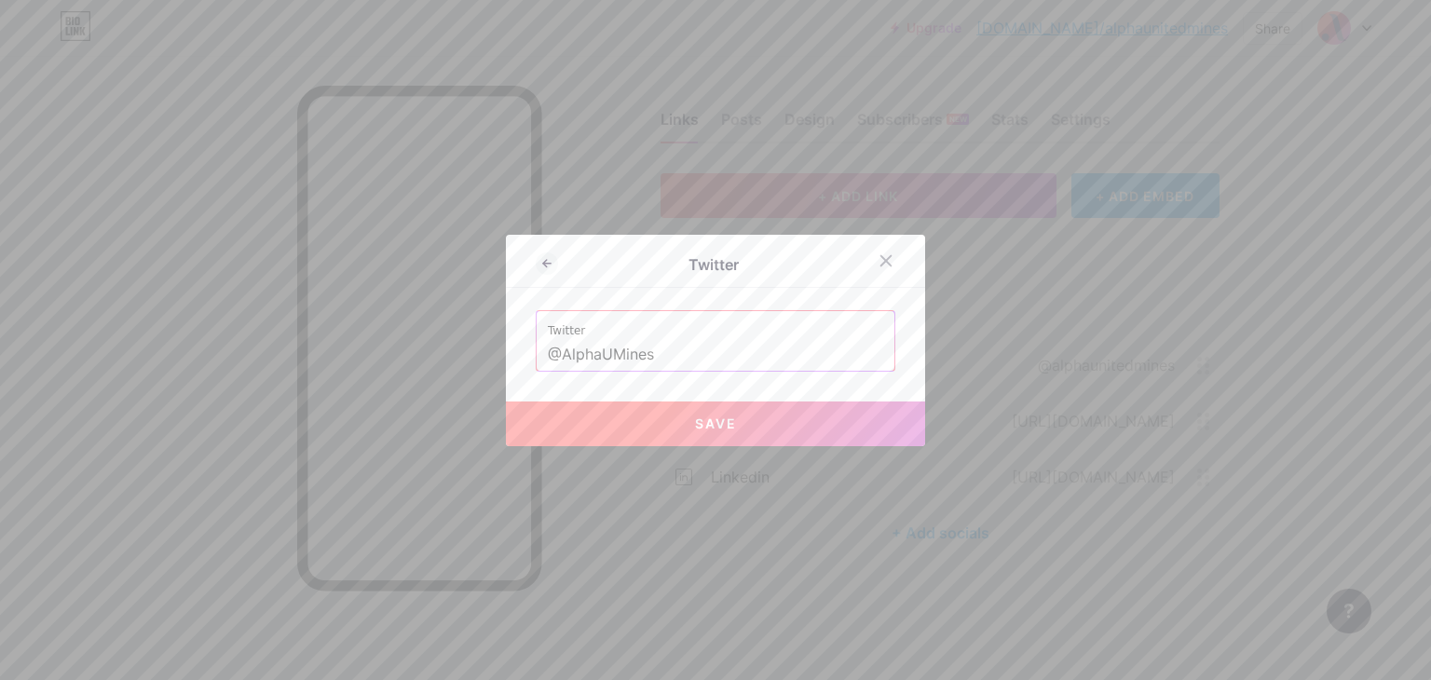
click at [551, 354] on input "@AlphaUMines" at bounding box center [715, 355] width 335 height 32
click at [650, 435] on button "Save" at bounding box center [715, 424] width 419 height 45
type input "[URL][DOMAIN_NAME]"
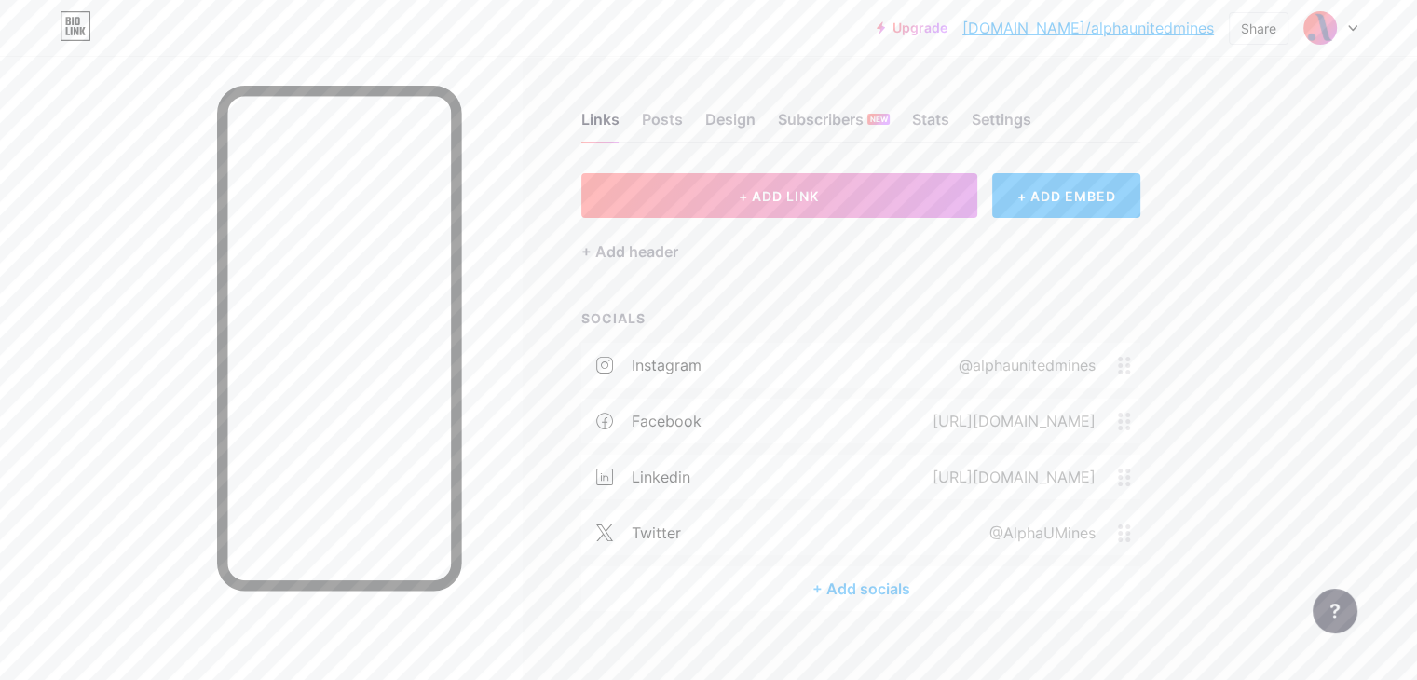
click at [963, 577] on div "+ Add socials" at bounding box center [861, 589] width 559 height 45
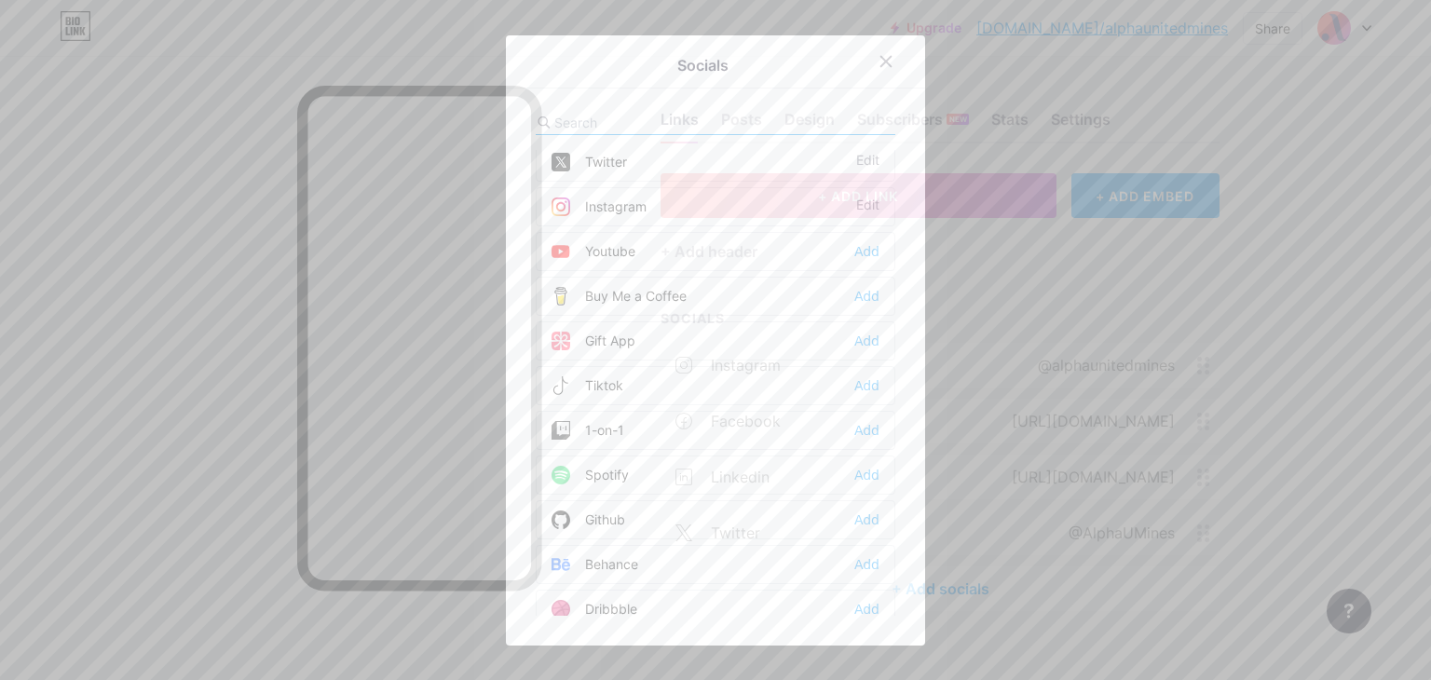
scroll to position [74, 0]
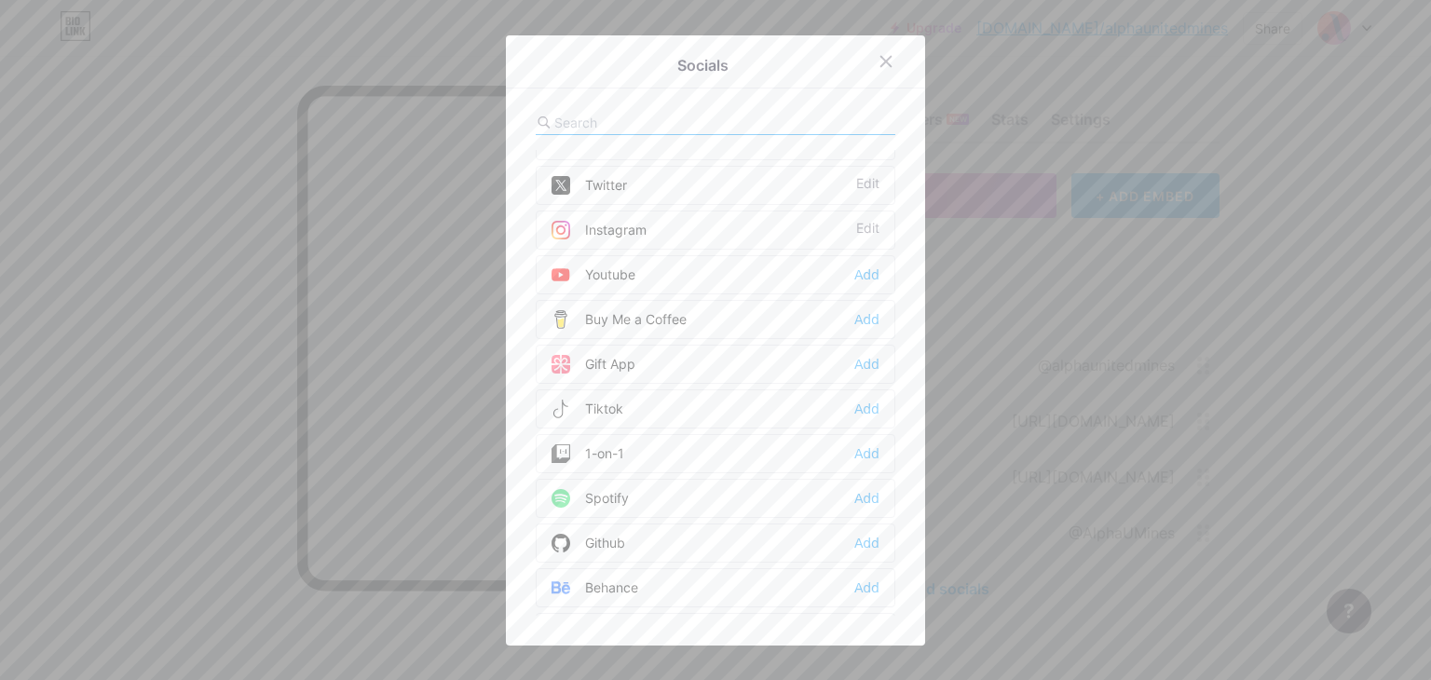
click at [652, 128] on input "text" at bounding box center [657, 123] width 206 height 20
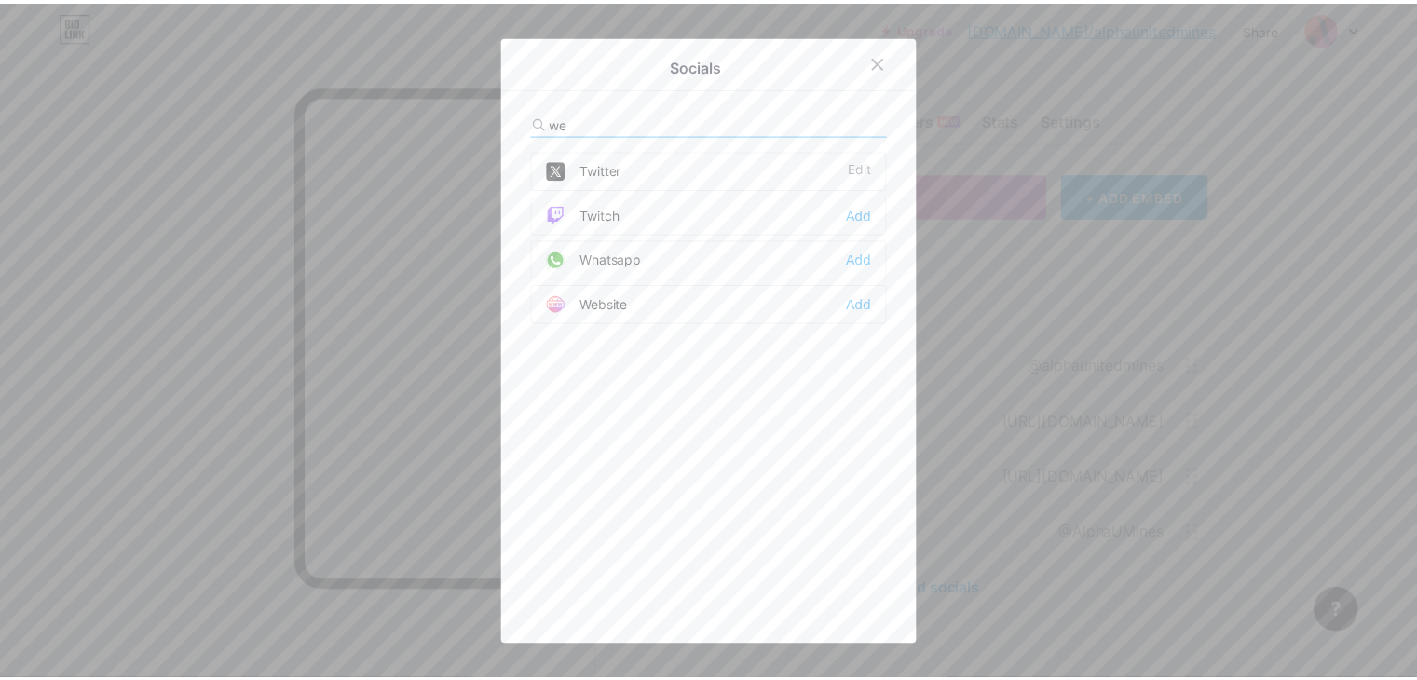
scroll to position [0, 0]
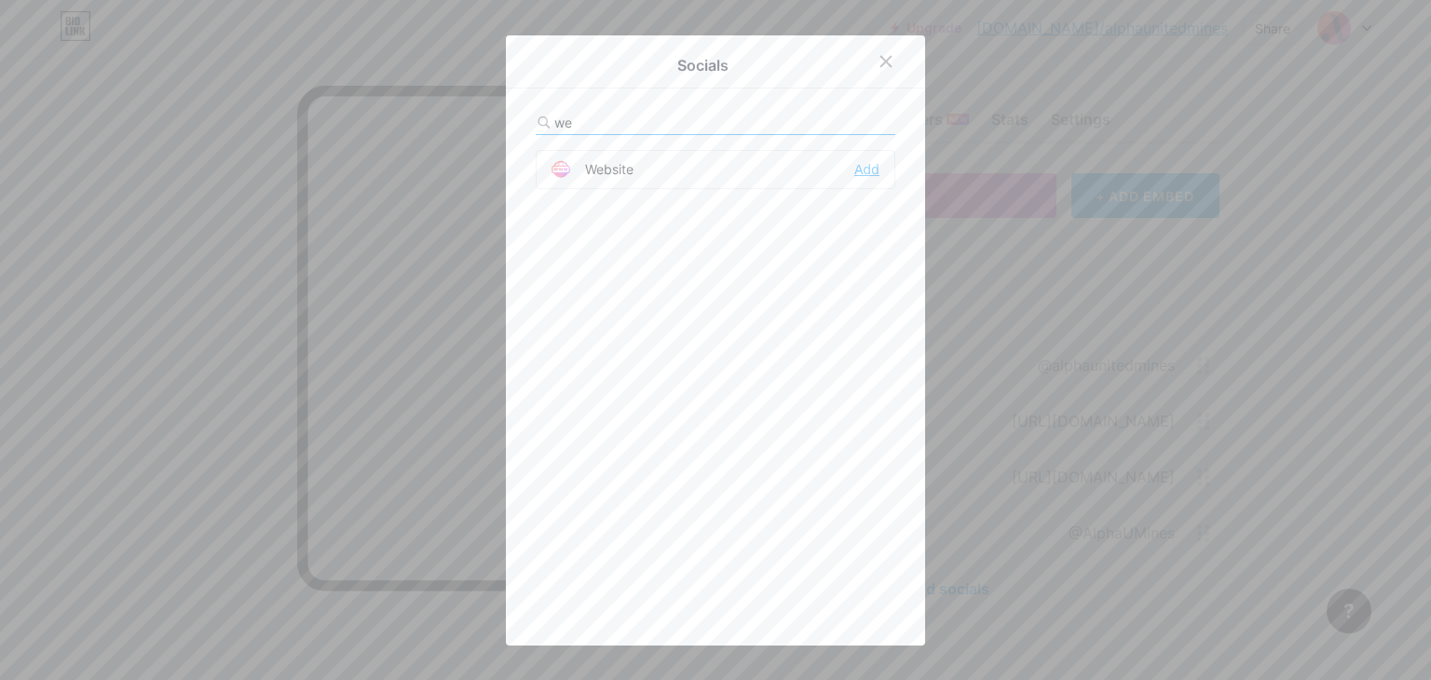
type input "we"
click at [855, 169] on div "Add" at bounding box center [867, 169] width 25 height 19
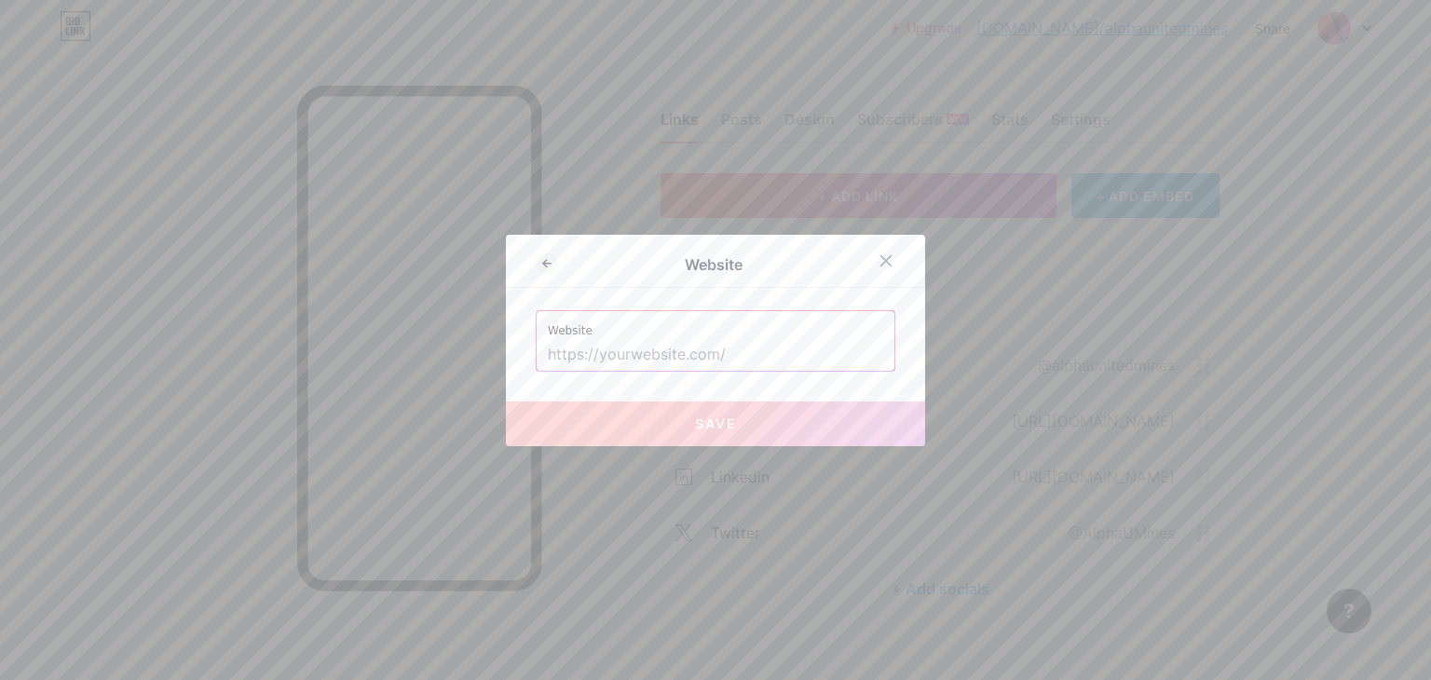
click at [597, 356] on input "text" at bounding box center [715, 355] width 335 height 32
paste input "[URL][DOMAIN_NAME]"
type input "[URL][DOMAIN_NAME]"
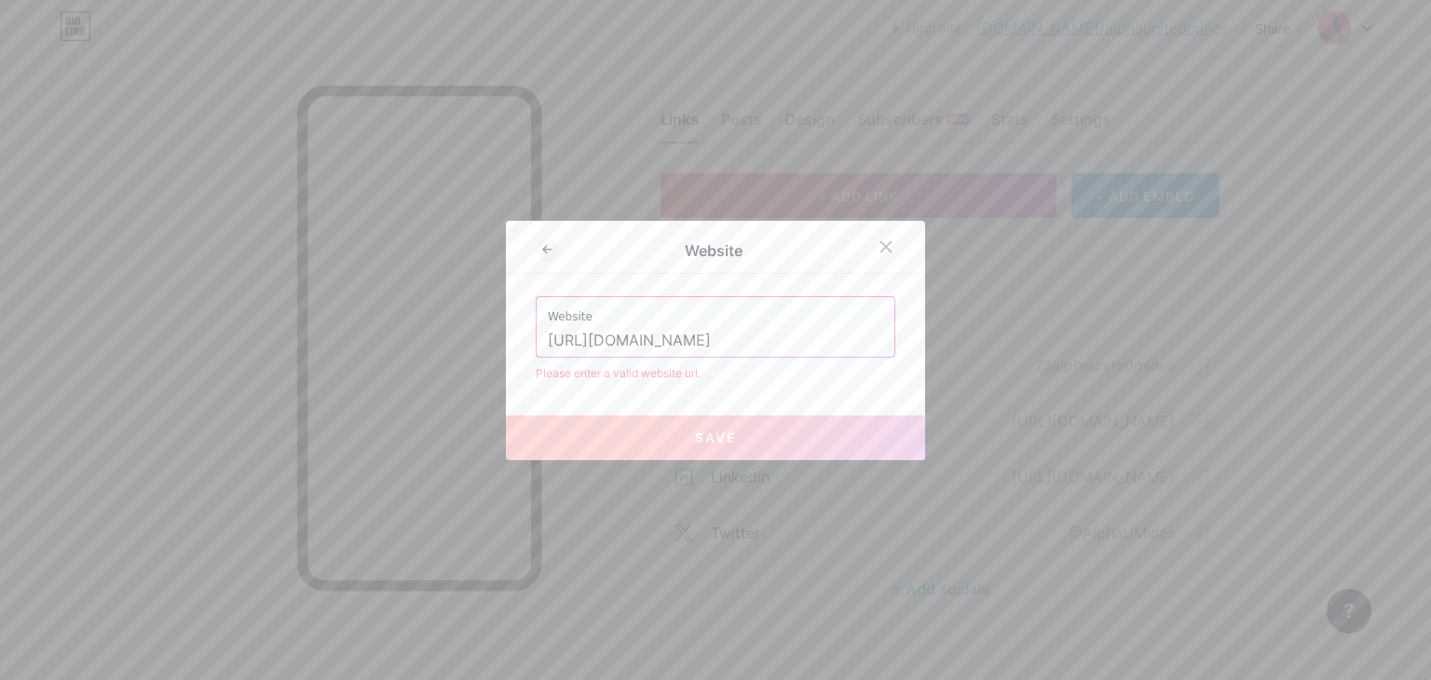
click at [730, 344] on input "[URL][DOMAIN_NAME]" at bounding box center [715, 341] width 335 height 32
click at [730, 344] on input "text" at bounding box center [715, 341] width 335 height 32
paste input "[URL][DOMAIN_NAME]"
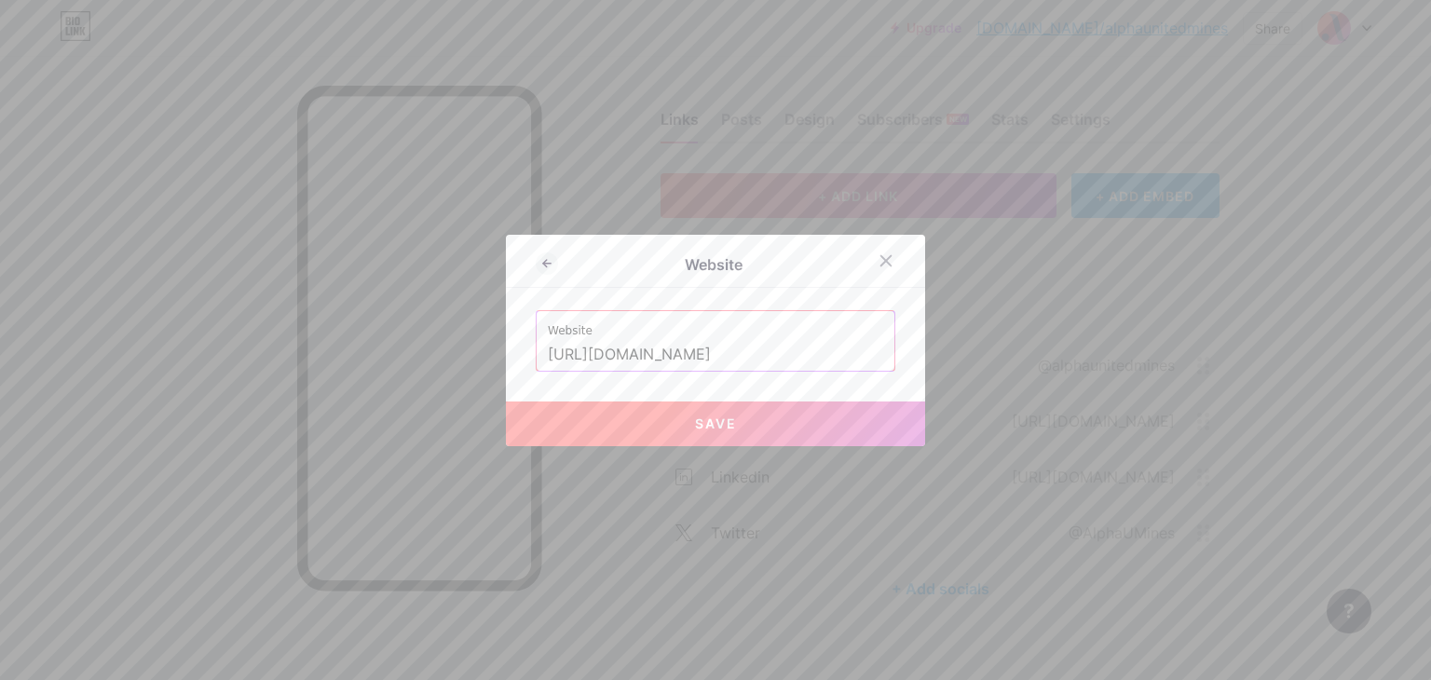
type input "[URL][DOMAIN_NAME]"
click at [705, 437] on button "Save" at bounding box center [715, 424] width 419 height 45
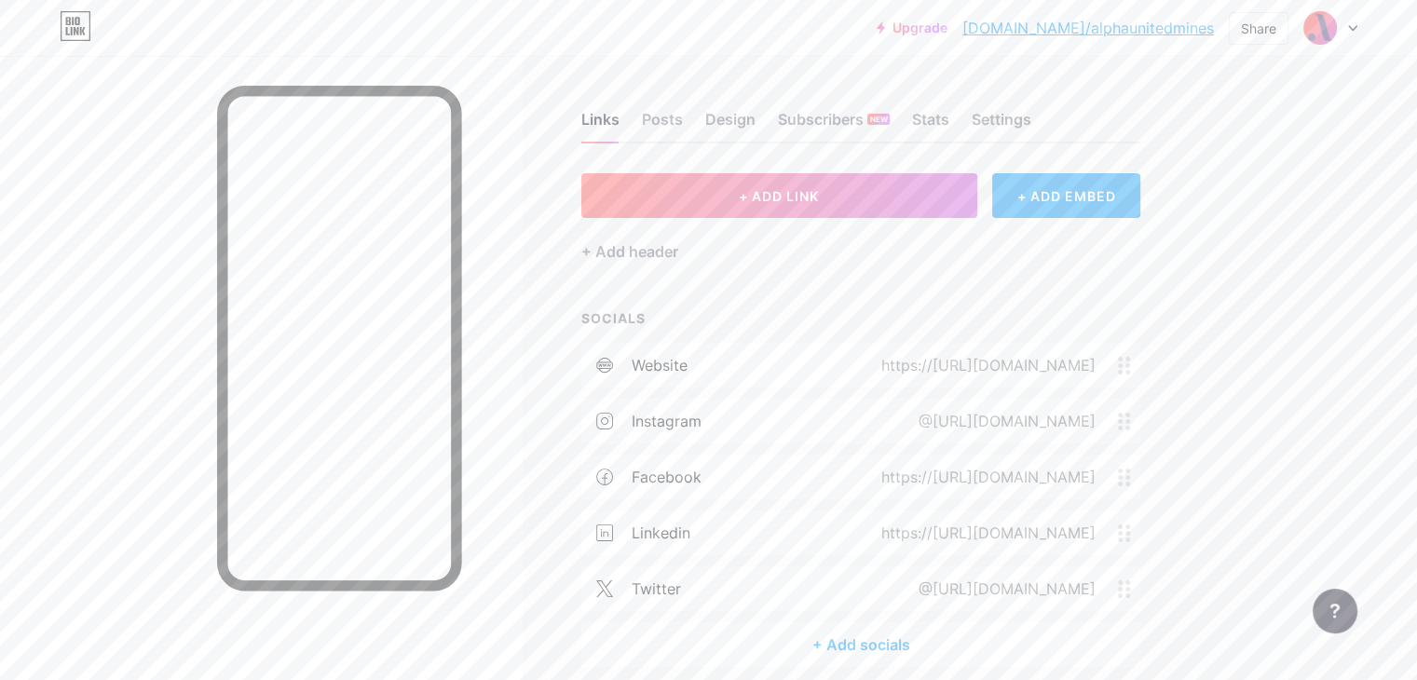
click at [1141, 344] on div "website https://[URL][DOMAIN_NAME]" at bounding box center [861, 365] width 559 height 45
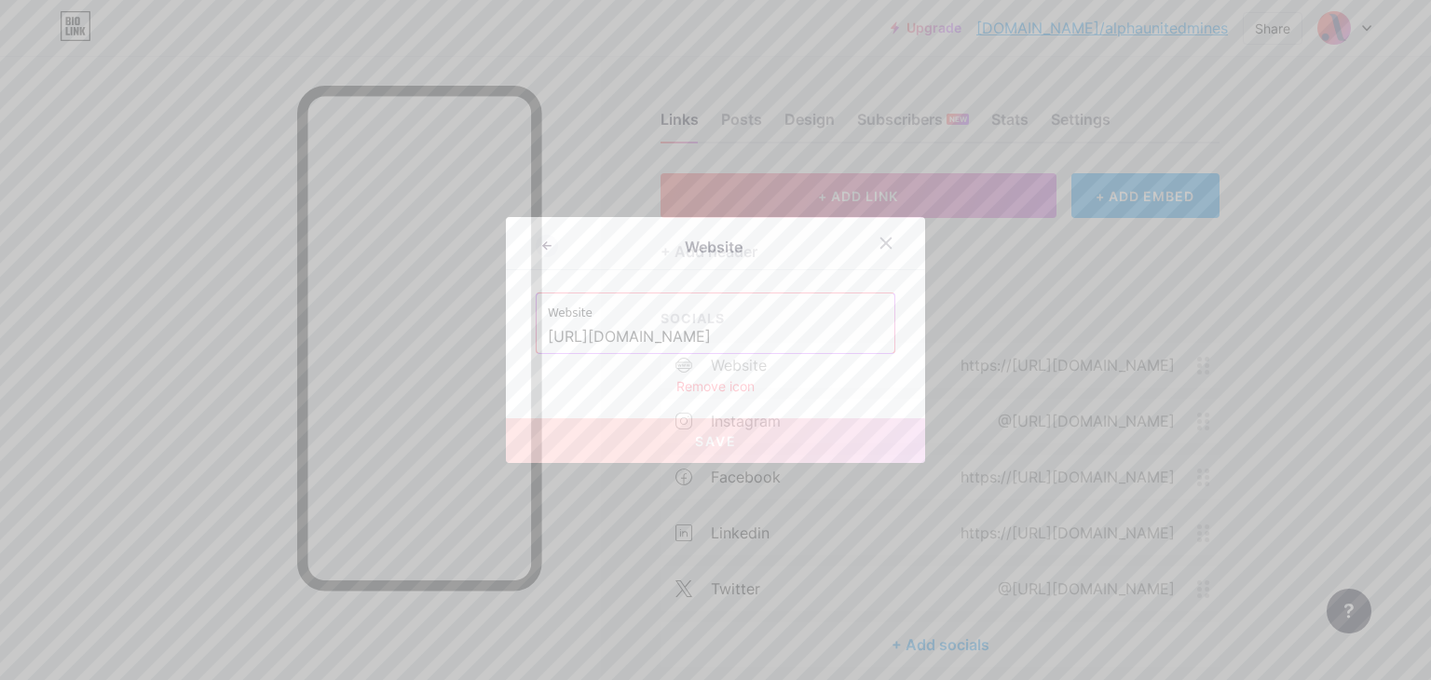
type input "[DOMAIN_NAME]"
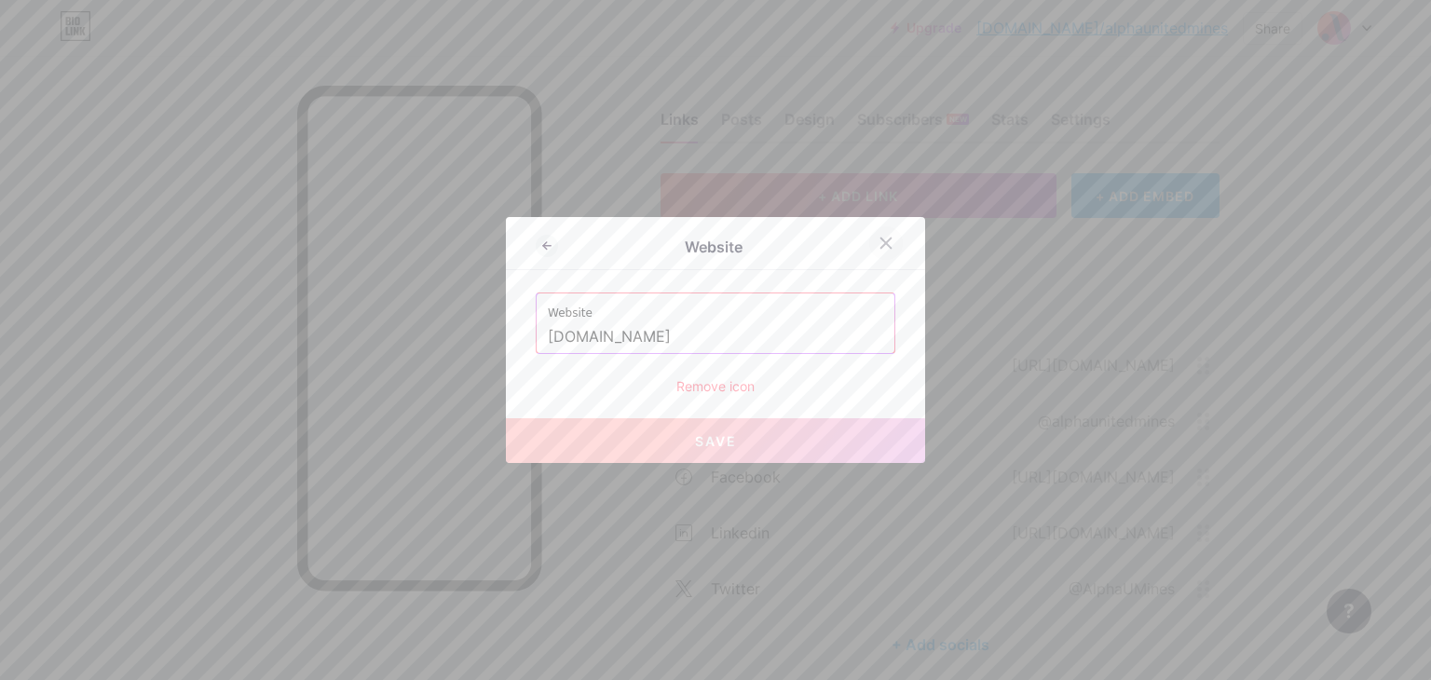
click at [879, 238] on icon at bounding box center [886, 243] width 15 height 15
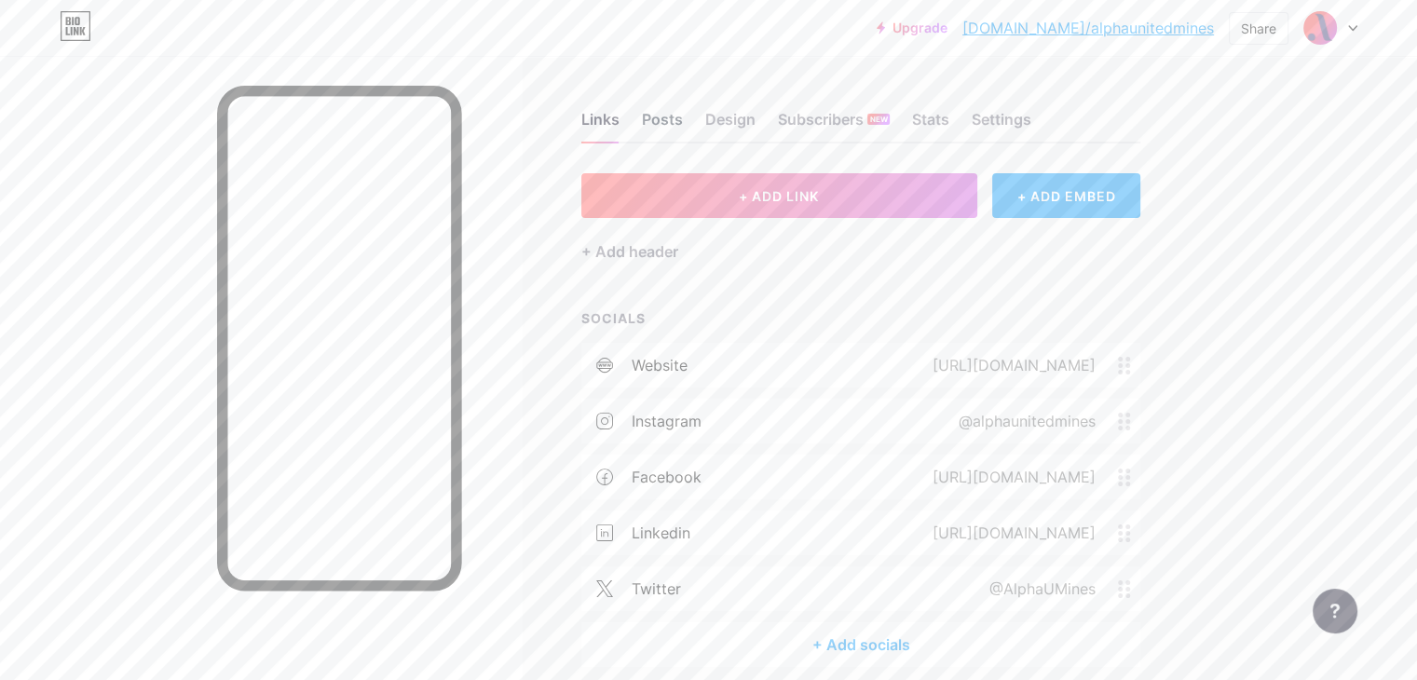
click at [683, 115] on div "Posts" at bounding box center [662, 125] width 41 height 34
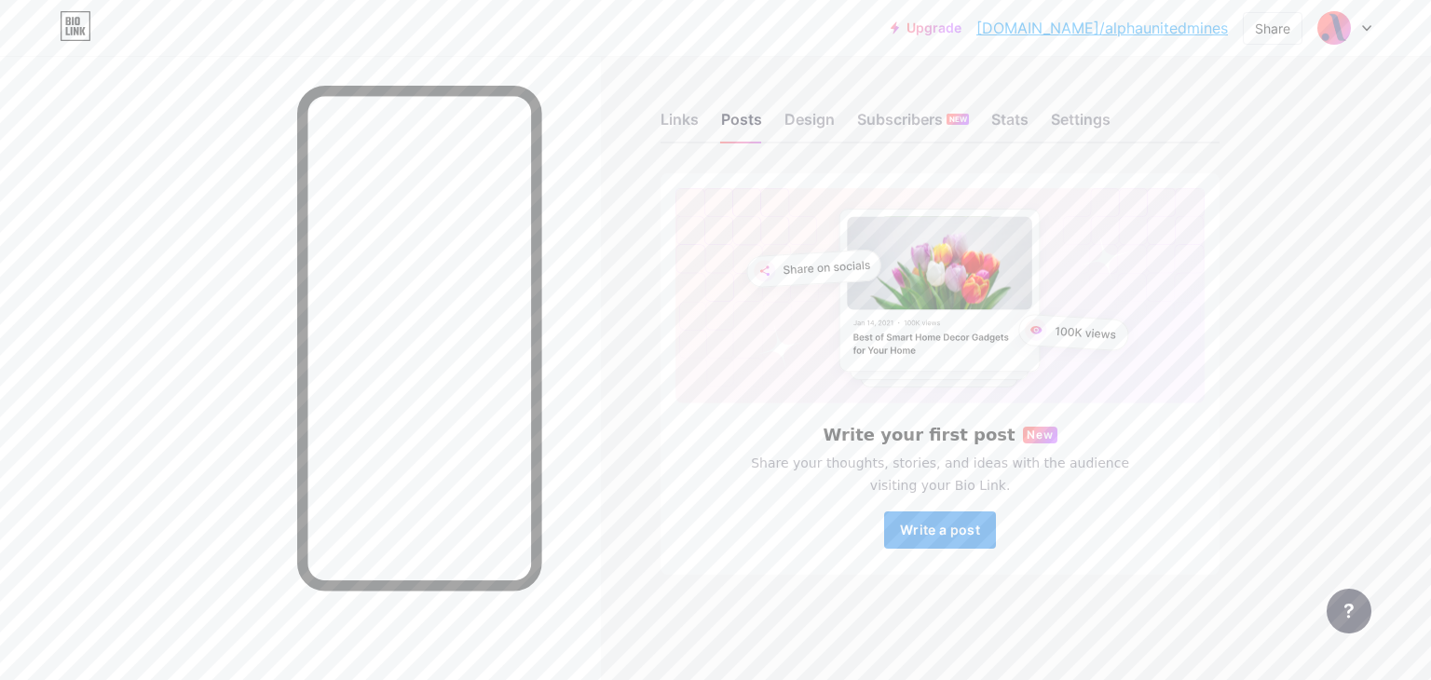
click at [926, 539] on button "Write a post" at bounding box center [940, 530] width 112 height 37
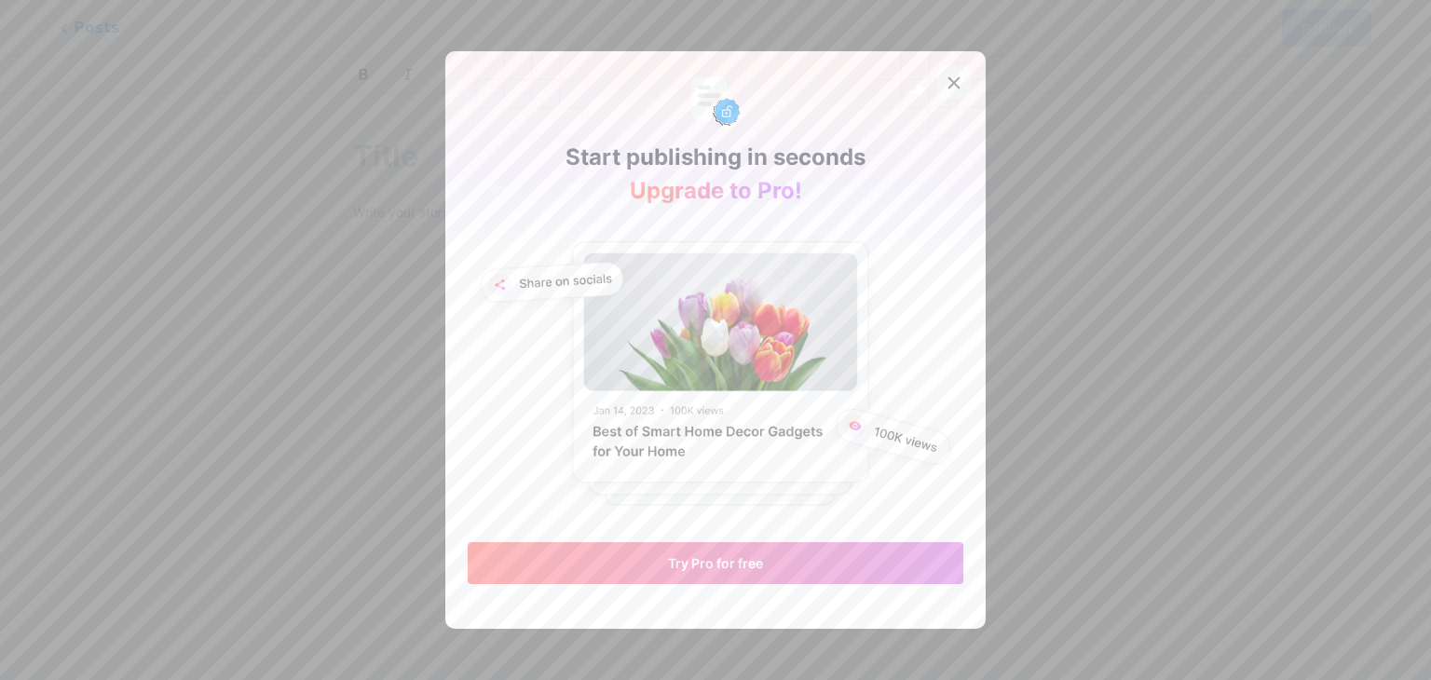
click at [947, 87] on icon at bounding box center [954, 82] width 15 height 15
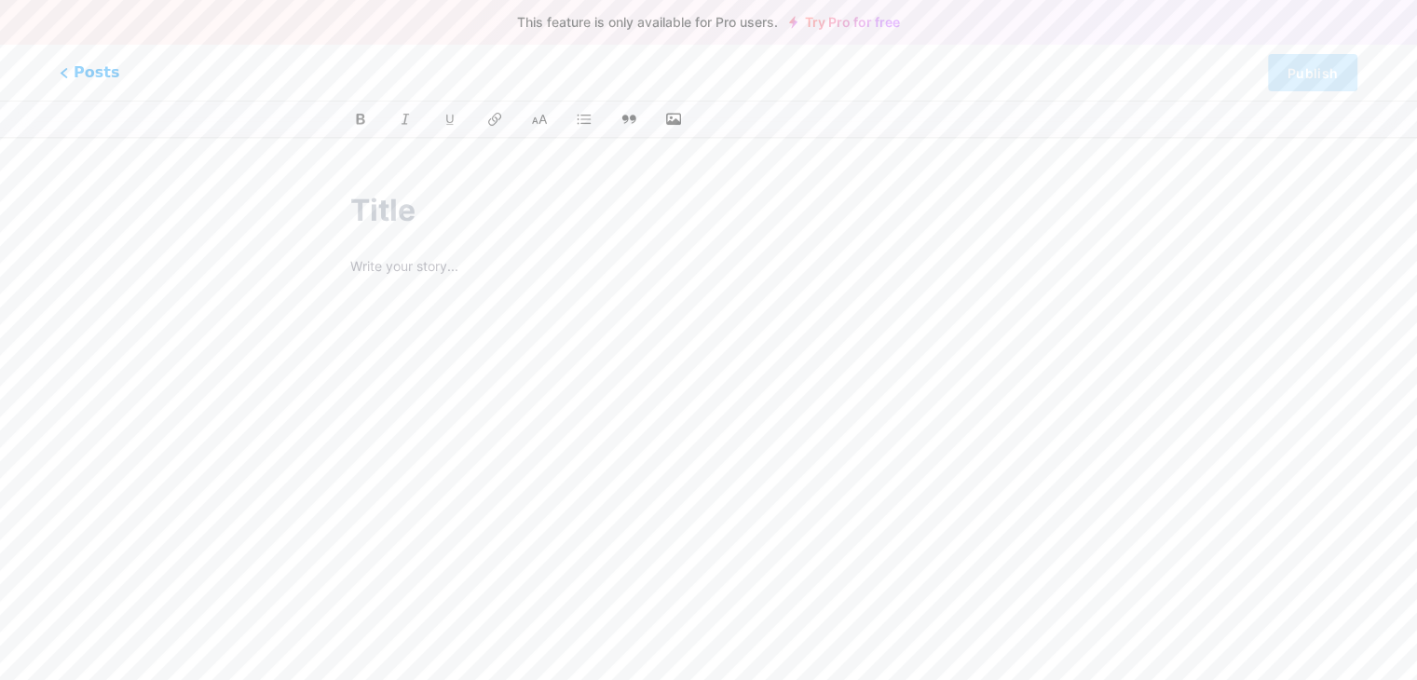
click at [418, 210] on input "text" at bounding box center [708, 210] width 717 height 45
click at [82, 67] on span "Posts" at bounding box center [90, 73] width 66 height 24
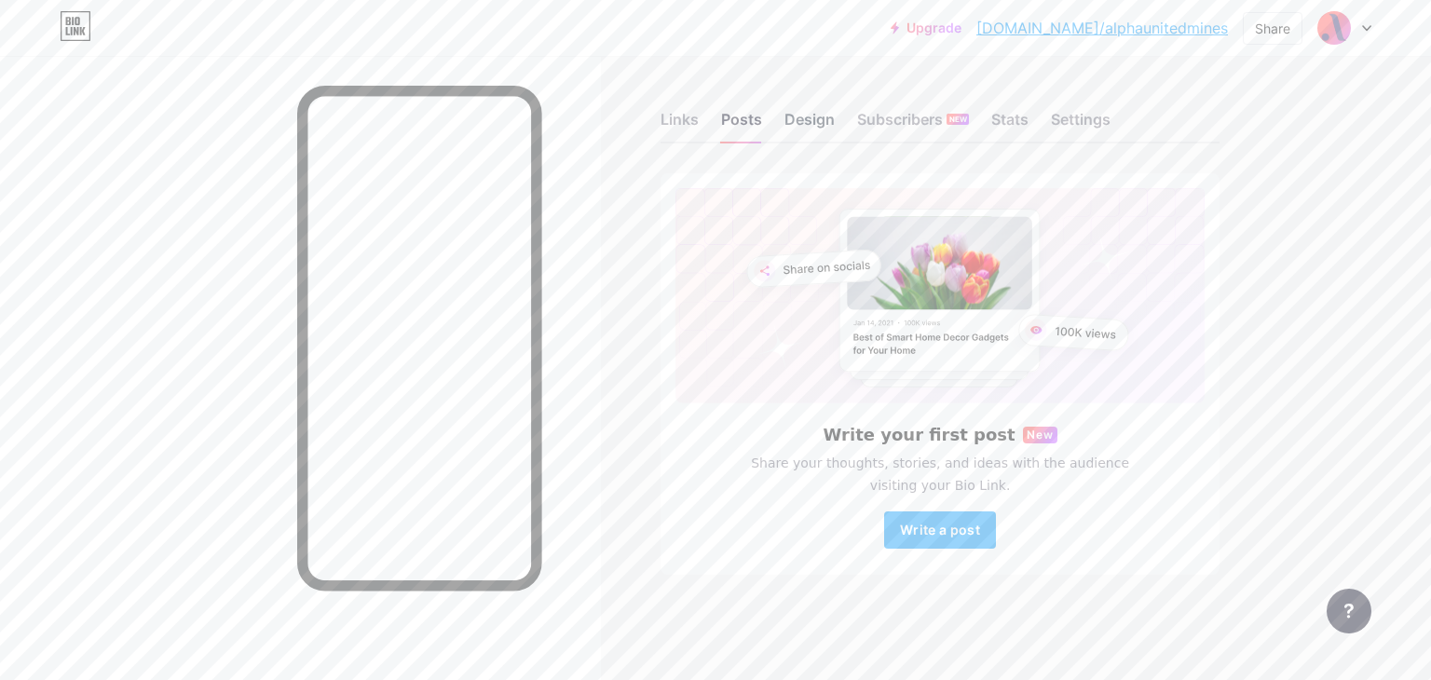
click at [816, 116] on div "Design" at bounding box center [810, 125] width 50 height 34
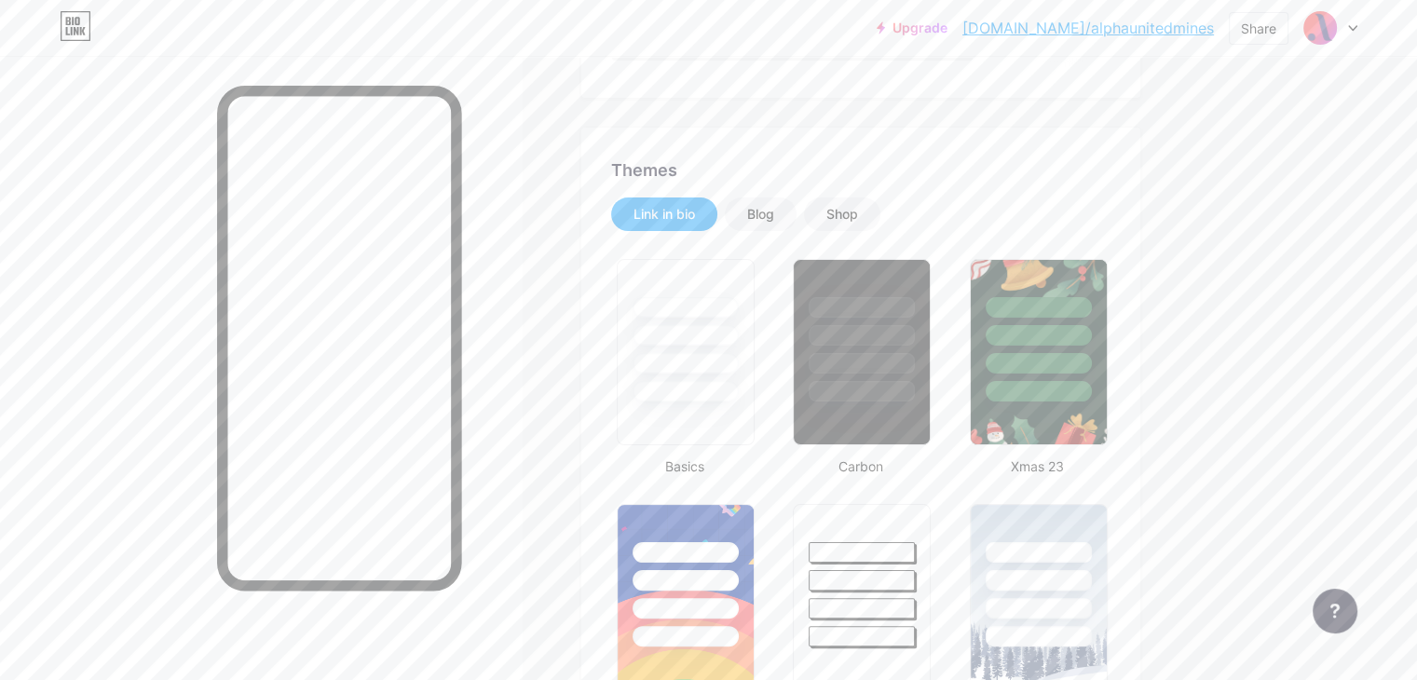
scroll to position [296, 0]
click at [774, 210] on div "Blog" at bounding box center [760, 215] width 27 height 19
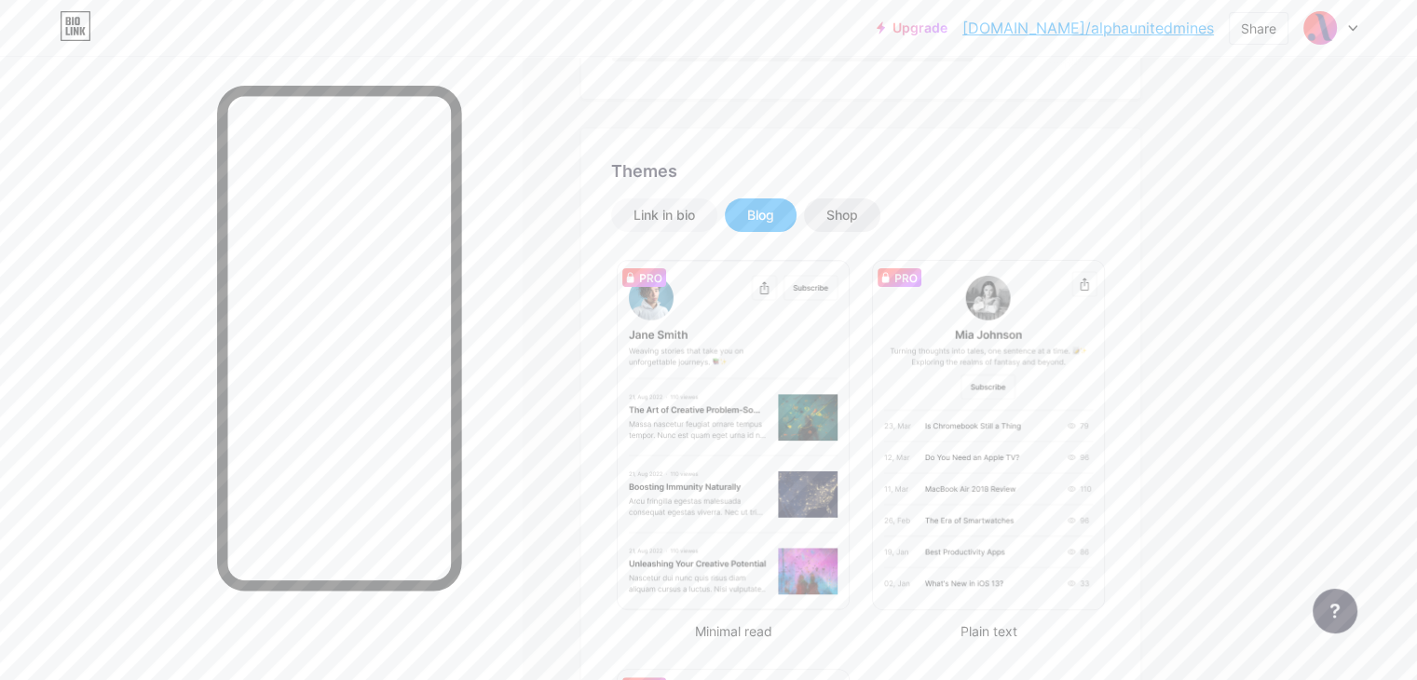
click at [881, 226] on div "Shop" at bounding box center [842, 215] width 76 height 34
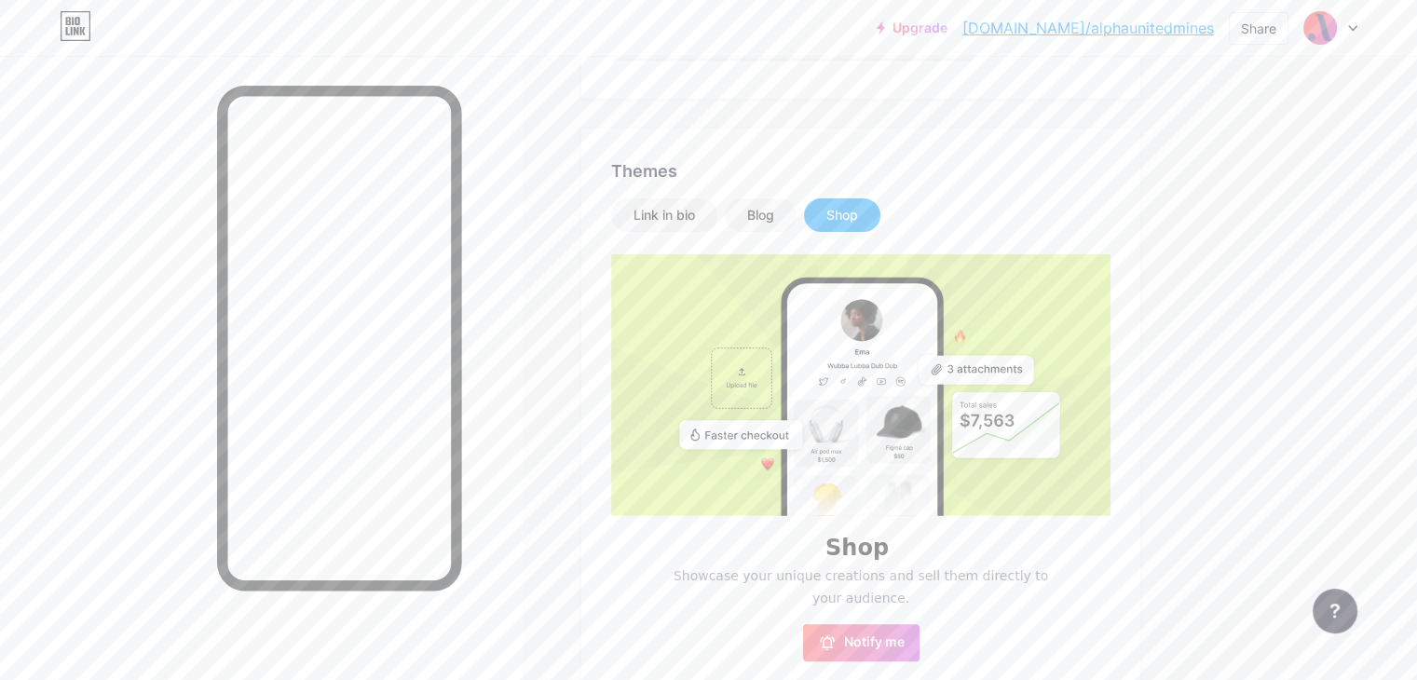
scroll to position [0, 0]
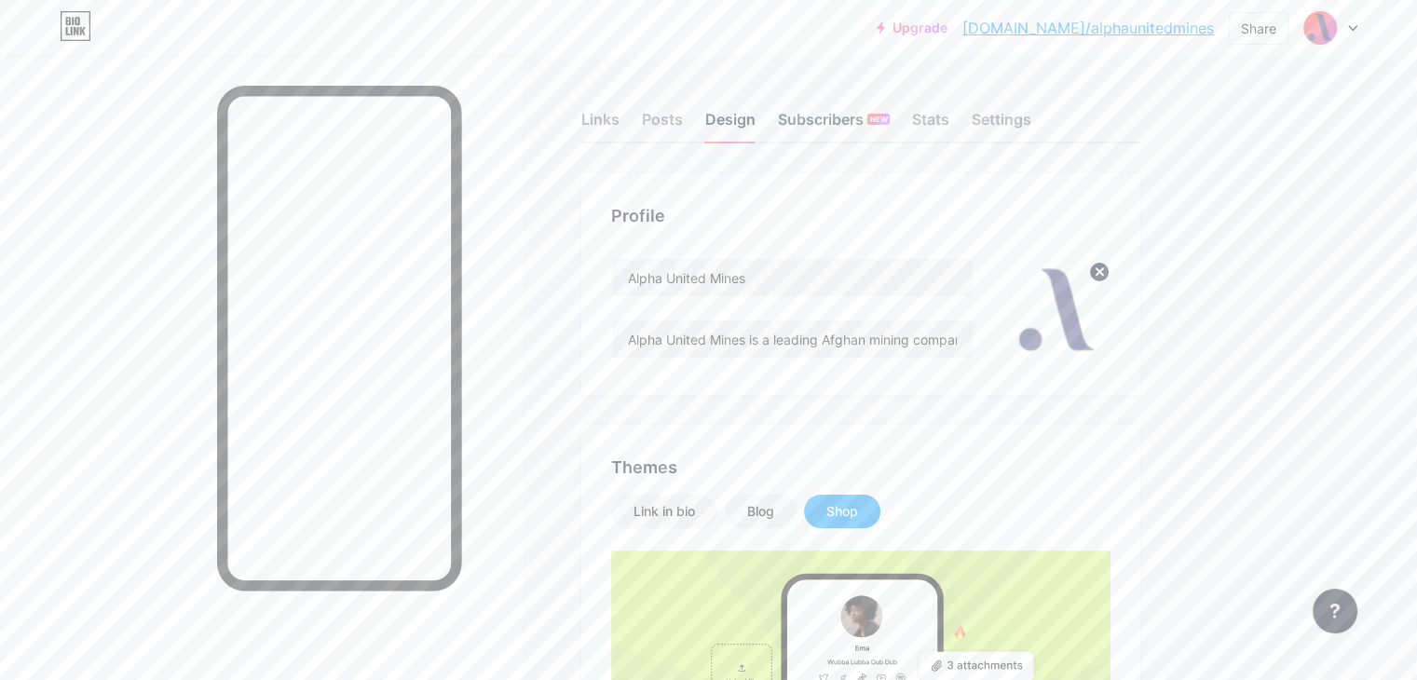
click at [890, 128] on div "Subscribers NEW" at bounding box center [834, 125] width 112 height 34
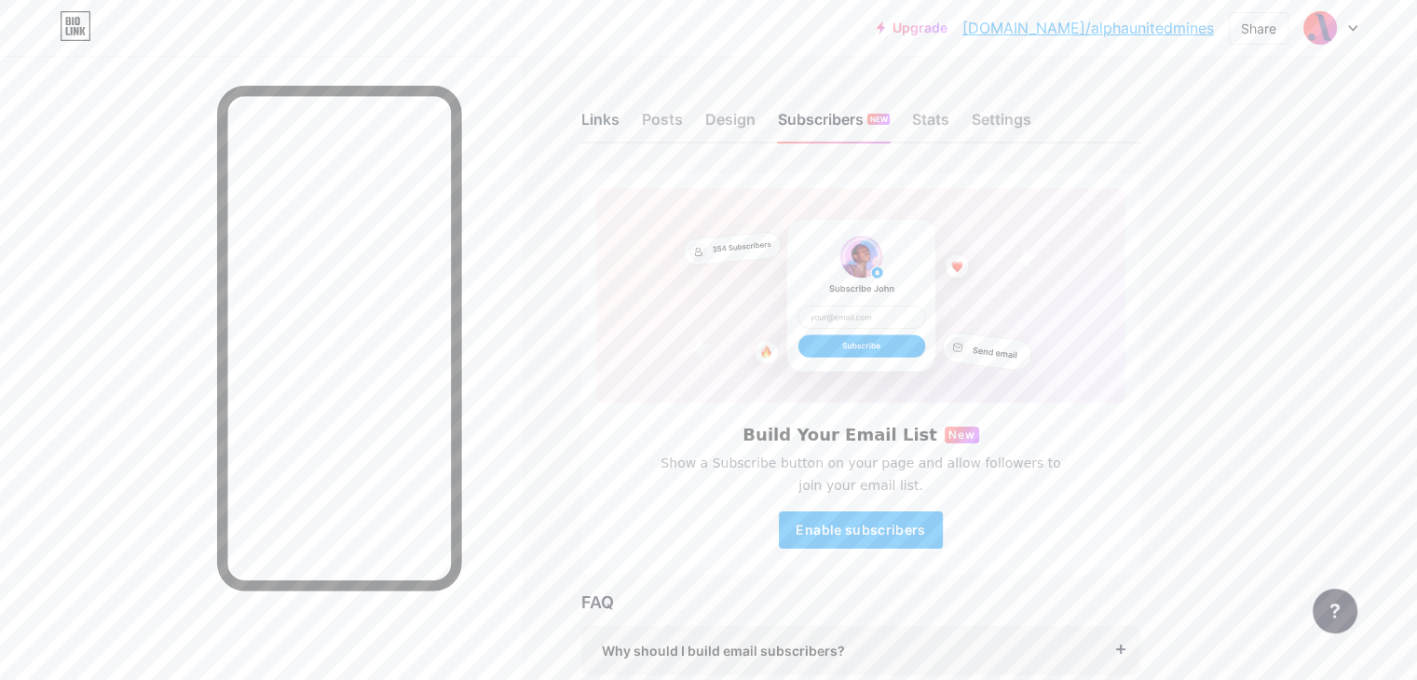
click at [620, 139] on div "Links" at bounding box center [601, 125] width 38 height 34
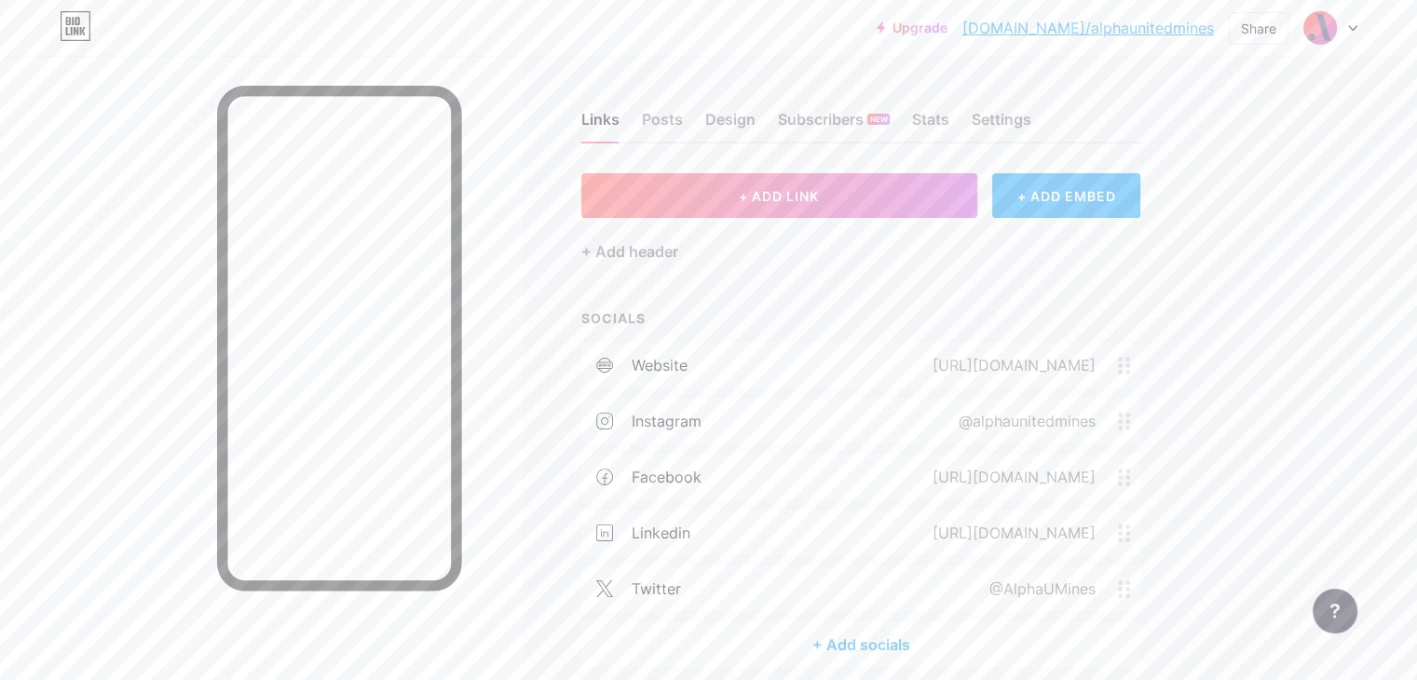
scroll to position [78, 0]
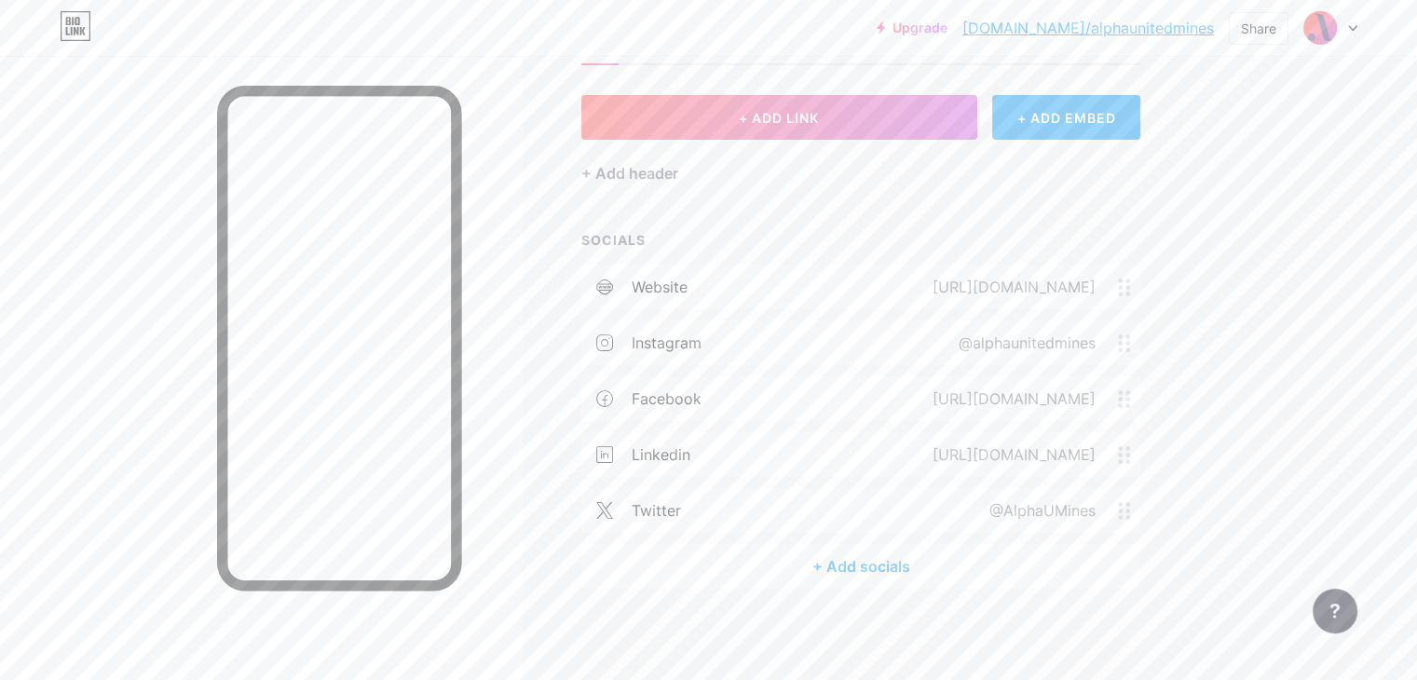
click at [928, 564] on div "+ Add socials" at bounding box center [861, 566] width 559 height 45
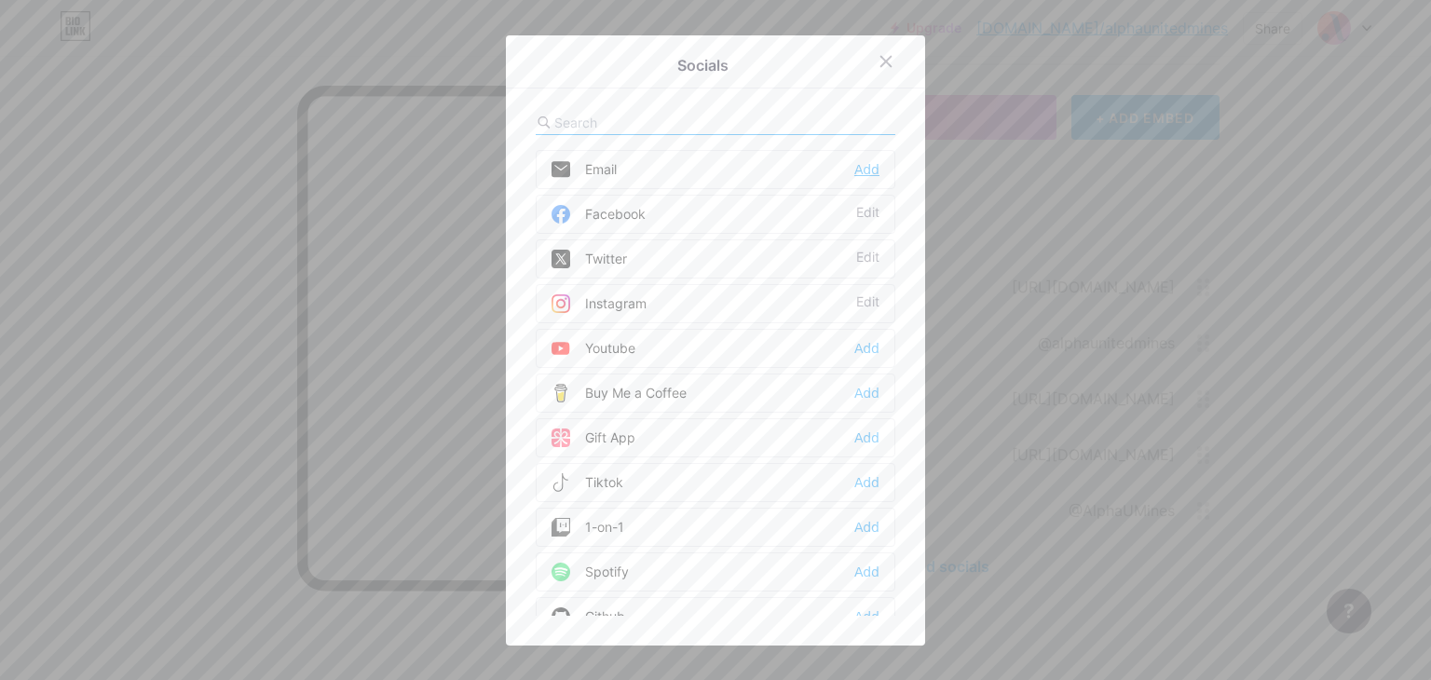
click at [855, 173] on div "Add" at bounding box center [867, 169] width 25 height 19
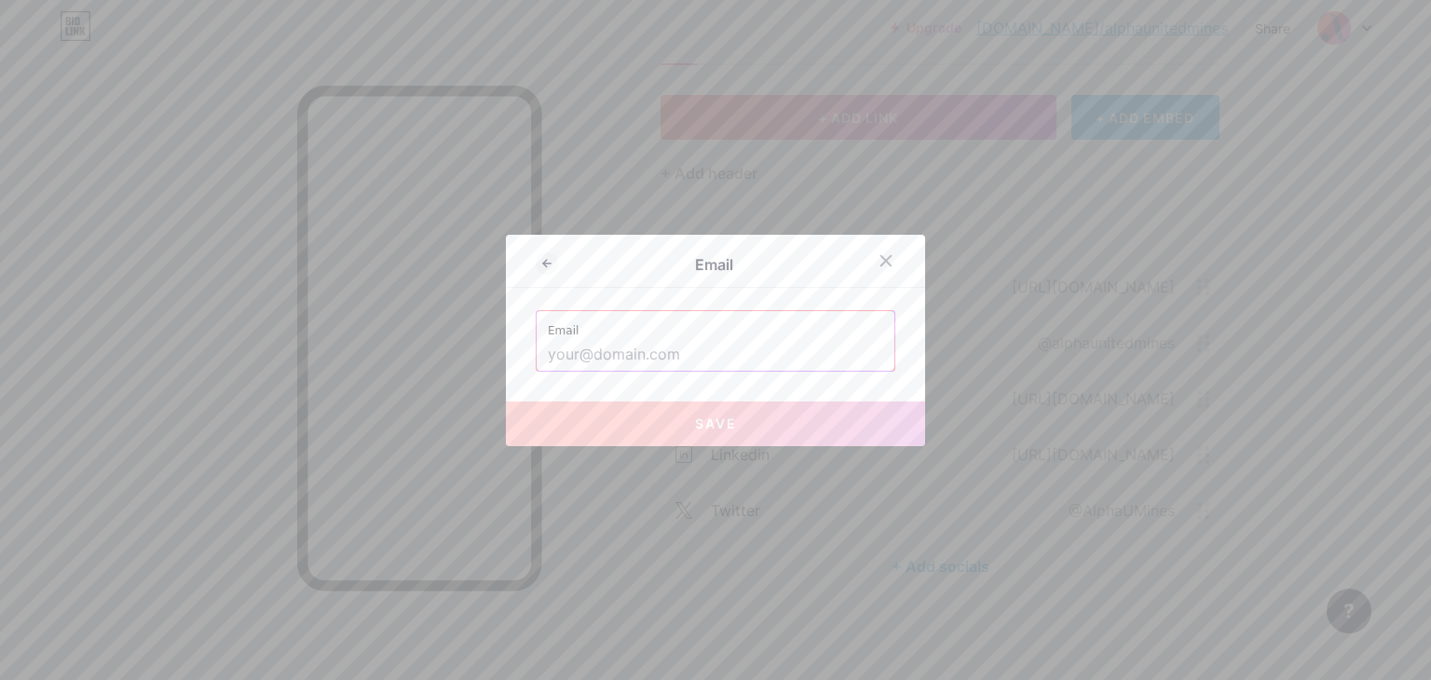
click at [649, 349] on input "text" at bounding box center [715, 355] width 335 height 32
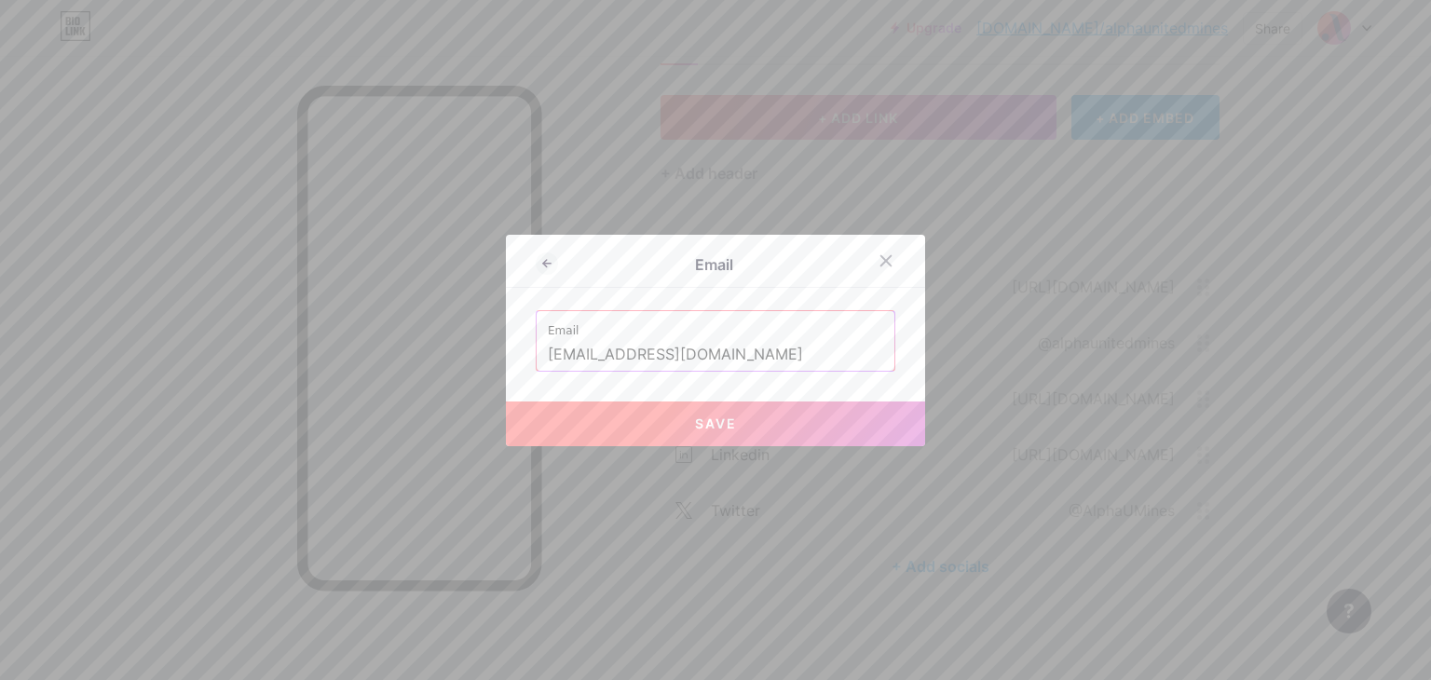
click at [669, 420] on button "Save" at bounding box center [715, 424] width 419 height 45
type input "mailto:[EMAIL_ADDRESS][DOMAIN_NAME]"
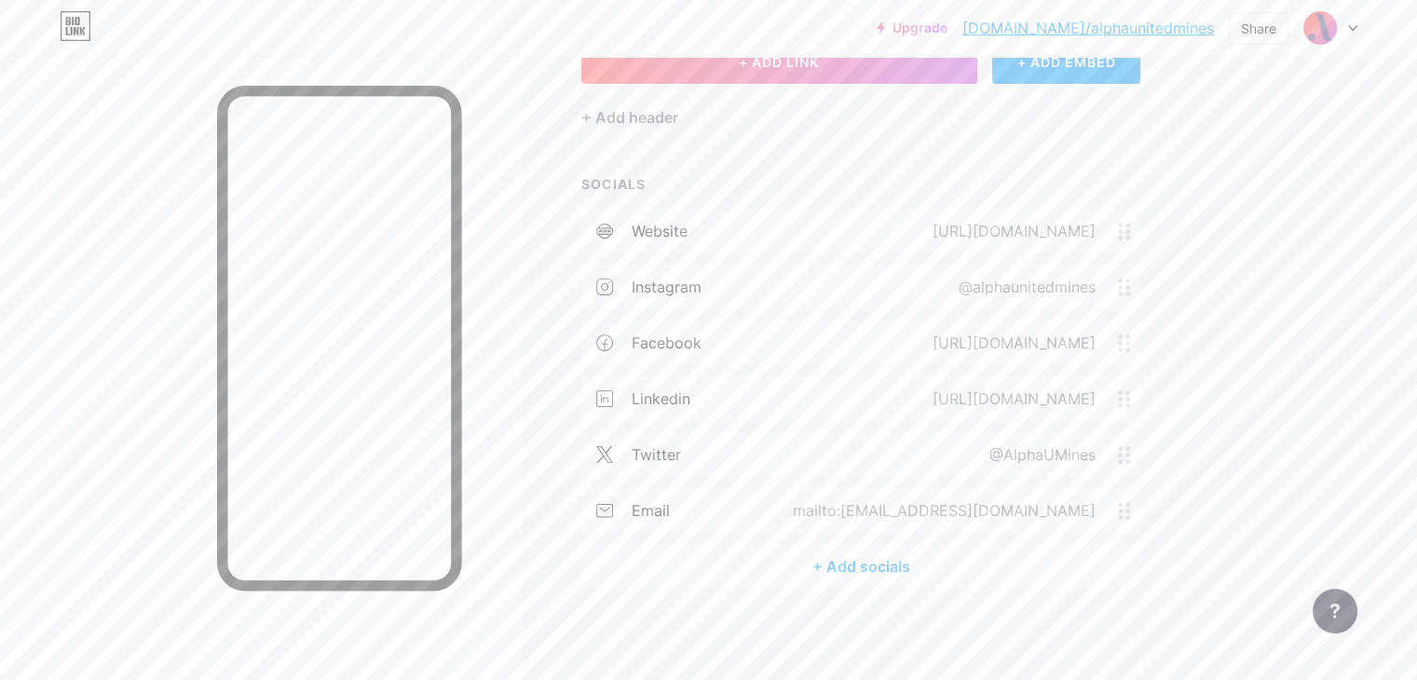
scroll to position [0, 0]
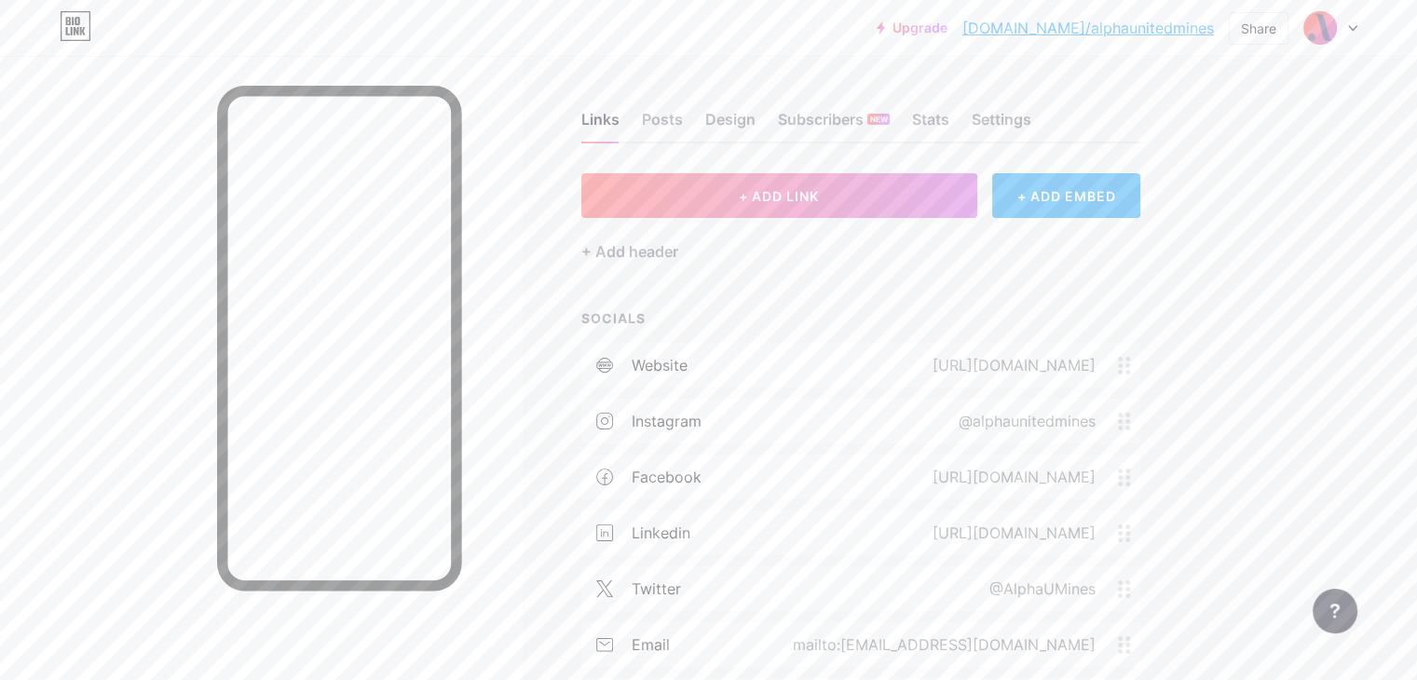
click at [1103, 23] on link "[DOMAIN_NAME]/alphaunitedmines" at bounding box center [1089, 28] width 252 height 22
click at [756, 113] on div "Design" at bounding box center [730, 125] width 50 height 34
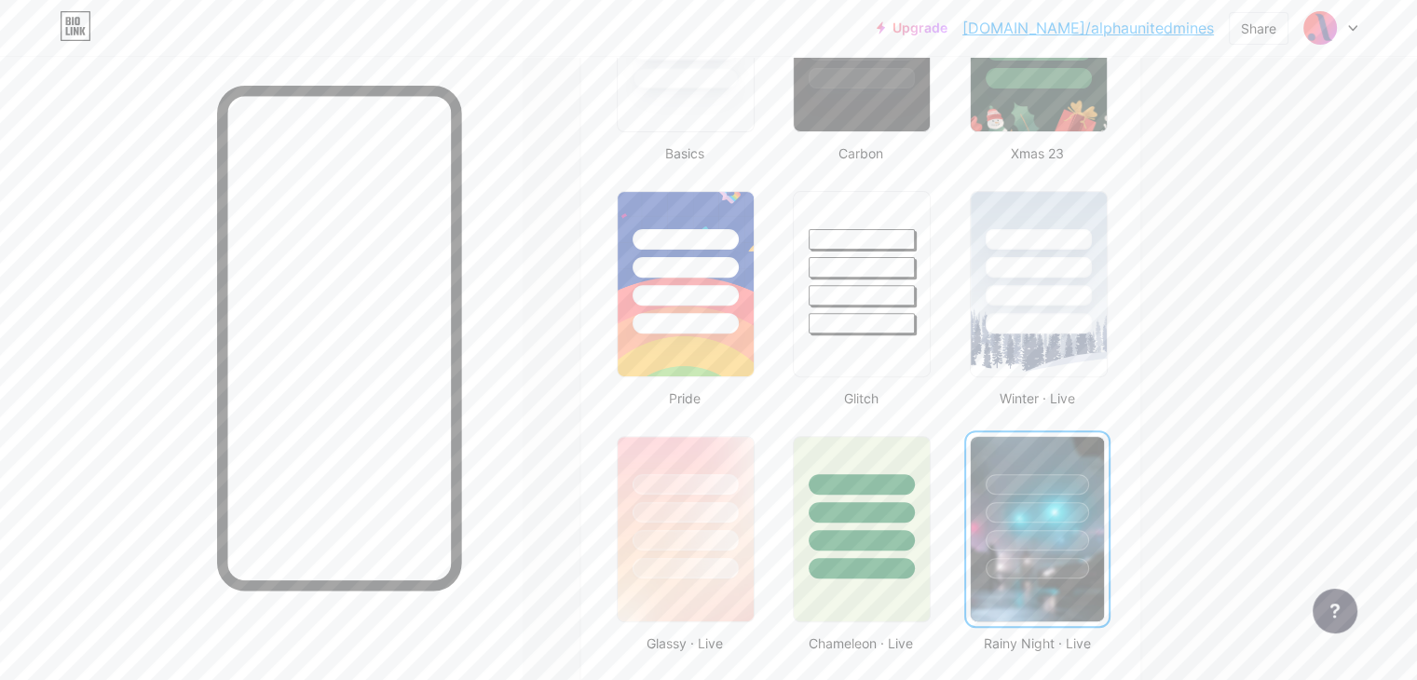
scroll to position [611, 0]
click at [1108, 352] on img at bounding box center [1038, 283] width 140 height 190
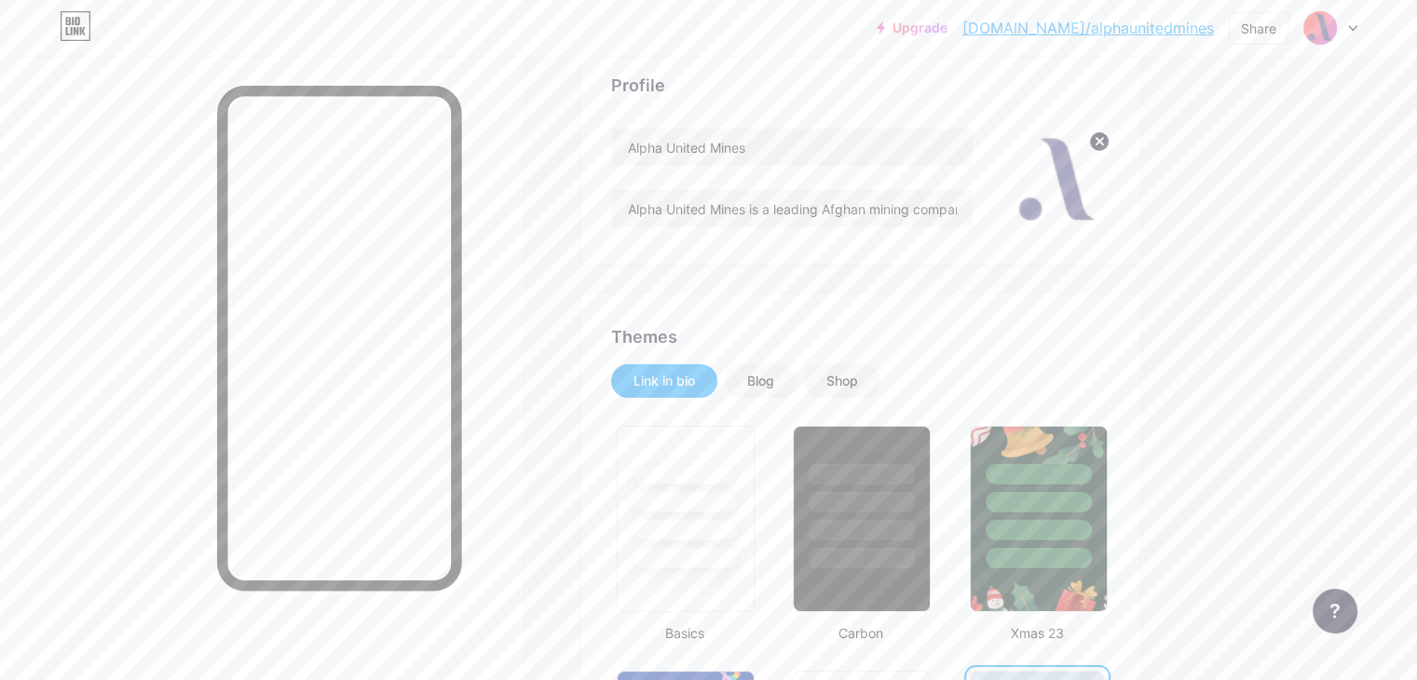
scroll to position [130, 0]
click at [1115, 17] on link "[DOMAIN_NAME]/alphaunitedmines" at bounding box center [1089, 28] width 252 height 22
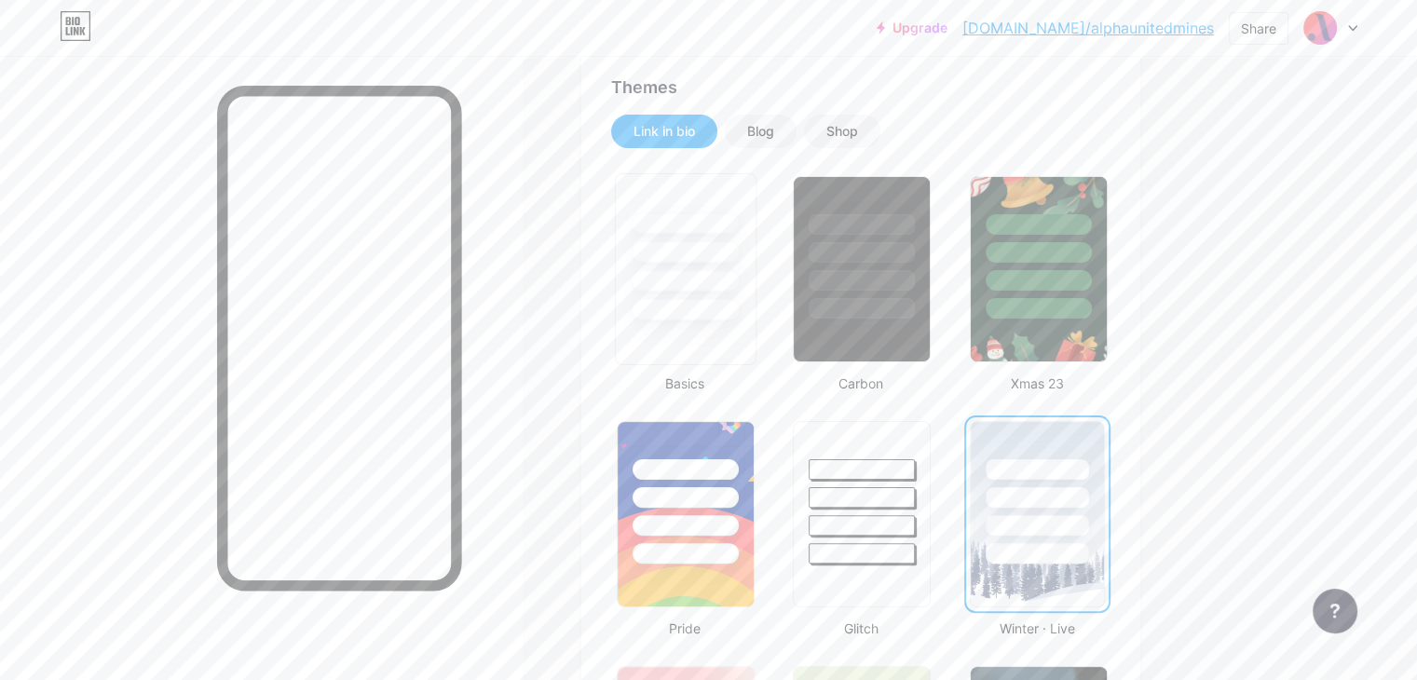
scroll to position [496, 0]
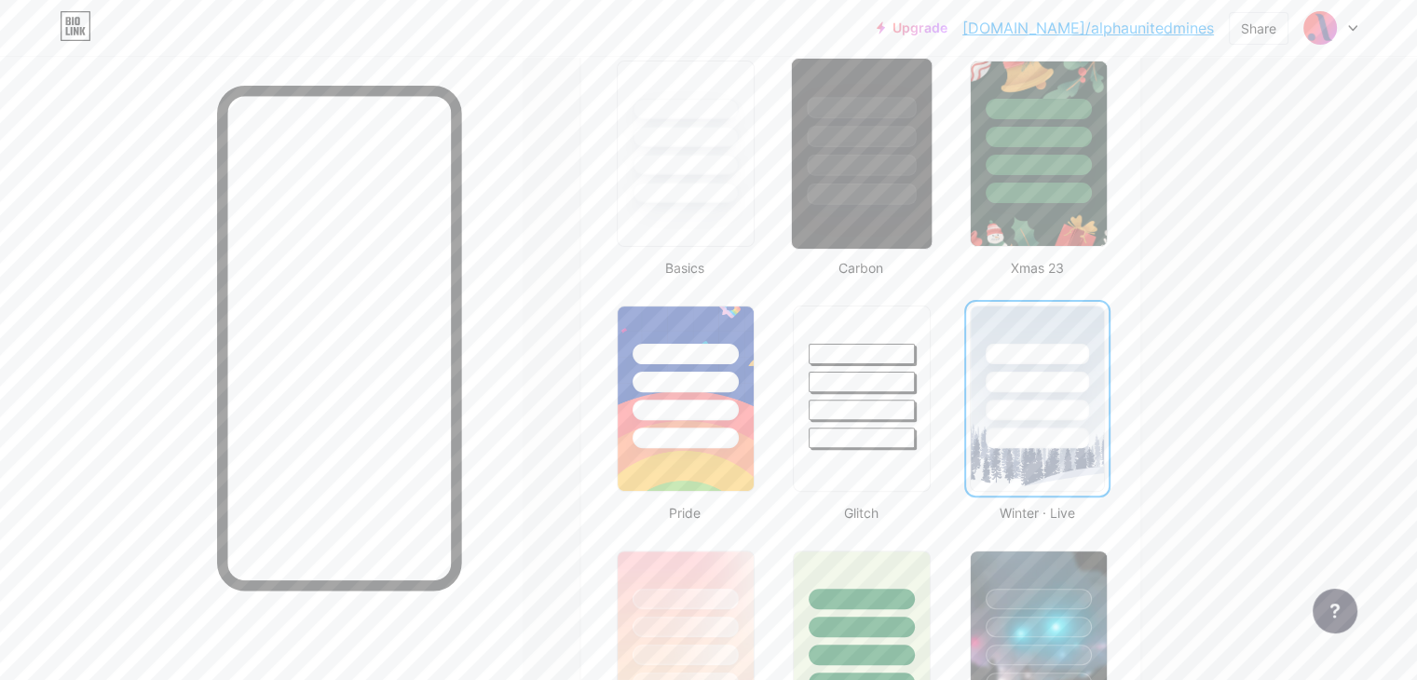
click at [932, 176] on div at bounding box center [862, 132] width 140 height 146
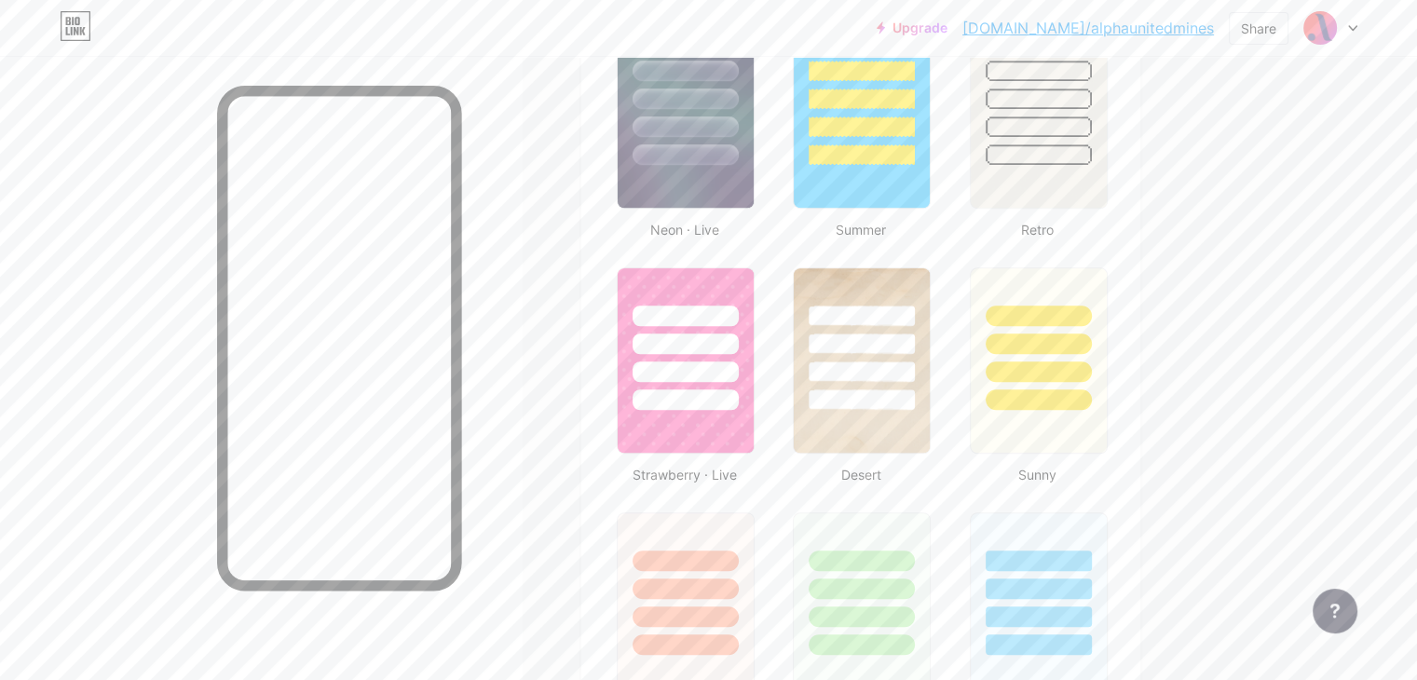
scroll to position [1270, 0]
click at [923, 379] on div at bounding box center [862, 338] width 140 height 146
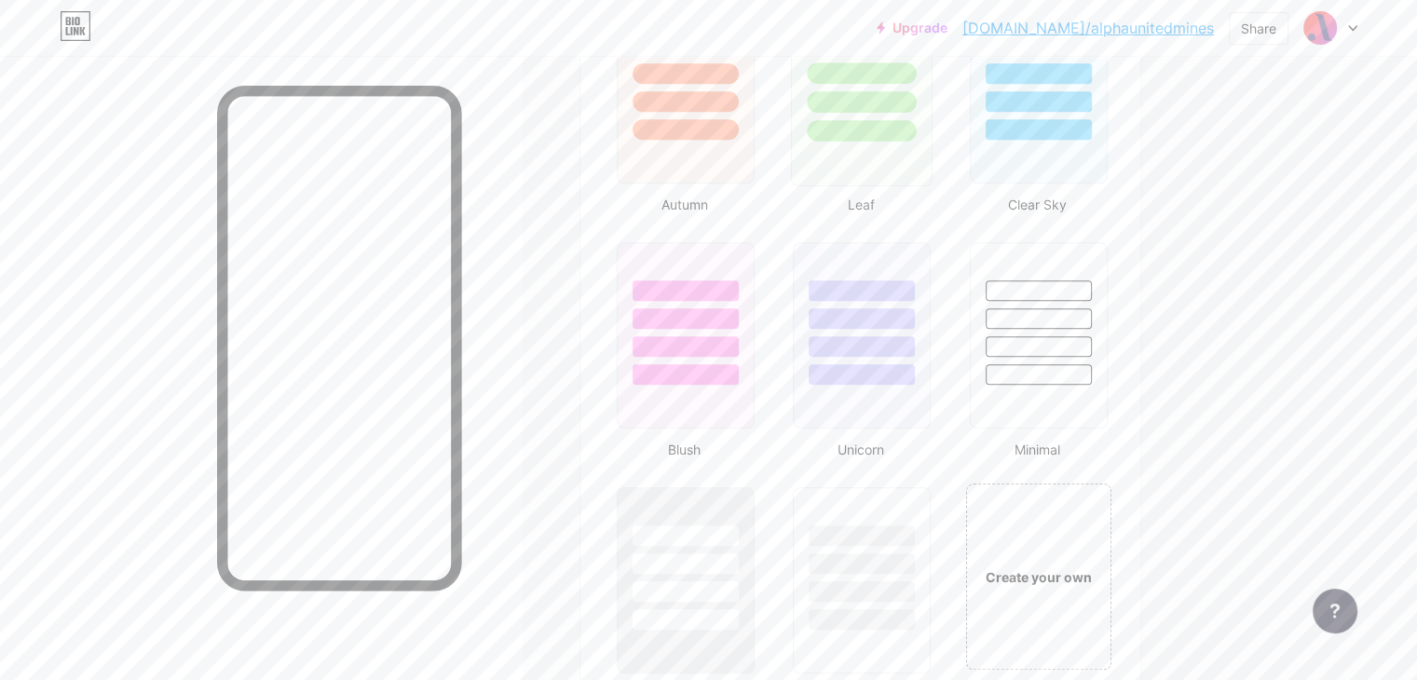
scroll to position [1786, 0]
click at [1093, 335] on div at bounding box center [1038, 345] width 109 height 21
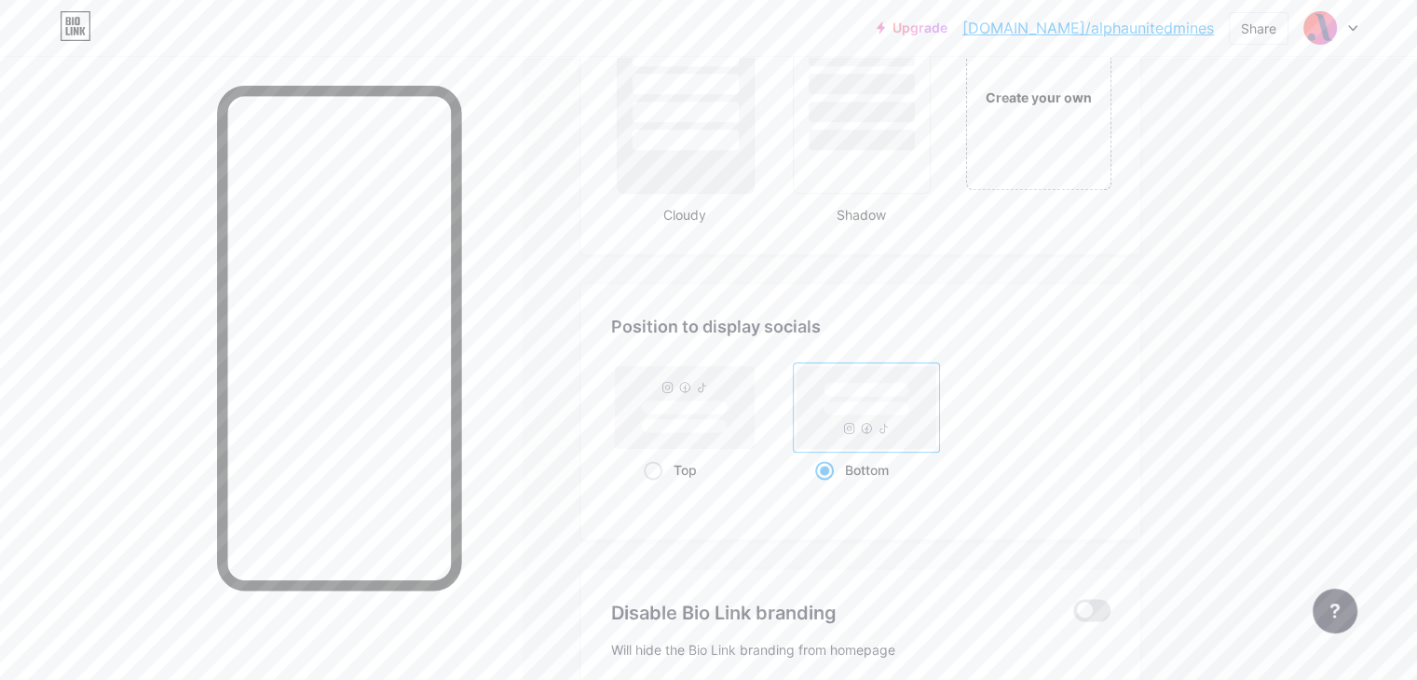
scroll to position [2265, 0]
click at [759, 442] on rect at bounding box center [685, 406] width 146 height 89
click at [656, 486] on input "Top" at bounding box center [650, 492] width 12 height 12
radio input "true"
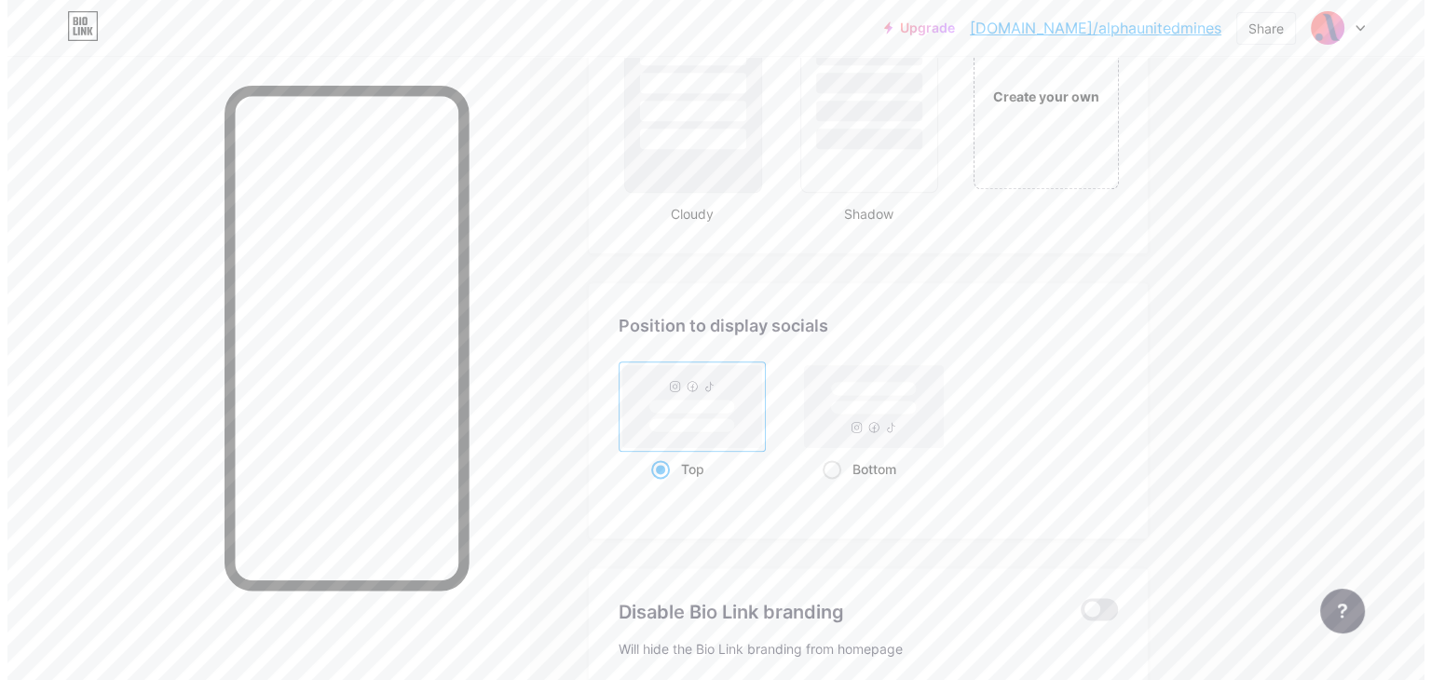
scroll to position [2479, 0]
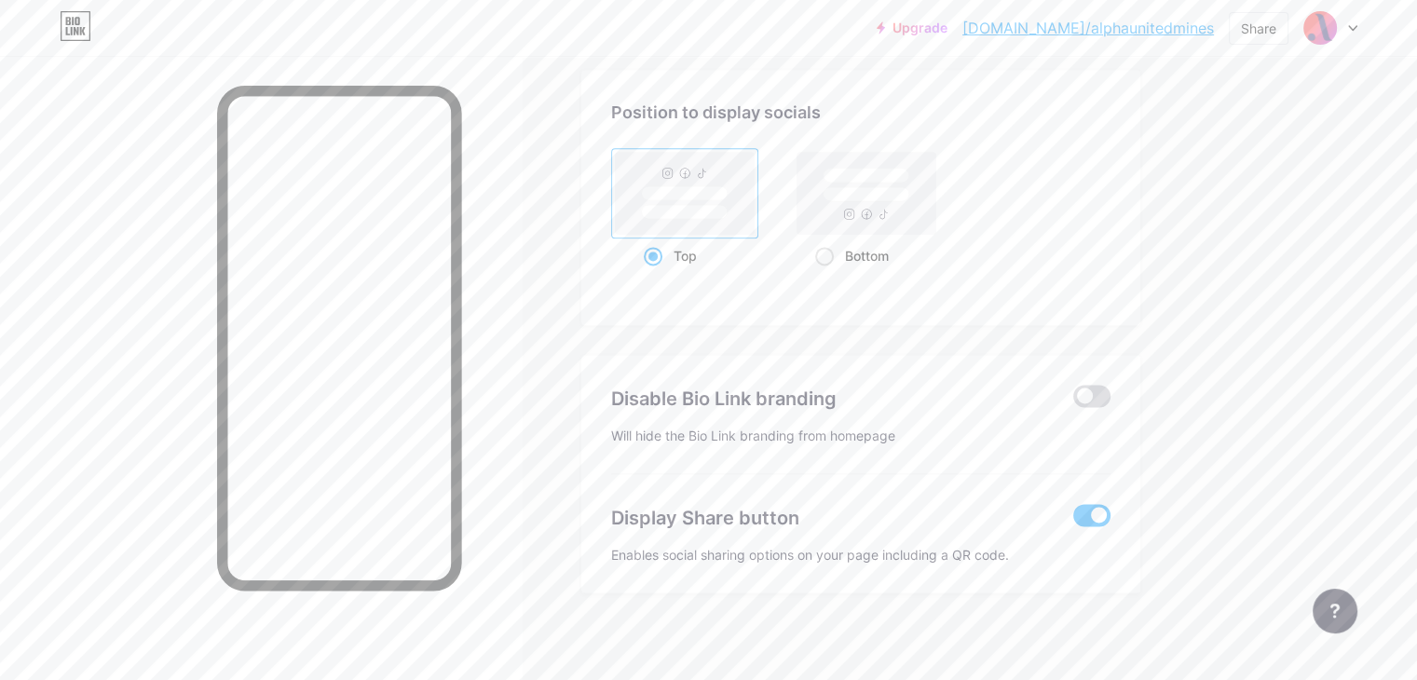
click at [1111, 396] on span at bounding box center [1092, 396] width 37 height 22
click at [1074, 401] on input "checkbox" at bounding box center [1074, 401] width 0 height 0
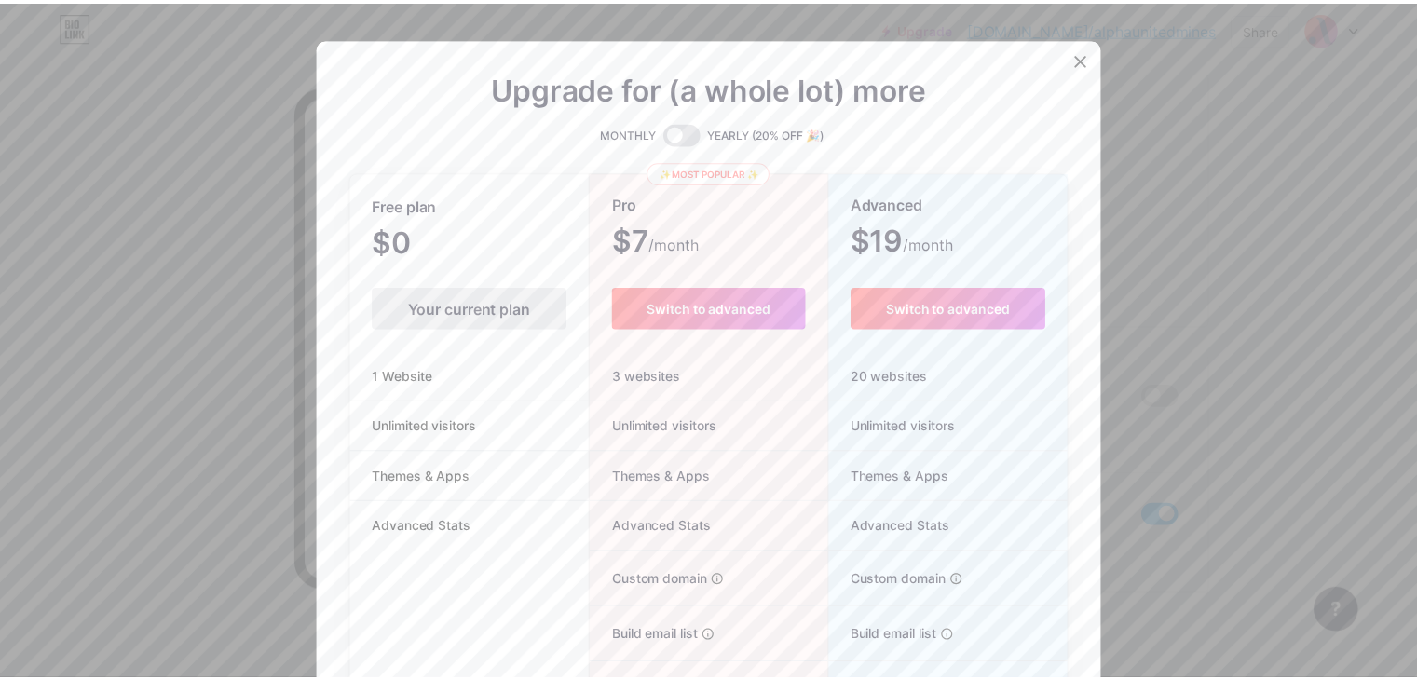
scroll to position [0, 0]
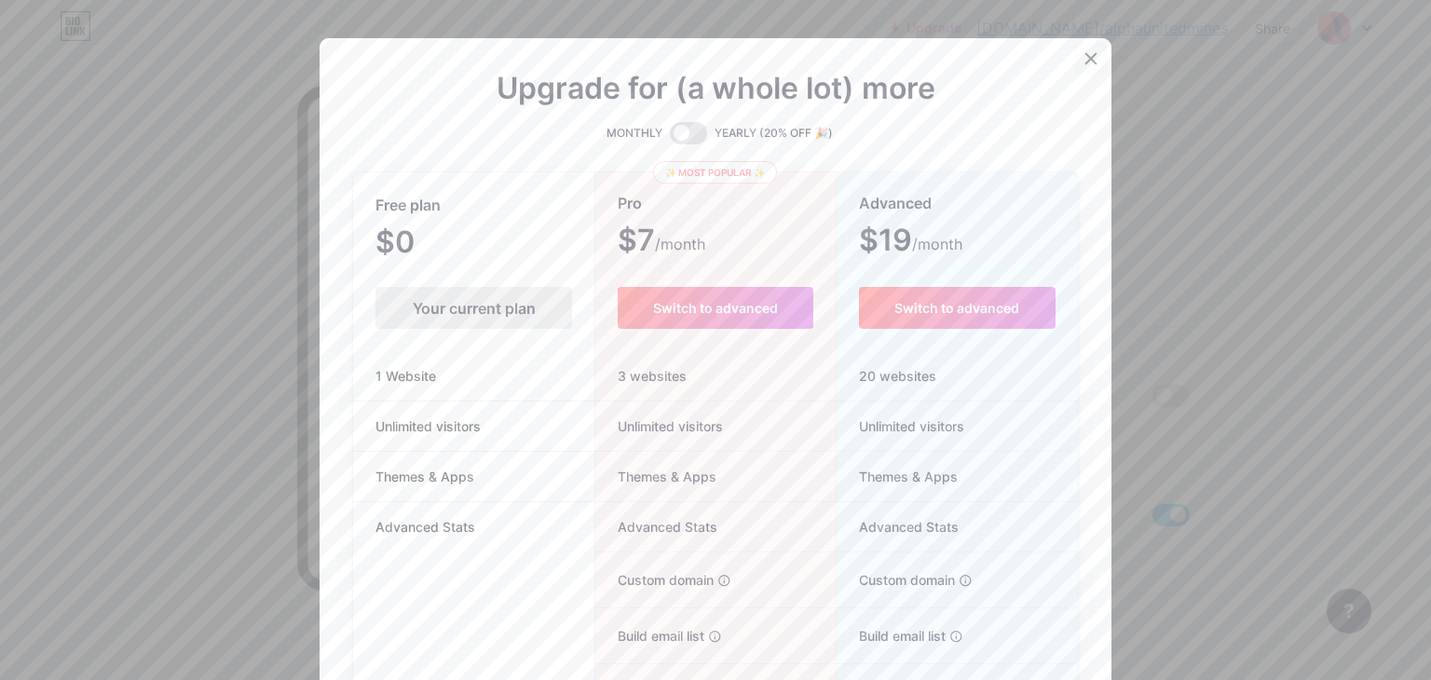
click at [1084, 59] on icon at bounding box center [1091, 58] width 15 height 15
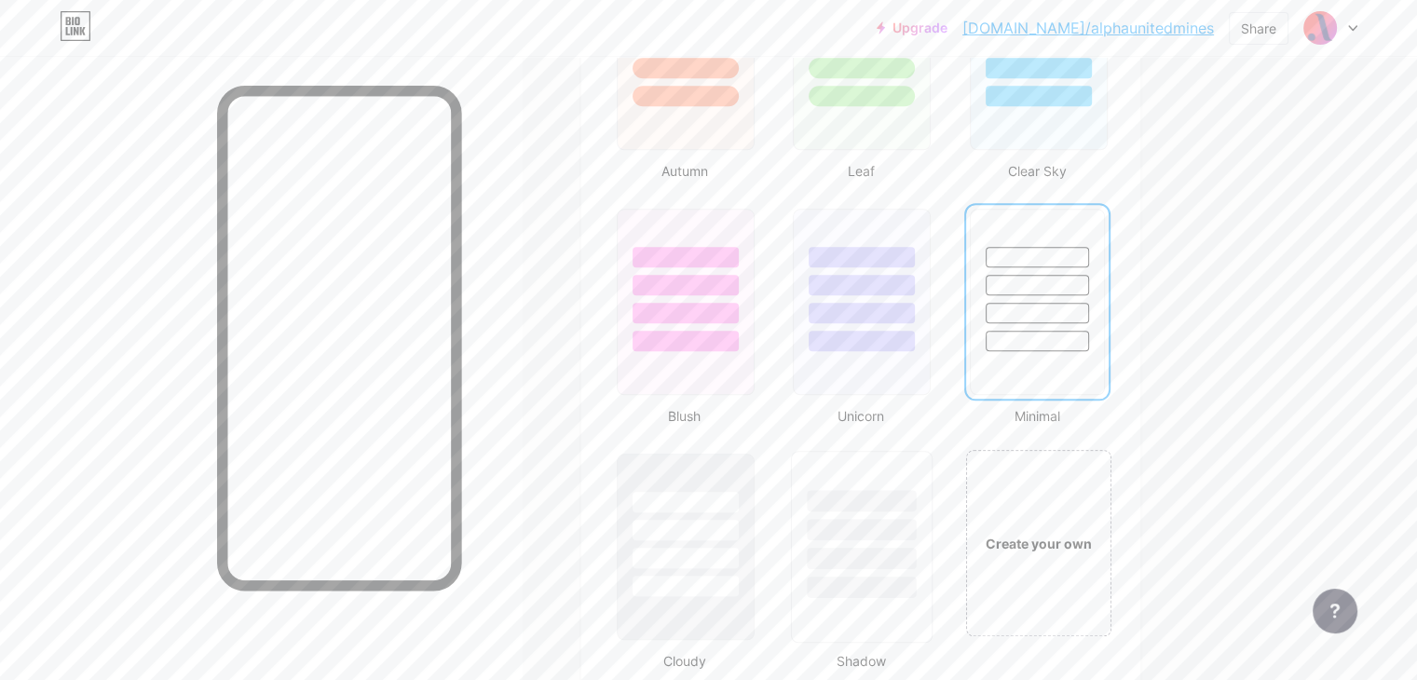
scroll to position [1819, 0]
click at [756, 504] on div at bounding box center [686, 524] width 140 height 146
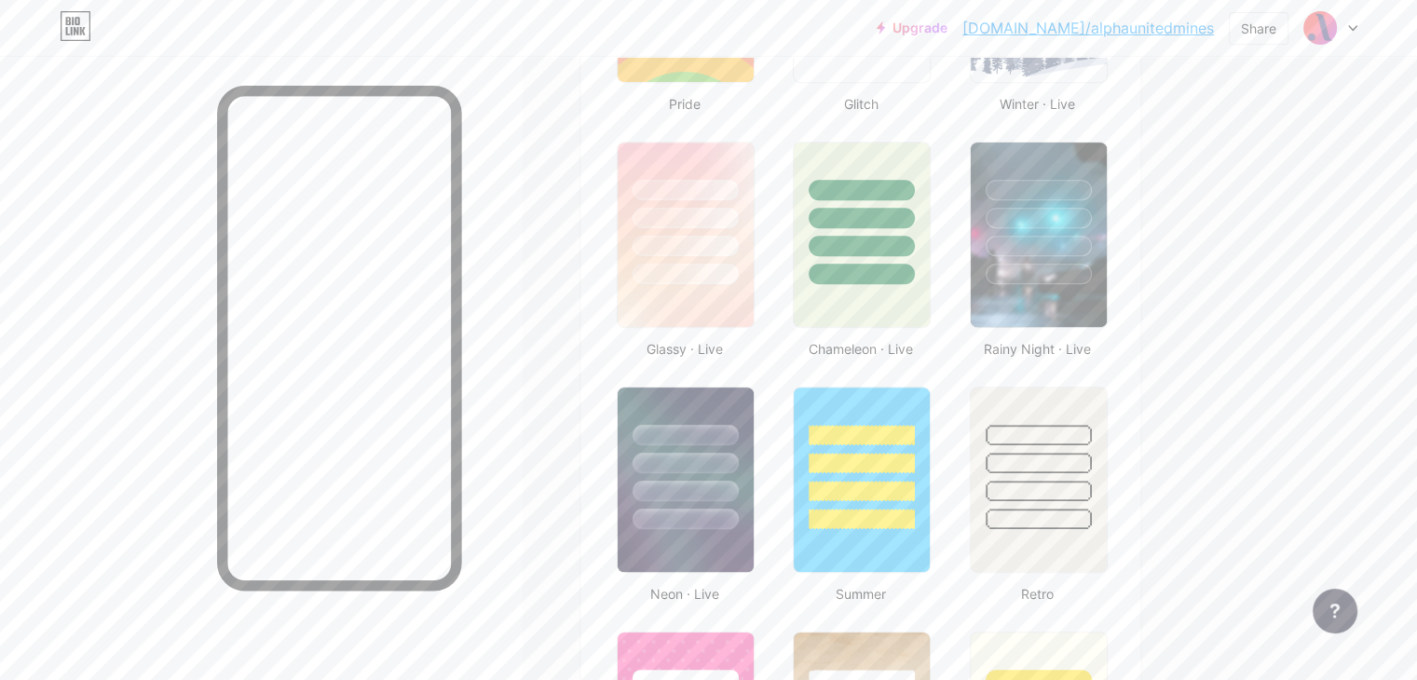
scroll to position [897, 0]
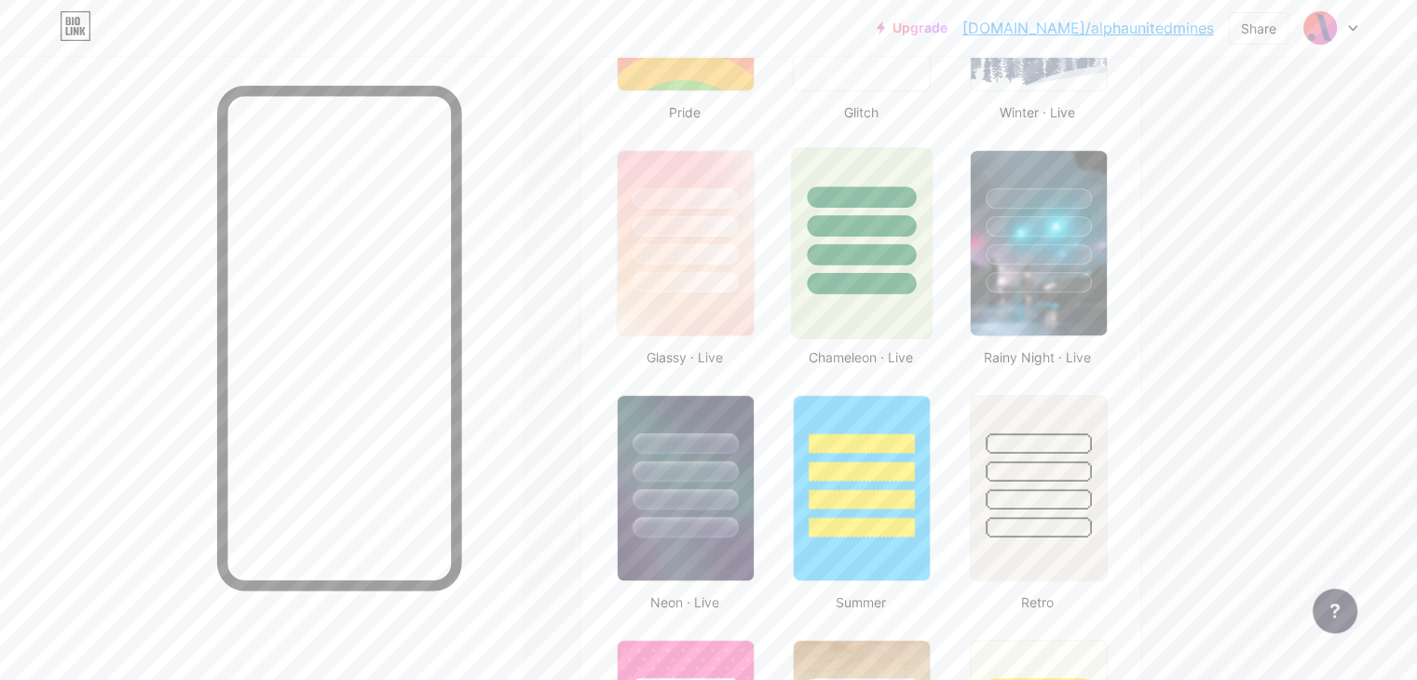
click at [887, 269] on div at bounding box center [862, 221] width 140 height 146
click at [1086, 215] on div at bounding box center [1038, 225] width 109 height 21
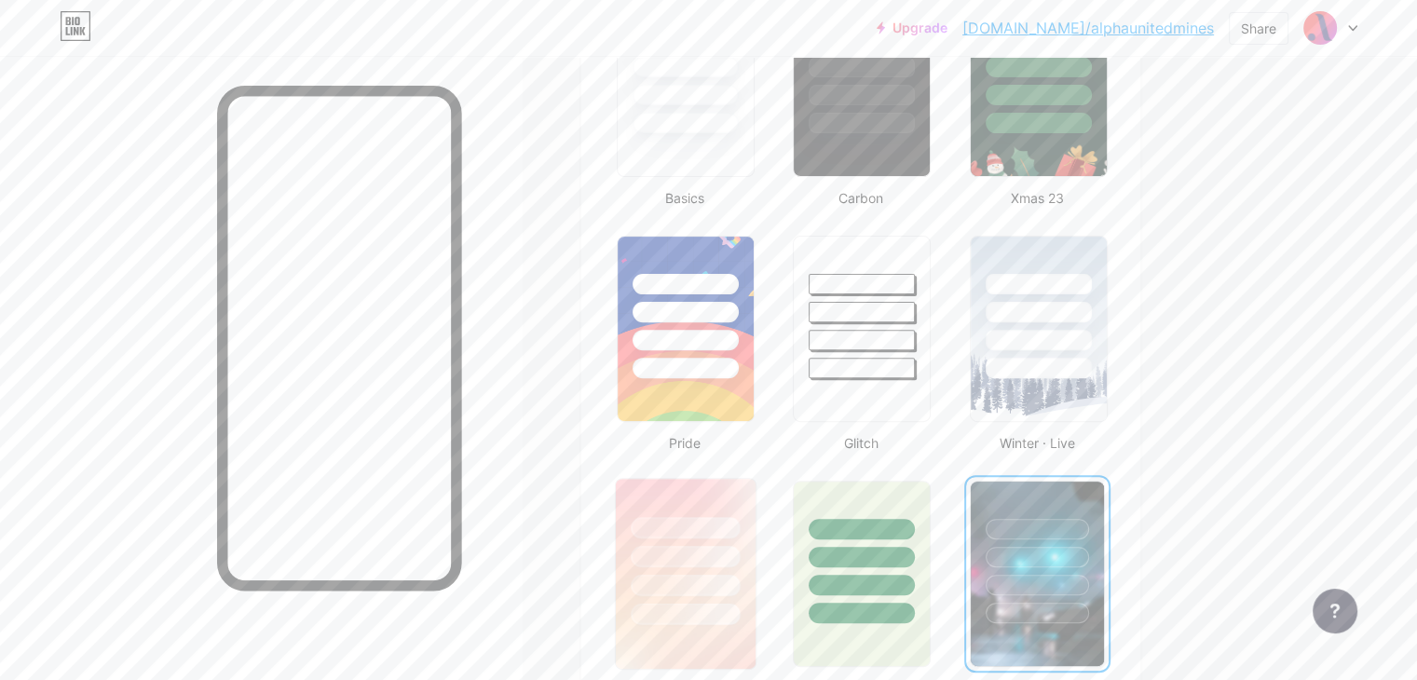
scroll to position [565, 0]
click at [917, 349] on div at bounding box center [862, 341] width 109 height 21
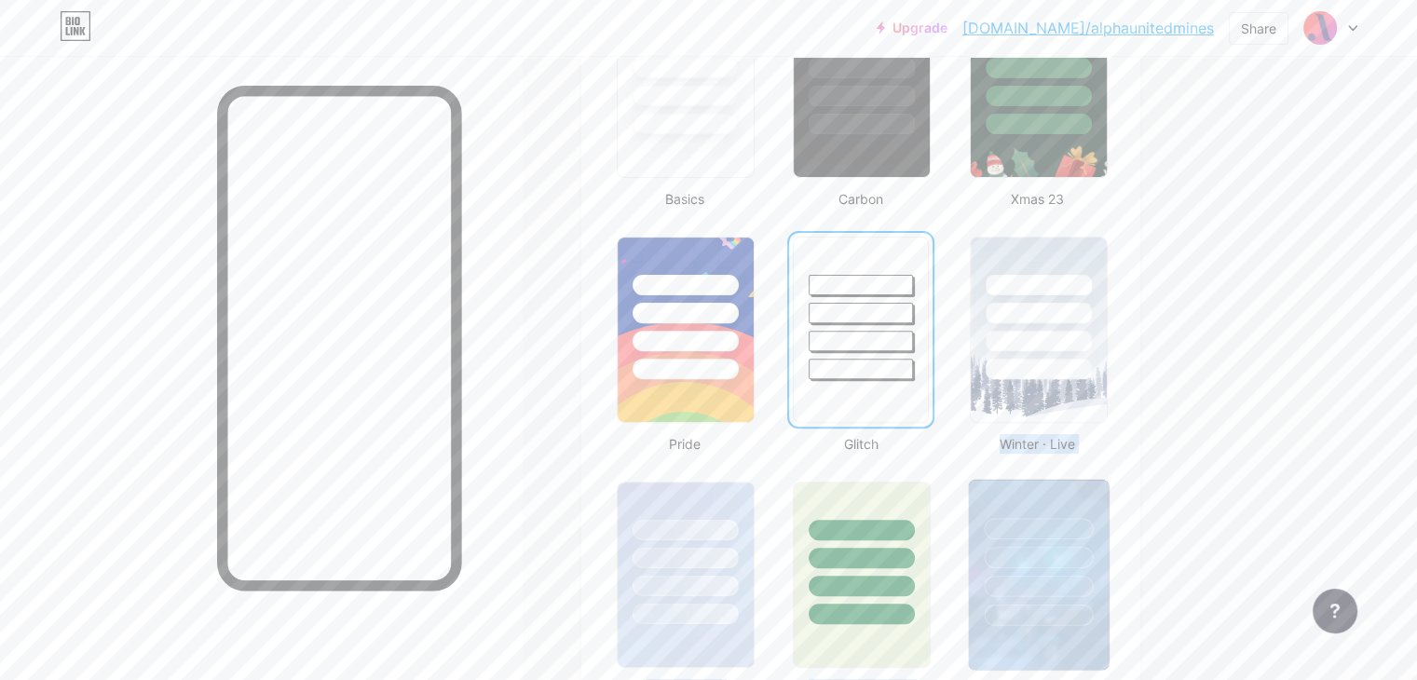
drag, startPoint x: 1111, startPoint y: 364, endPoint x: 1123, endPoint y: 485, distance: 120.8
click at [1108, 485] on div at bounding box center [1038, 553] width 140 height 146
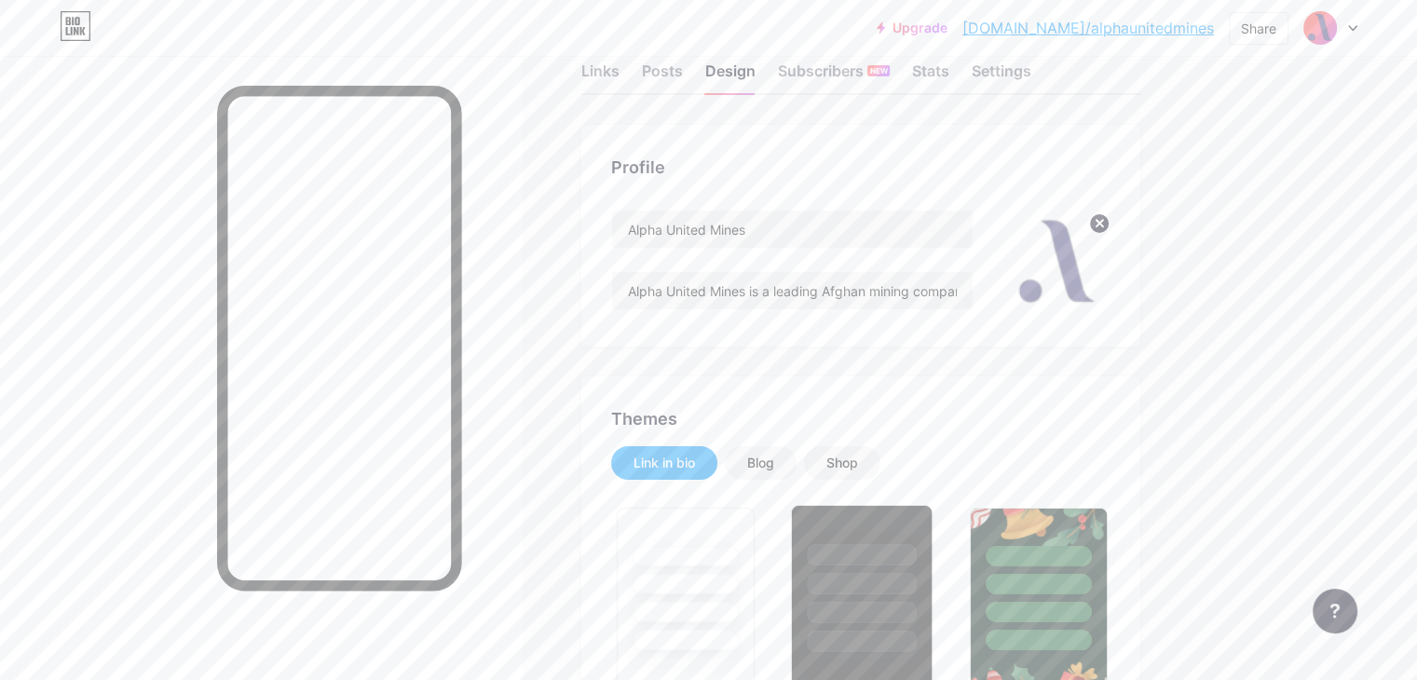
scroll to position [0, 0]
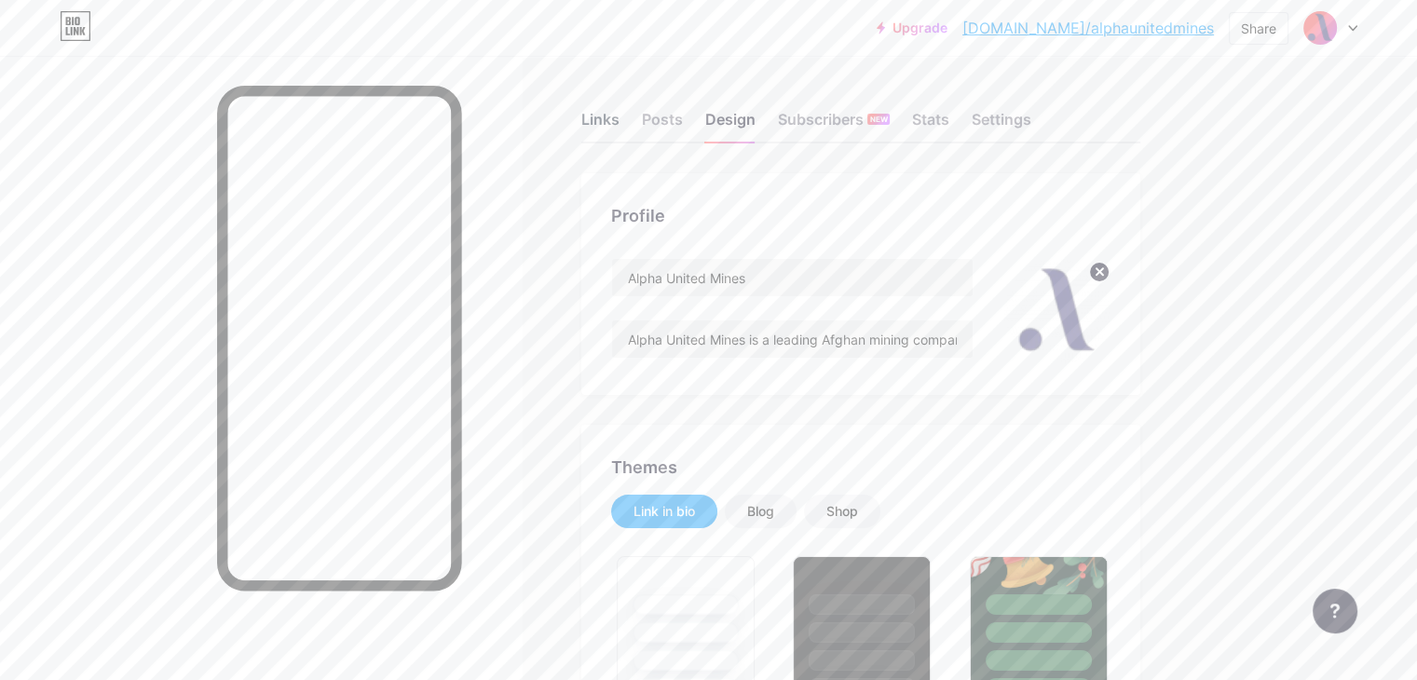
click at [620, 128] on div "Links" at bounding box center [601, 125] width 38 height 34
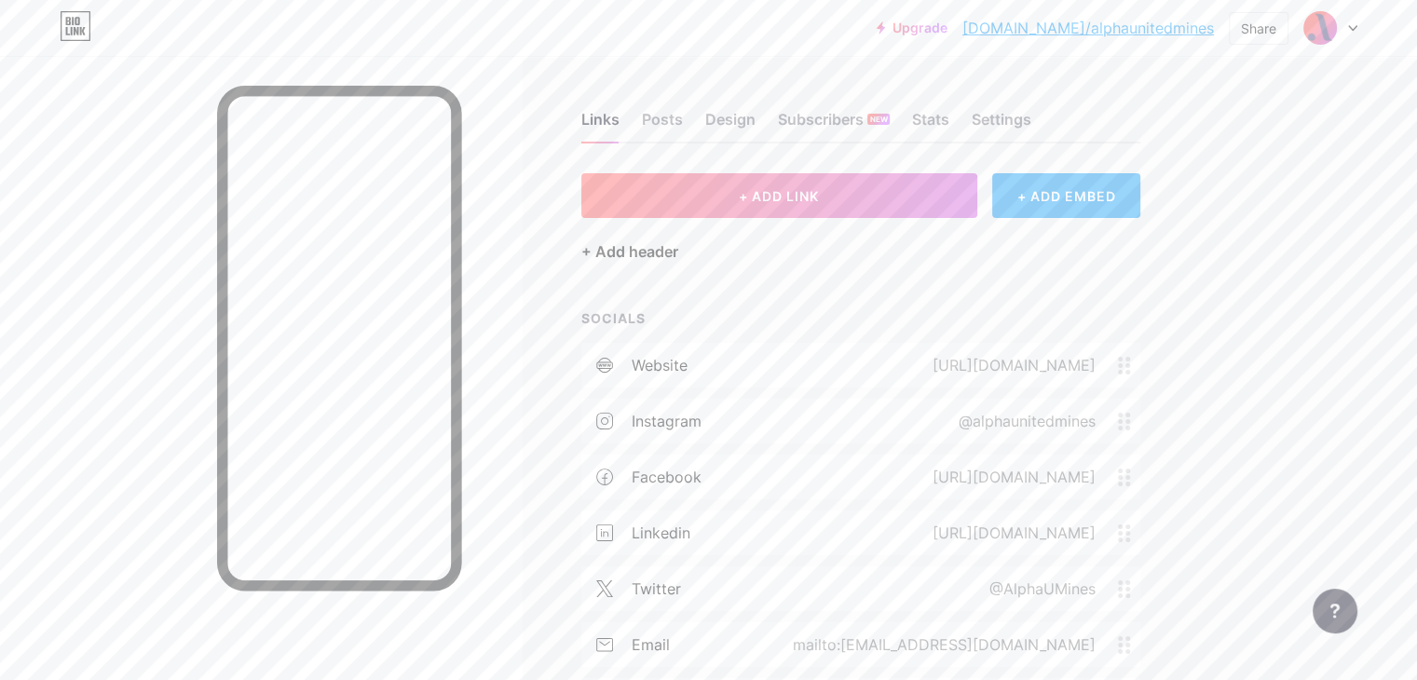
click at [678, 257] on div "+ Add header" at bounding box center [630, 251] width 97 height 22
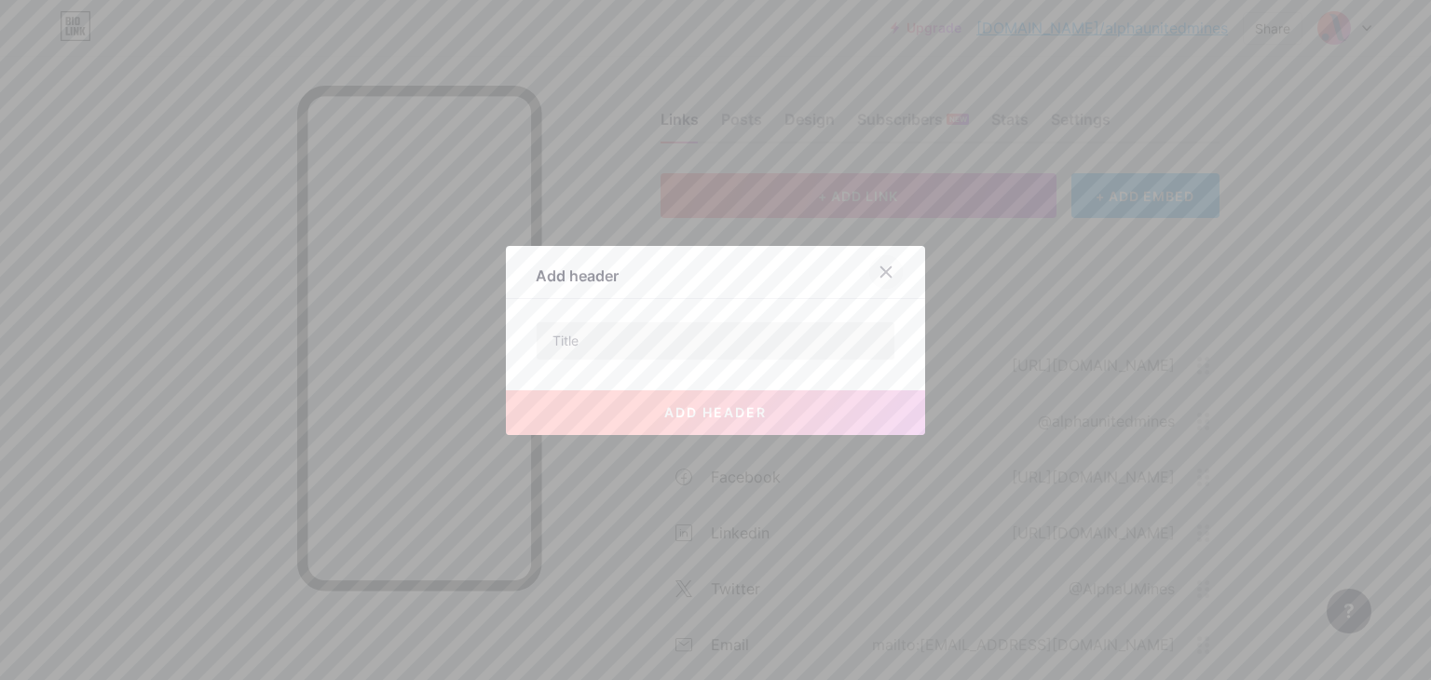
click at [890, 267] on div at bounding box center [886, 272] width 34 height 34
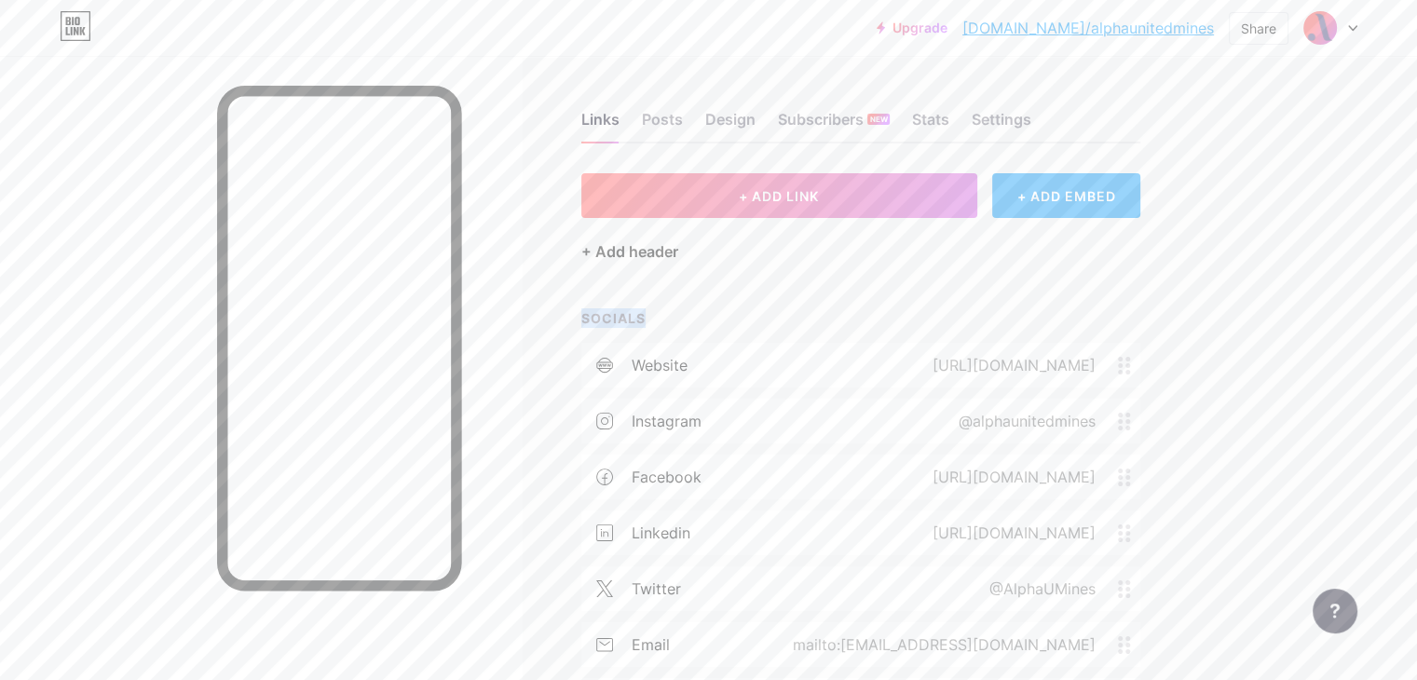
drag, startPoint x: 806, startPoint y: 262, endPoint x: 750, endPoint y: 254, distance: 56.4
click at [750, 254] on div "+ ADD LINK + ADD EMBED + Add header SOCIALS website [URL][DOMAIN_NAME] instagra…" at bounding box center [861, 448] width 559 height 550
click at [678, 254] on div "+ Add header" at bounding box center [630, 251] width 97 height 22
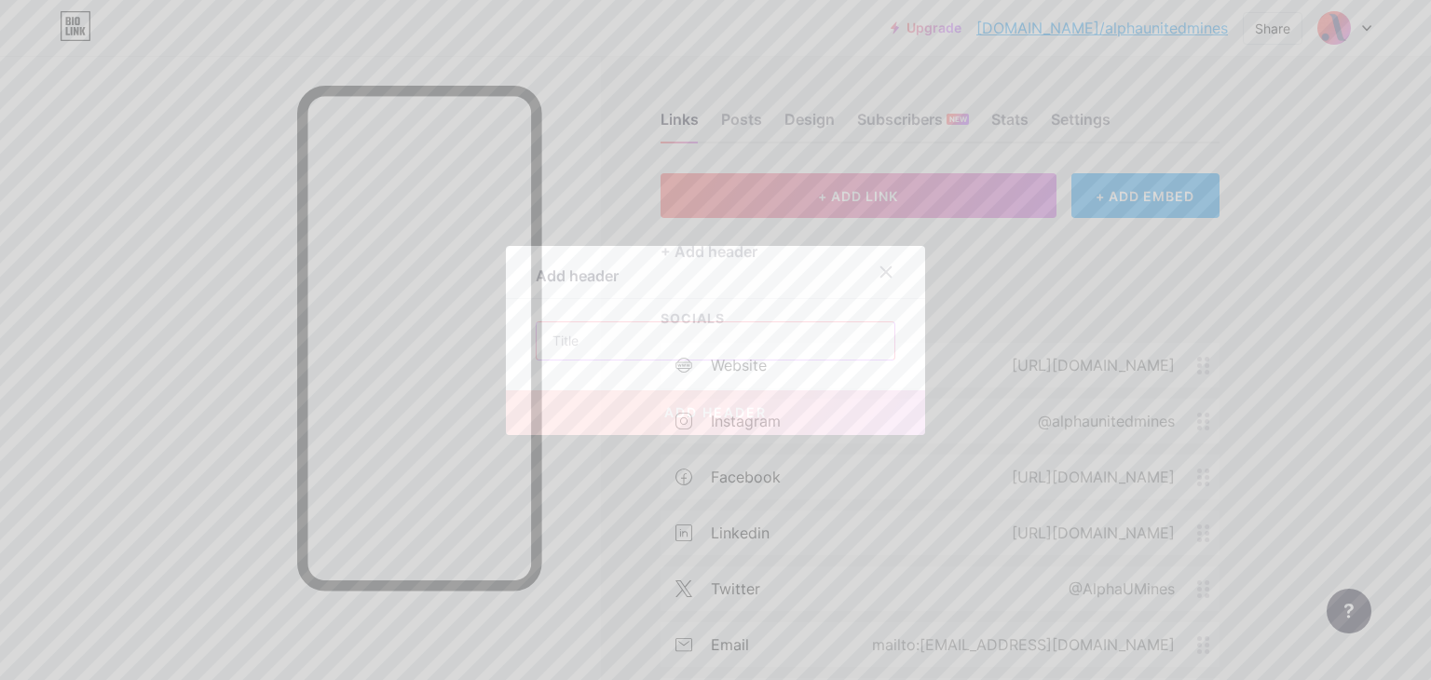
click at [615, 342] on input "text" at bounding box center [716, 340] width 358 height 37
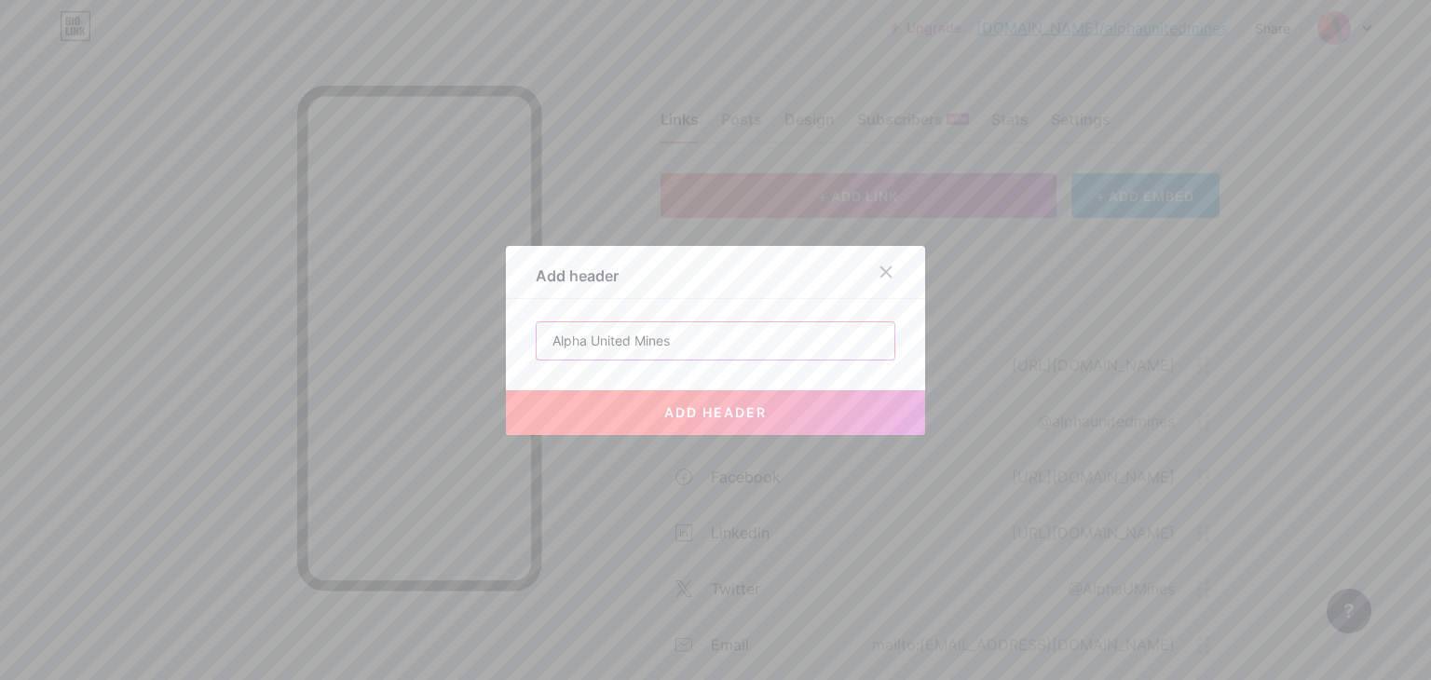
type input "Alpha United Mines"
click at [674, 400] on button "add header" at bounding box center [715, 412] width 419 height 45
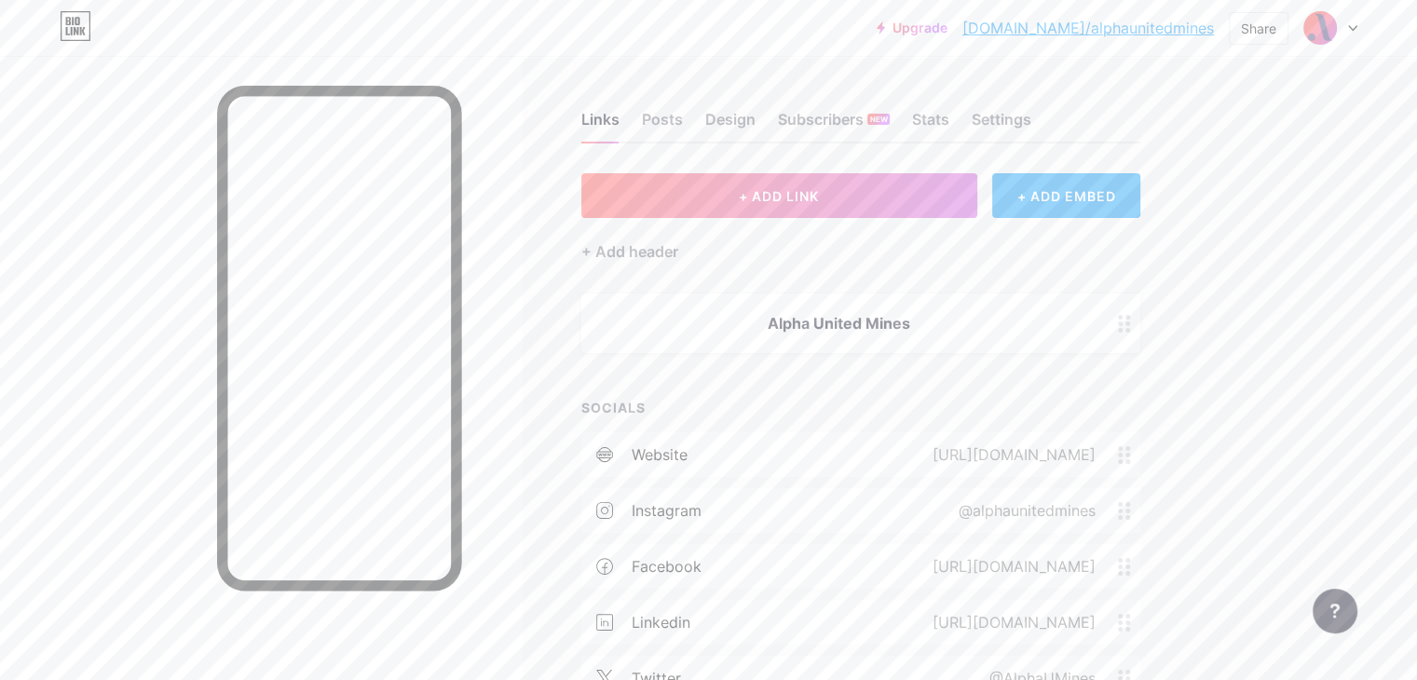
drag, startPoint x: 1085, startPoint y: 335, endPoint x: 1025, endPoint y: 318, distance: 62.2
click at [1025, 318] on div "Alpha United Mines" at bounding box center [839, 323] width 470 height 22
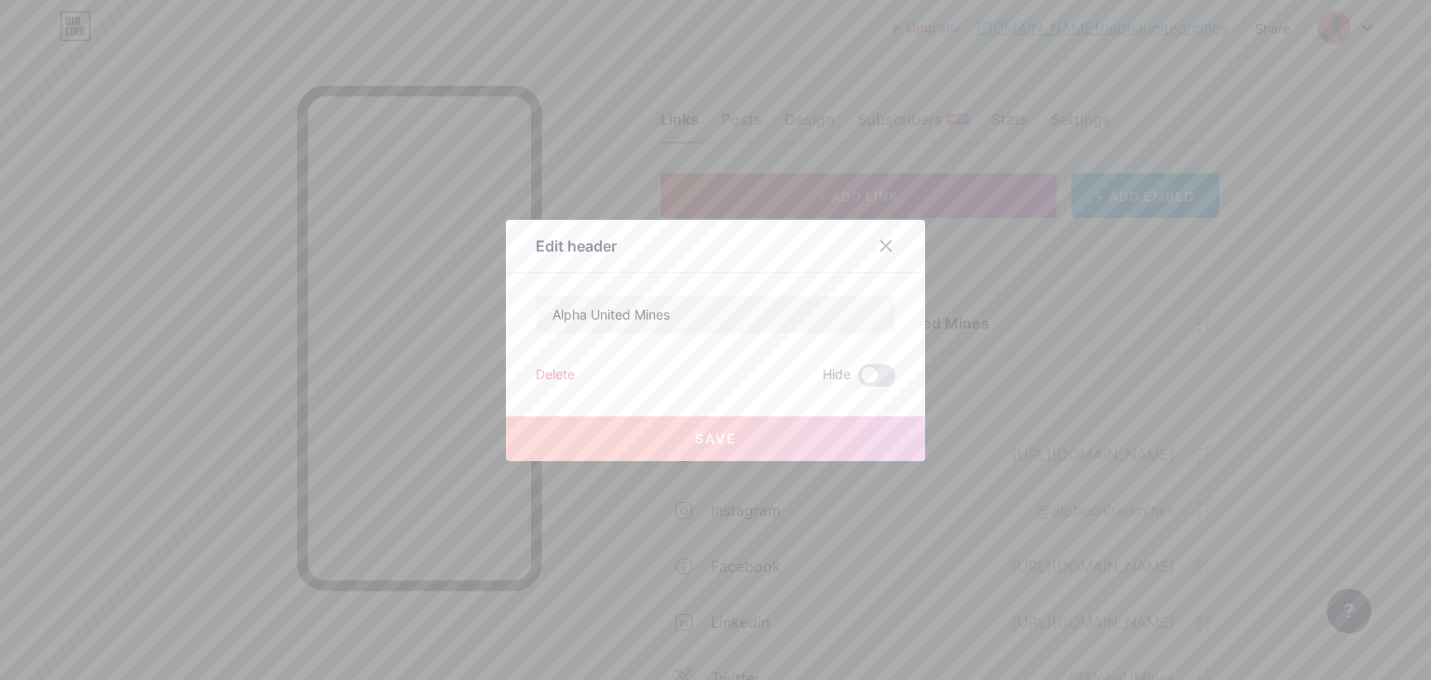
click at [536, 381] on div "Delete" at bounding box center [555, 375] width 39 height 22
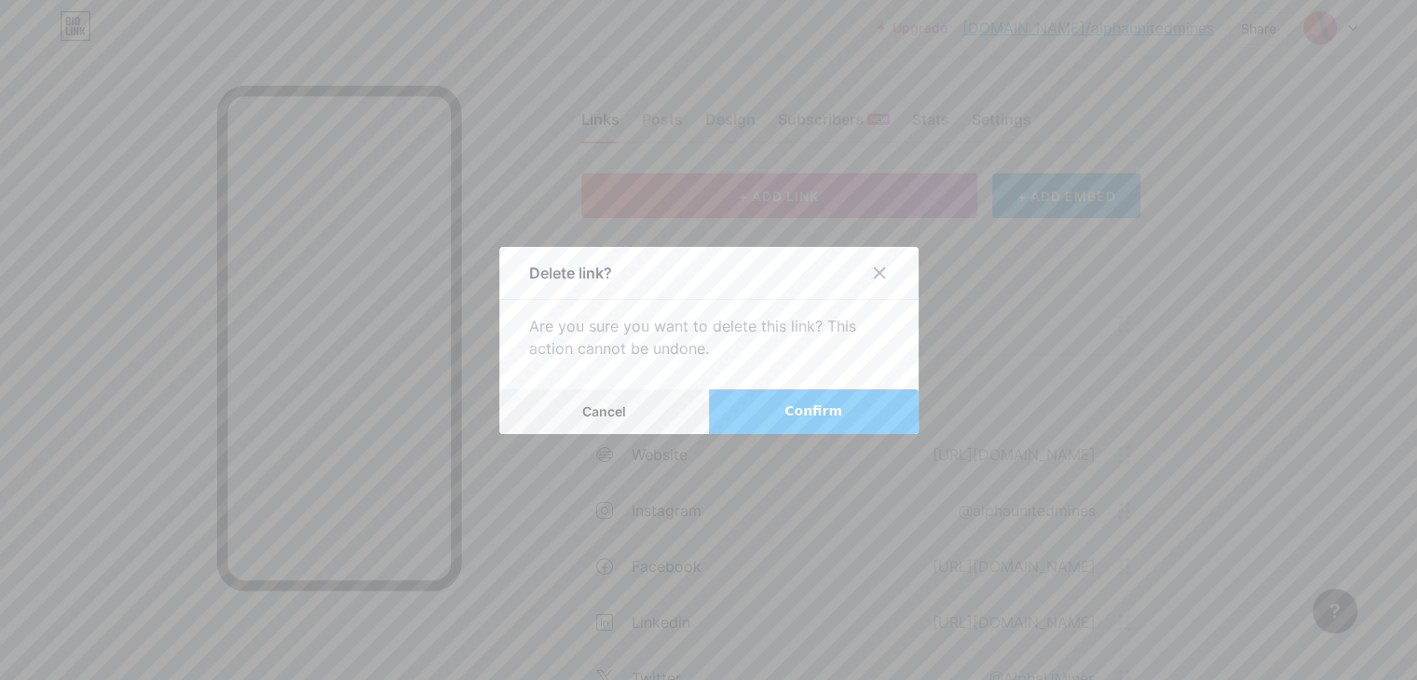
click at [815, 411] on span "Confirm" at bounding box center [814, 412] width 58 height 20
